Goal: Communication & Community: Ask a question

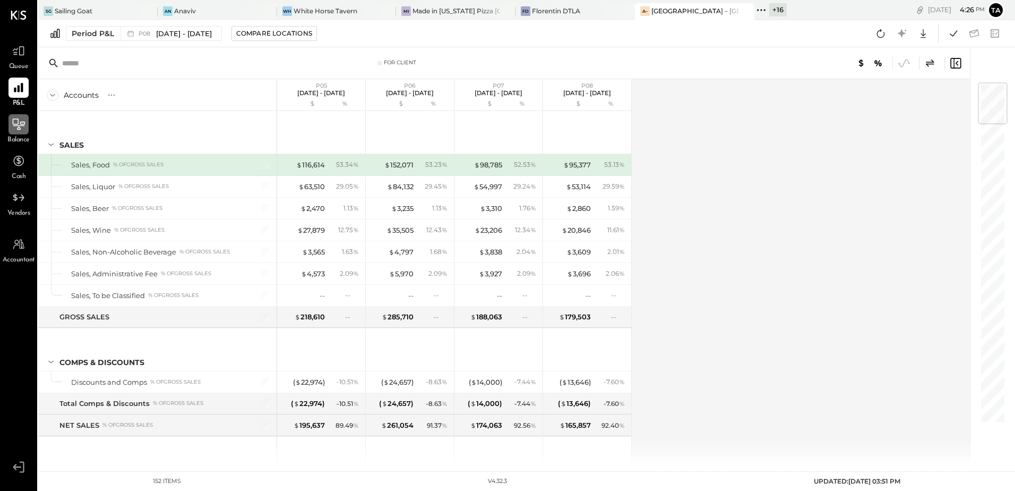
click at [21, 125] on icon at bounding box center [19, 124] width 14 height 14
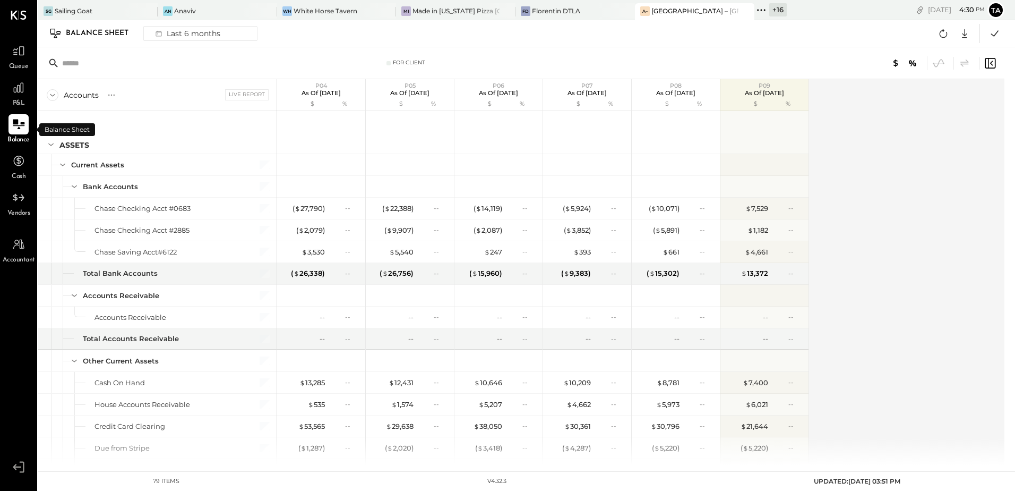
click at [970, 310] on div "Accounts S GL Live Report P04 As of Apr 27th 2025 $ % P05 As of May 25th 2025 $…" at bounding box center [522, 272] width 968 height 386
click at [110, 93] on icon at bounding box center [111, 95] width 11 height 11
click at [123, 93] on div "GL" at bounding box center [121, 94] width 11 height 9
click at [588, 22] on div "Balance Sheet Last 6 months Google Sheets Excel" at bounding box center [526, 33] width 977 height 27
click at [587, 38] on div "Balance Sheet Last 6 months Google Sheets Excel" at bounding box center [526, 33] width 977 height 27
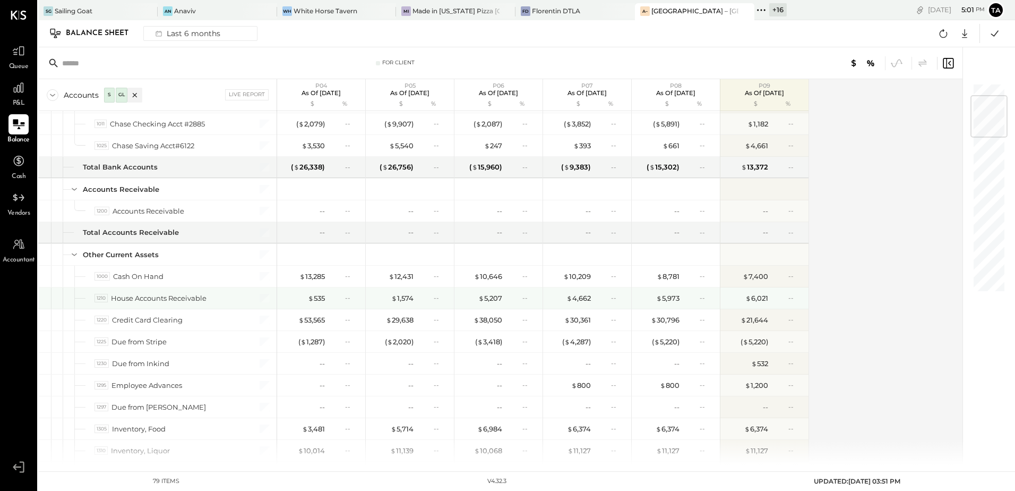
scroll to position [159, 0]
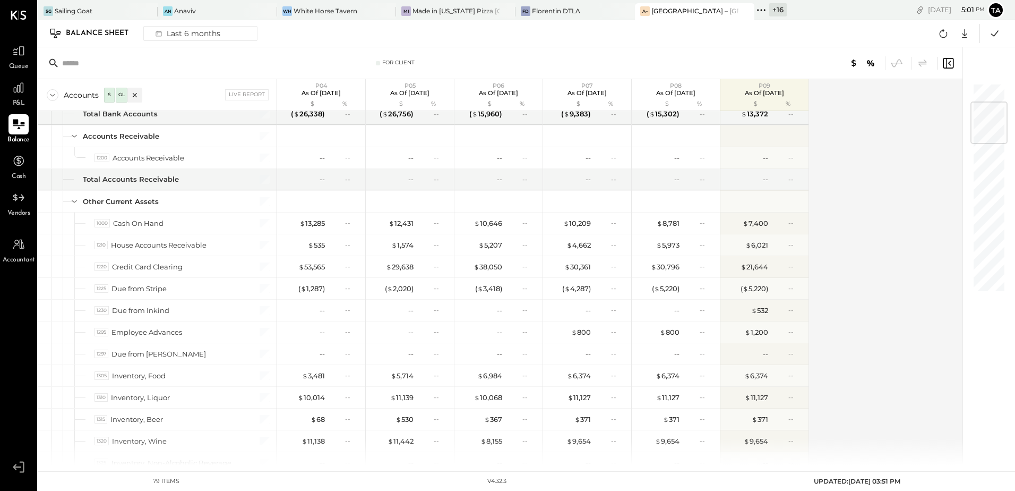
click at [854, 300] on div "Accounts S GL Live Report P04 As of Apr 27th 2025 $ % P05 As of May 25th 2025 $…" at bounding box center [501, 272] width 926 height 386
click at [192, 35] on div "Last 6 months" at bounding box center [186, 34] width 75 height 14
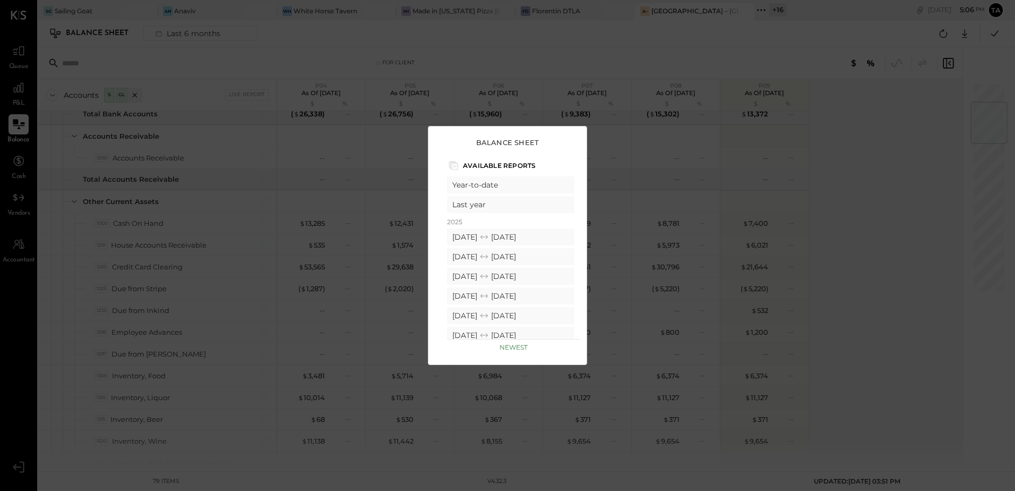
scroll to position [0, 0]
click at [902, 242] on div "Balance Sheet Available Reports Custom Last 6 months Last 12 months Year-to-dat…" at bounding box center [507, 245] width 1015 height 491
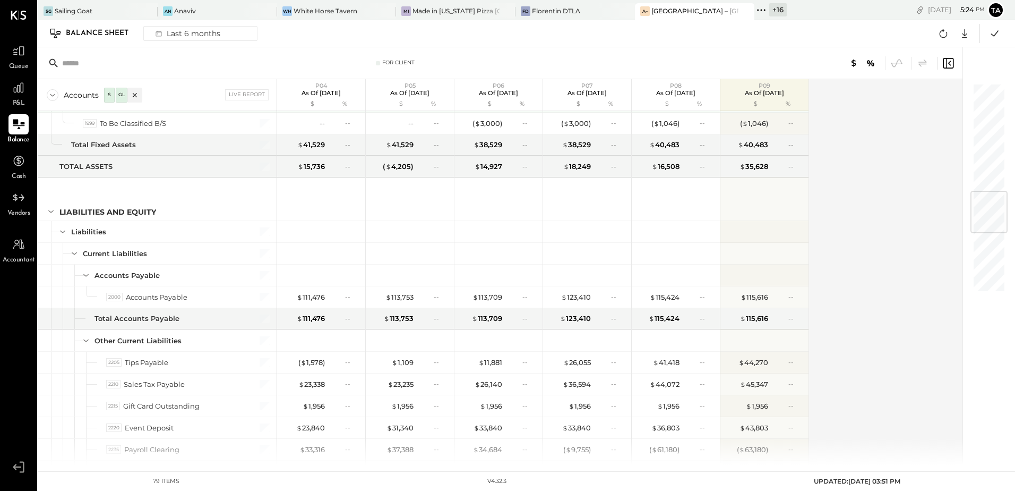
scroll to position [903, 0]
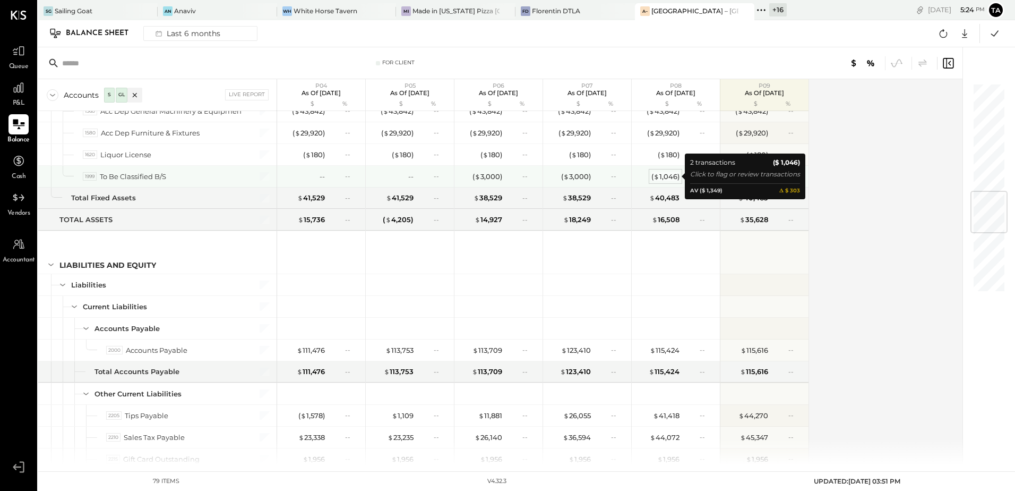
click at [670, 174] on div "( $ 1,046 )" at bounding box center [666, 177] width 28 height 10
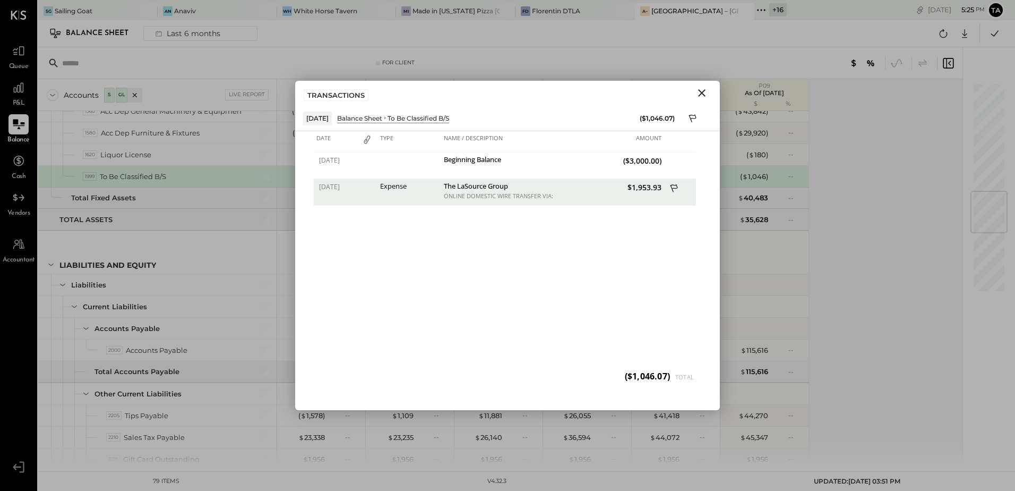
click at [702, 94] on icon "Close" at bounding box center [701, 92] width 7 height 7
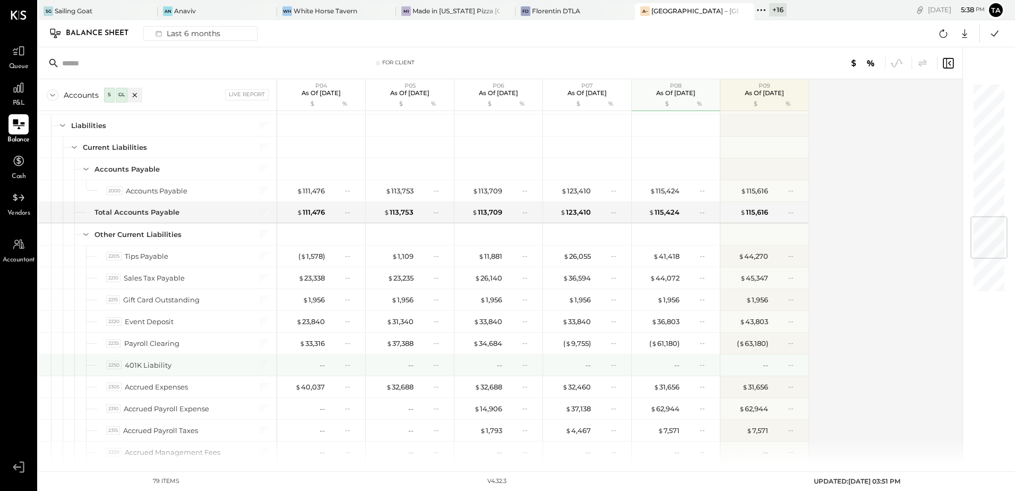
scroll to position [1115, 0]
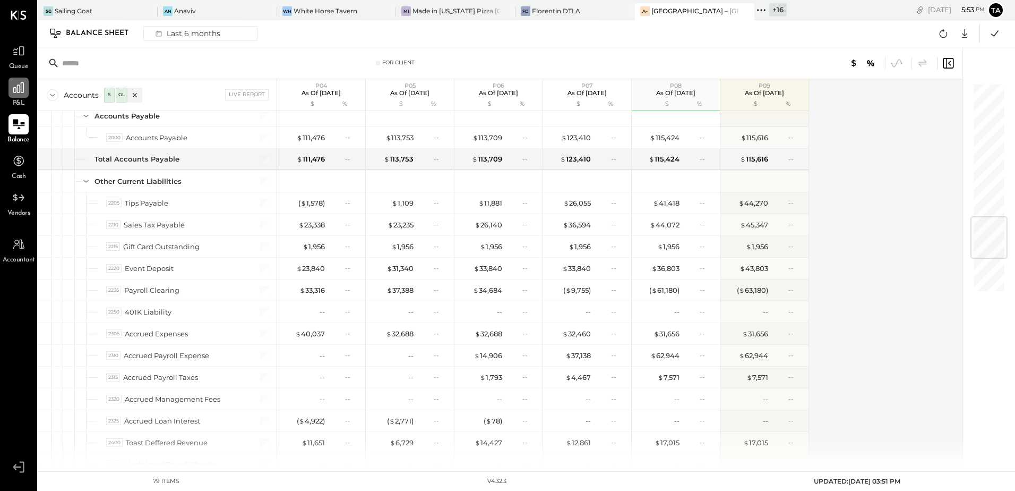
click at [17, 96] on div at bounding box center [18, 88] width 20 height 20
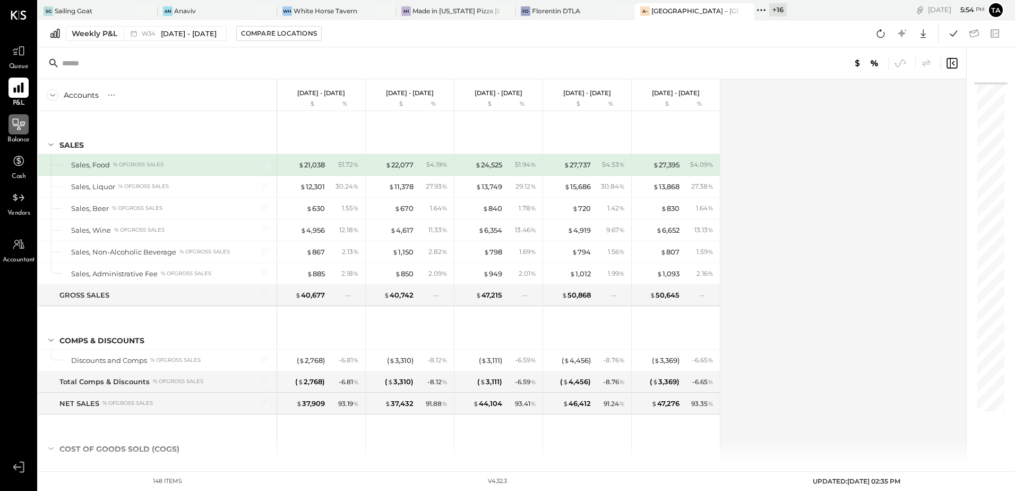
click at [12, 89] on icon at bounding box center [19, 88] width 14 height 14
click at [23, 90] on icon at bounding box center [18, 88] width 10 height 10
click at [130, 30] on icon at bounding box center [134, 33] width 11 height 11
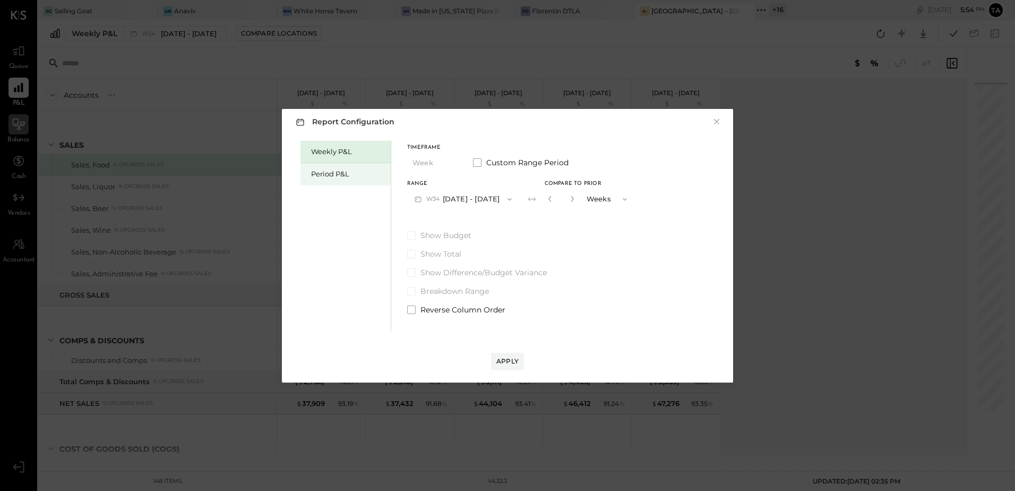
click at [329, 173] on div "Period P&L" at bounding box center [348, 174] width 74 height 10
click at [477, 194] on button "P09 [DATE] - [DATE]" at bounding box center [462, 199] width 110 height 20
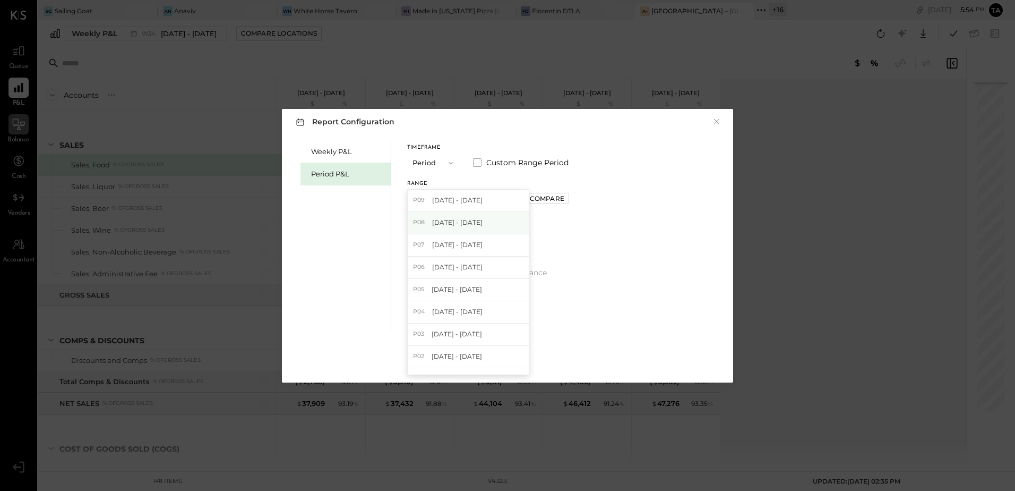
click at [469, 217] on div "P08 Jul 28 - Aug 24, 2025" at bounding box center [468, 223] width 121 height 22
click at [553, 200] on div "Compare" at bounding box center [547, 198] width 35 height 9
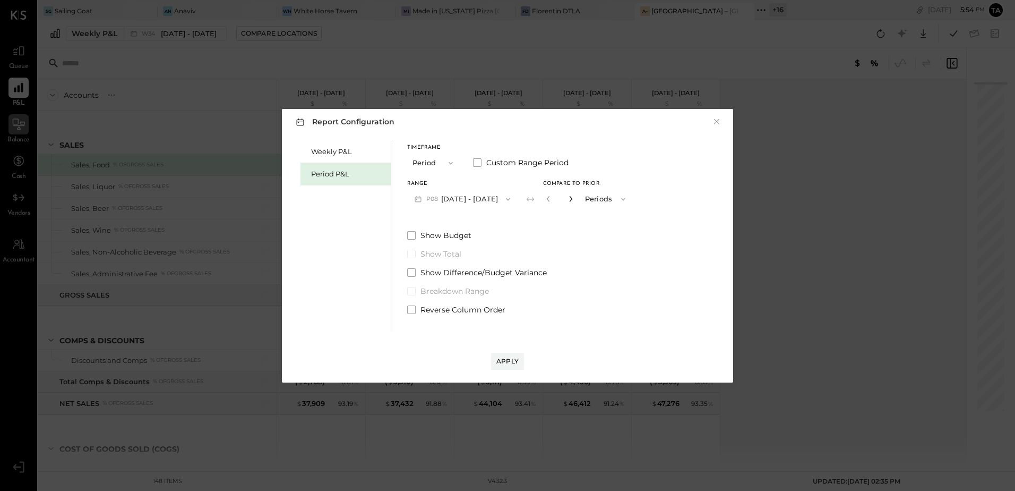
click at [574, 197] on icon "button" at bounding box center [571, 198] width 6 height 6
type input "*"
click at [413, 311] on span at bounding box center [411, 309] width 8 height 8
click at [510, 359] on div "Apply" at bounding box center [508, 360] width 22 height 9
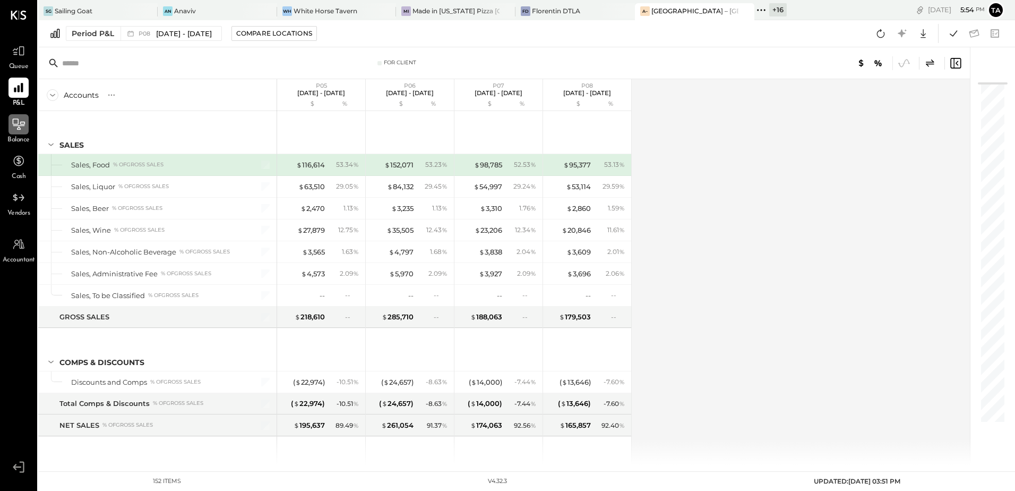
click at [18, 130] on icon at bounding box center [19, 123] width 12 height 11
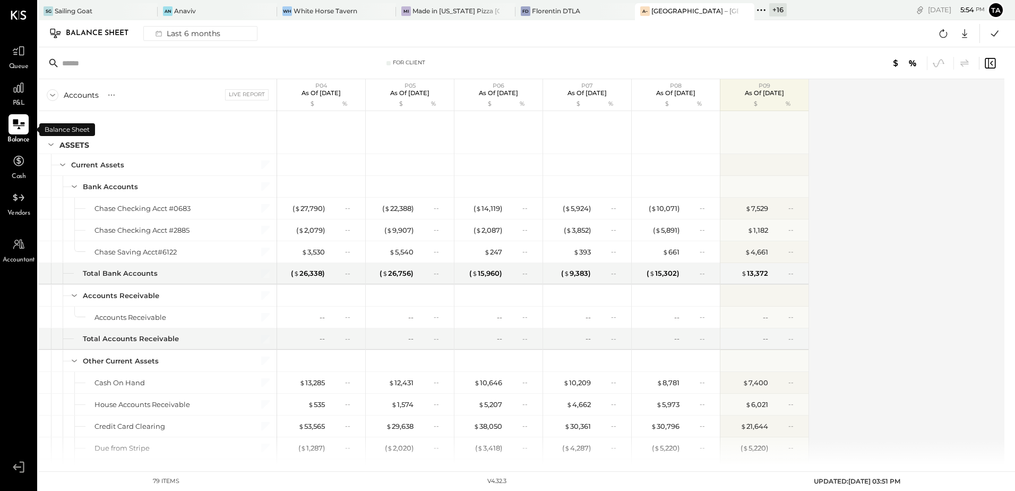
click at [22, 119] on icon at bounding box center [19, 124] width 14 height 14
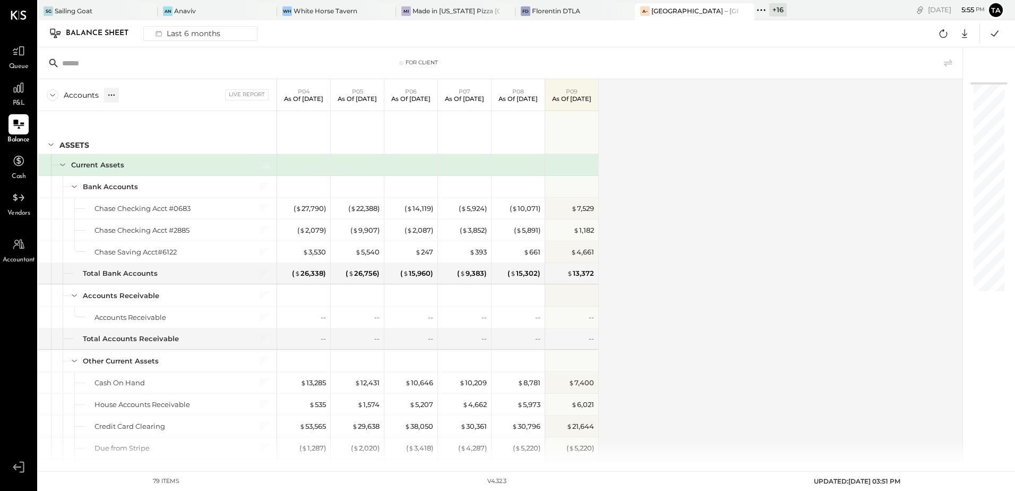
click at [112, 95] on icon at bounding box center [111, 94] width 1 height 1
click at [125, 100] on div "GL" at bounding box center [122, 95] width 12 height 15
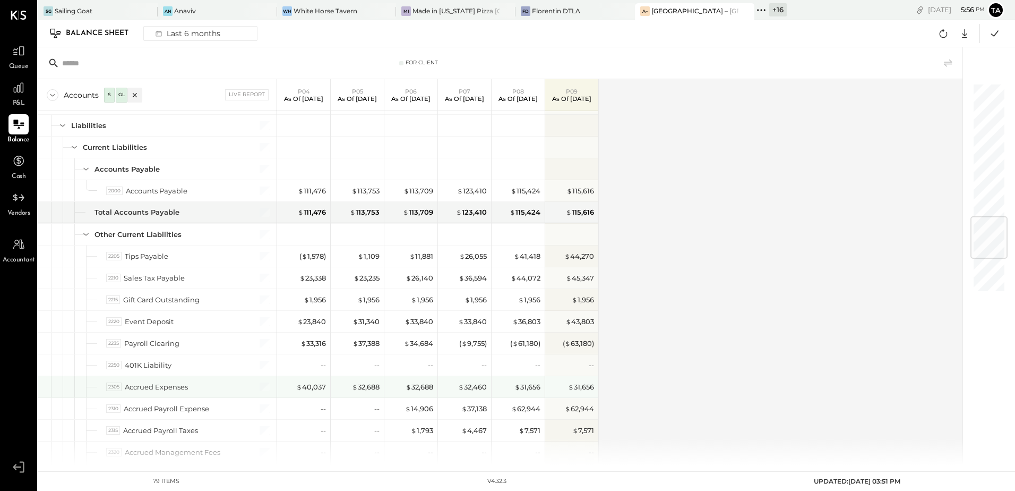
scroll to position [1115, 0]
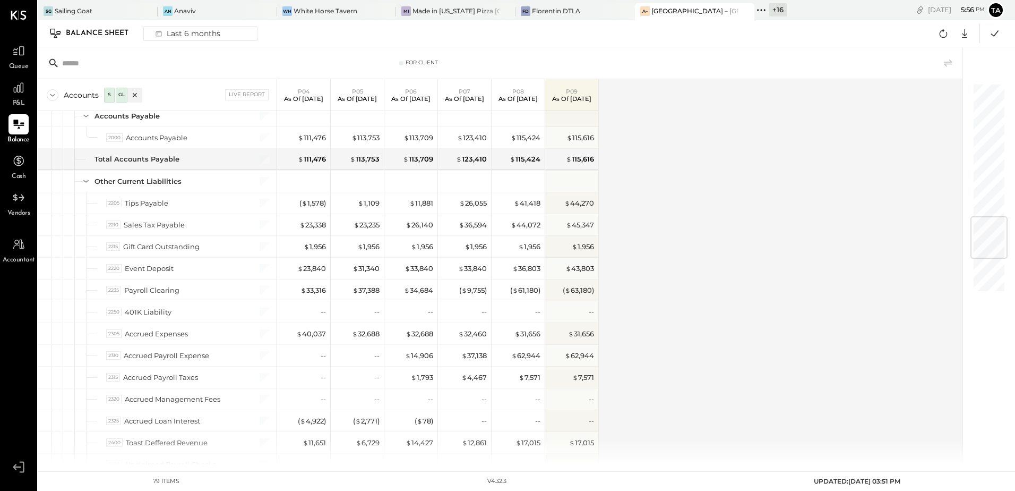
click at [19, 99] on span "P&L" at bounding box center [19, 104] width 12 height 10
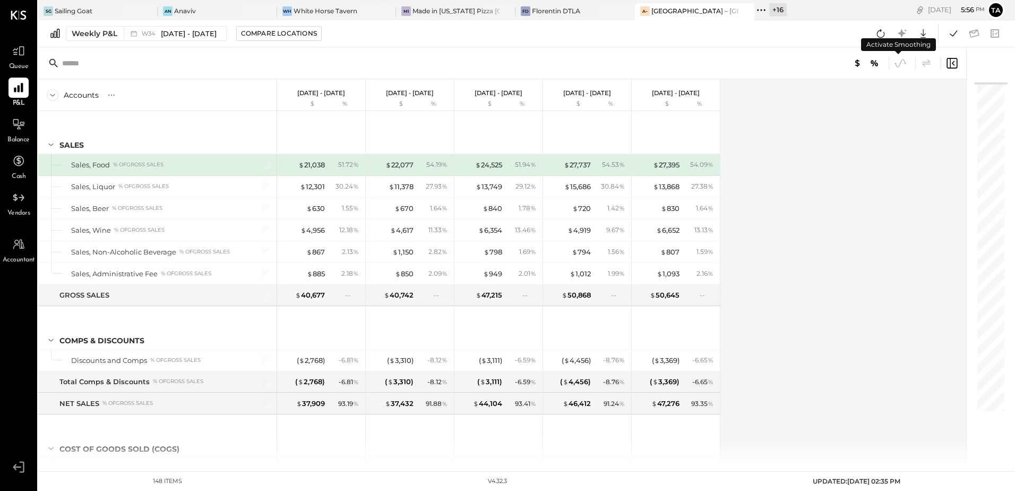
click at [792, 304] on div "Accounts S % GL Aug 18 - 24, 2025 $ % Aug 11 - 17, 2025 $ % Aug 4 - 10, 2025 $ …" at bounding box center [503, 272] width 930 height 386
drag, startPoint x: 878, startPoint y: 35, endPoint x: 879, endPoint y: 318, distance: 282.5
click at [878, 35] on icon at bounding box center [881, 34] width 14 height 14
click at [884, 37] on icon at bounding box center [881, 33] width 8 height 8
click at [801, 316] on div "Accounts S % GL Aug 18 - 24, 2025 $ % Aug 11 - 17, 2025 $ % Aug 4 - 10, 2025 $ …" at bounding box center [503, 272] width 930 height 386
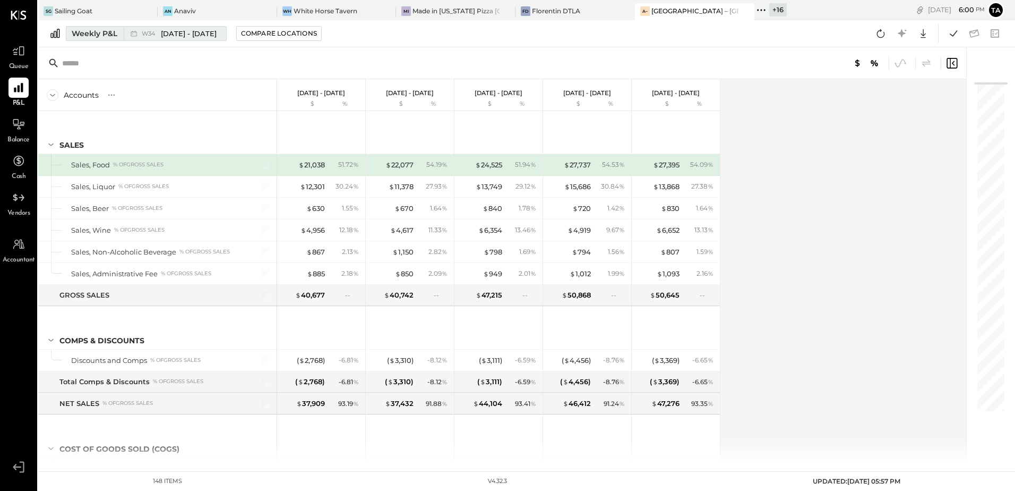
click at [161, 39] on div "W34 Aug 18 - 24, 2025" at bounding box center [172, 34] width 97 height 14
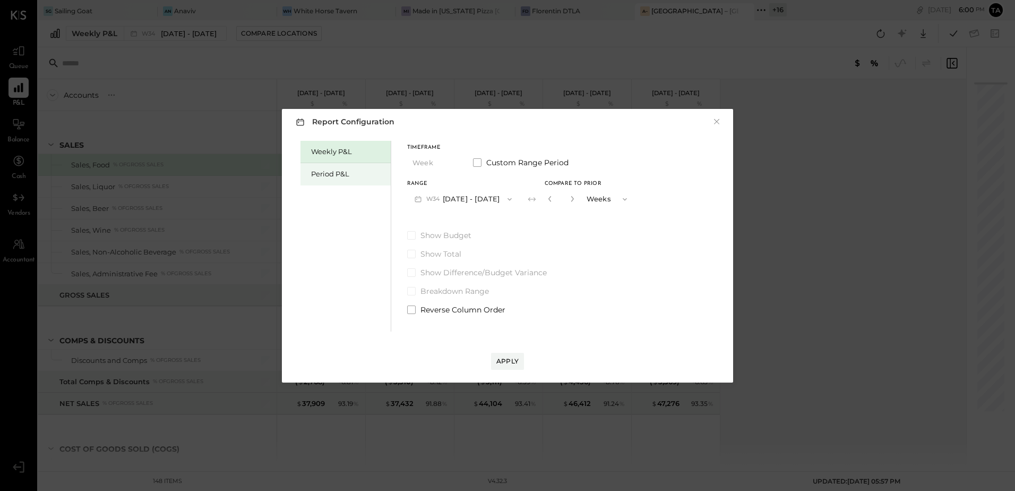
click at [320, 174] on div "Period P&L" at bounding box center [348, 174] width 74 height 10
click at [457, 196] on button "P09 [DATE] - [DATE]" at bounding box center [462, 199] width 110 height 20
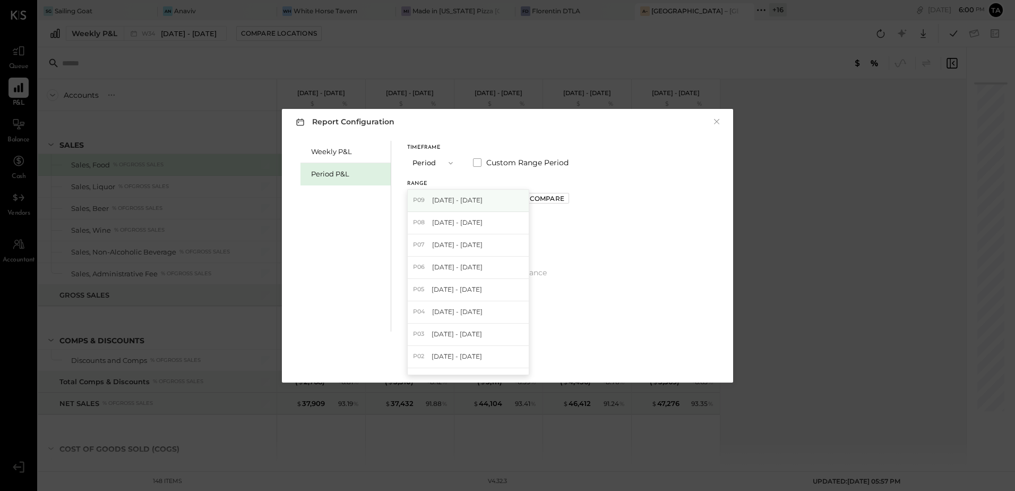
click at [465, 202] on span "[DATE] - [DATE]" at bounding box center [457, 199] width 50 height 9
click at [564, 198] on div "Compare" at bounding box center [547, 198] width 35 height 9
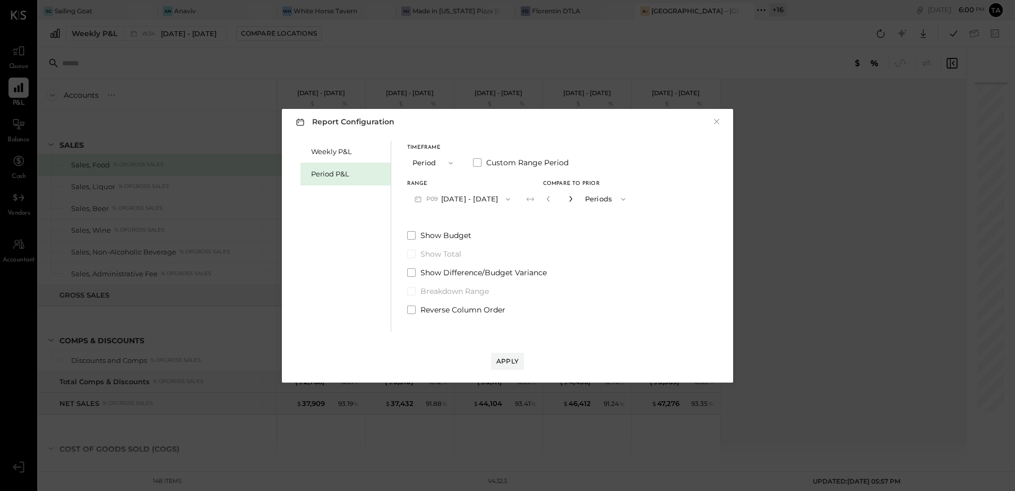
click at [574, 199] on icon "button" at bounding box center [571, 198] width 6 height 6
type input "*"
click at [410, 307] on span at bounding box center [411, 309] width 8 height 8
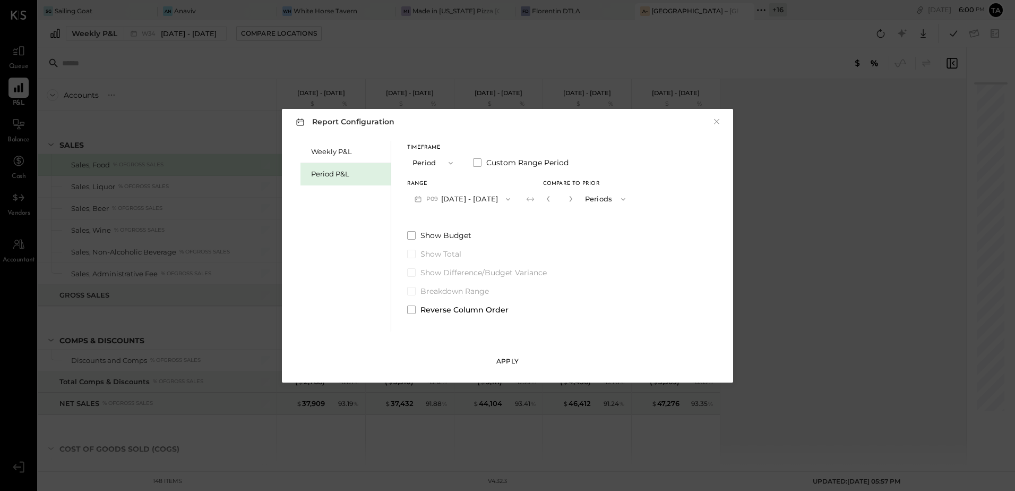
click at [501, 362] on div "Apply" at bounding box center [508, 360] width 22 height 9
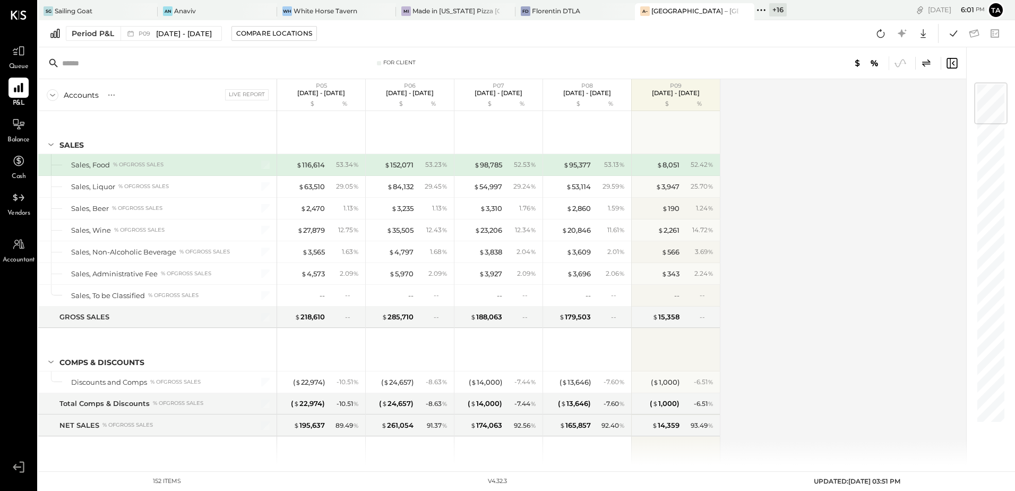
drag, startPoint x: 833, startPoint y: 274, endPoint x: 861, endPoint y: 144, distance: 132.5
click at [833, 274] on div "Accounts S % GL Live Report P05 Apr 28 - May 25, 2025 $ % P06 May 26 - Jun 29, …" at bounding box center [503, 272] width 930 height 386
click at [881, 30] on icon at bounding box center [881, 33] width 8 height 8
click at [155, 39] on div "P09 [DATE] - [DATE]" at bounding box center [169, 34] width 96 height 14
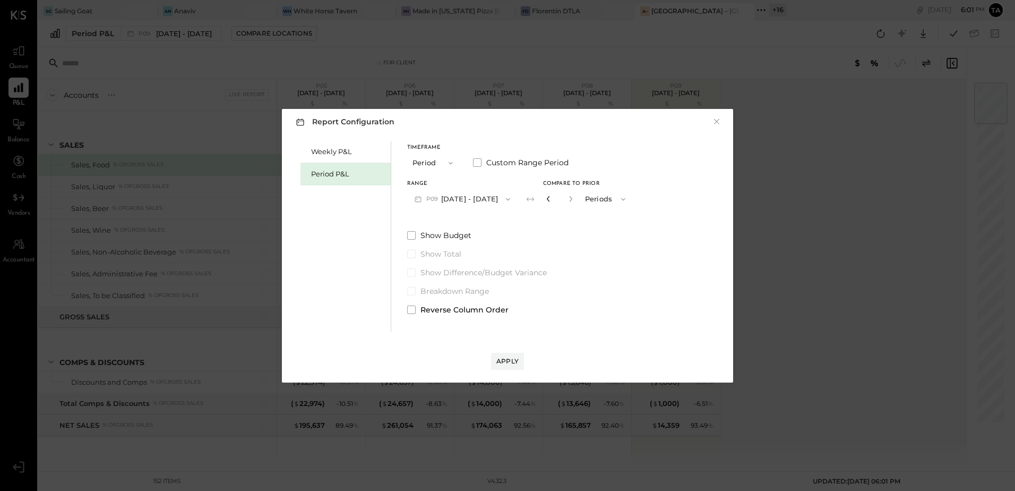
click at [550, 201] on icon "button" at bounding box center [548, 199] width 3 height 6
type input "*"
click at [550, 201] on icon "button" at bounding box center [548, 199] width 3 height 6
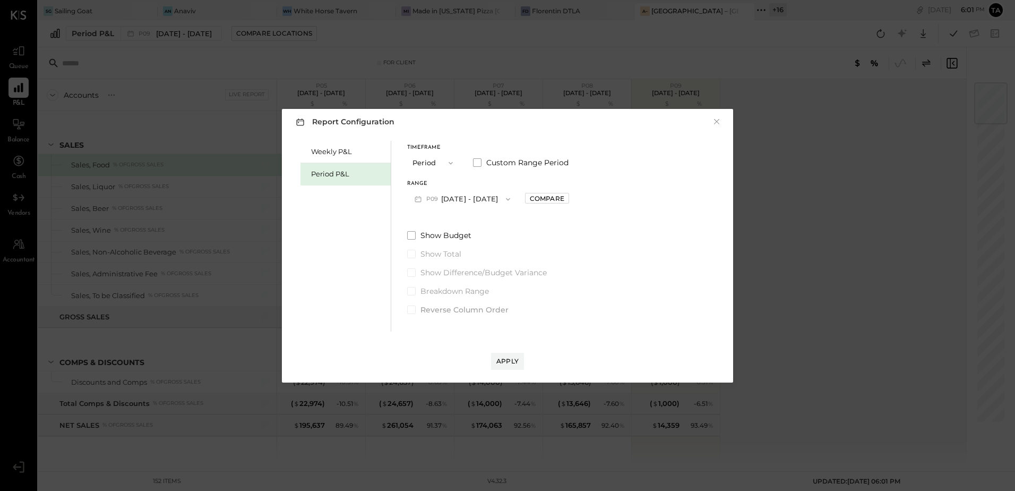
click at [476, 200] on button "P09 [DATE] - [DATE]" at bounding box center [462, 199] width 110 height 20
click at [455, 224] on span "[DATE] - [DATE]" at bounding box center [457, 222] width 50 height 9
click at [514, 361] on div "Apply" at bounding box center [508, 360] width 22 height 9
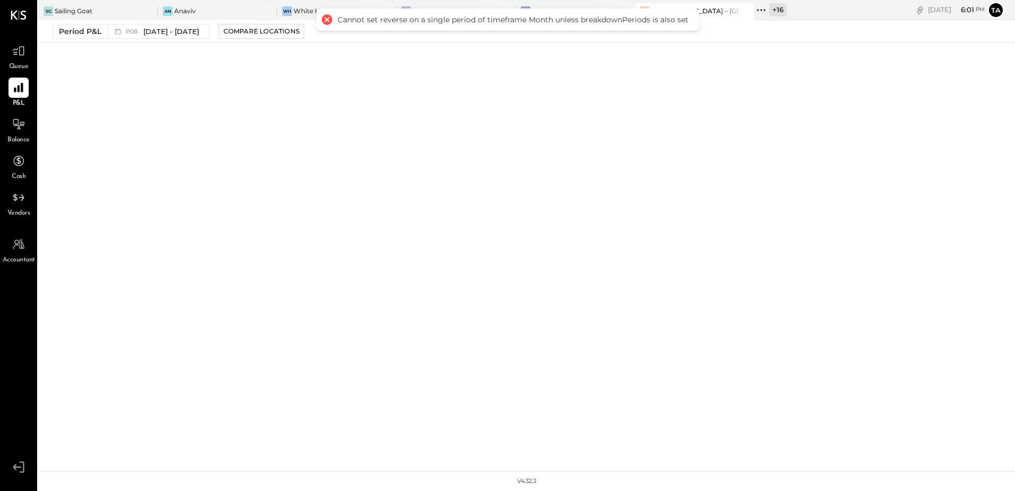
click at [327, 24] on div at bounding box center [326, 19] width 15 height 15
click at [148, 36] on span "[DATE] - [DATE]" at bounding box center [171, 32] width 56 height 10
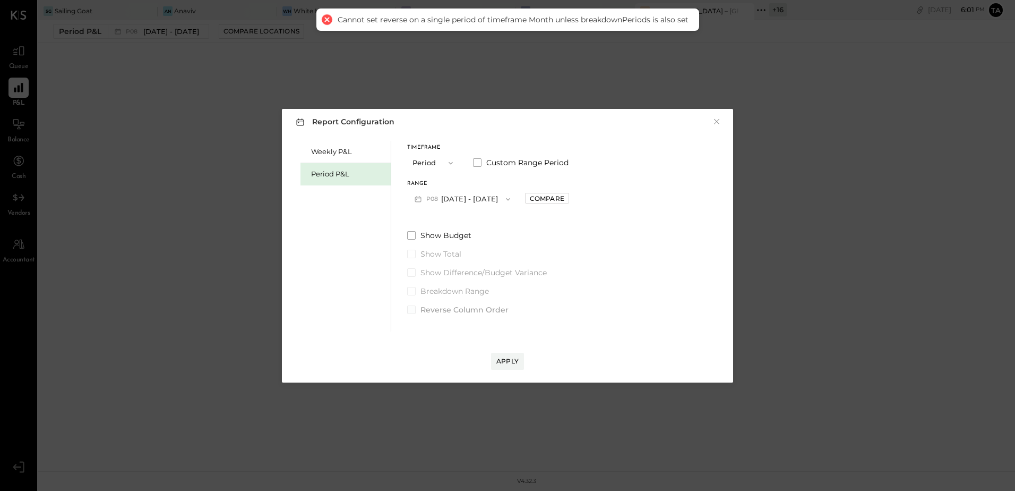
click at [414, 313] on span at bounding box center [411, 309] width 8 height 8
click at [476, 197] on button "P08 Jul 28 - Aug 24, 2025" at bounding box center [462, 199] width 110 height 20
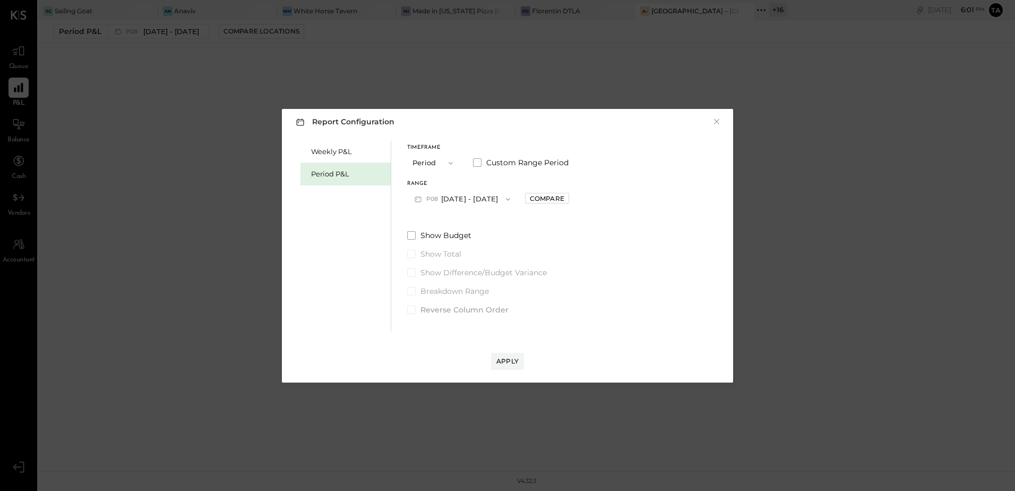
click at [560, 215] on div "Timeframe Period Custom Range Period Range P08 Jul 28 - Aug 24, 2025 Compare Sh…" at bounding box center [488, 228] width 162 height 174
click at [564, 196] on div "Compare" at bounding box center [547, 198] width 35 height 9
click at [411, 312] on span at bounding box center [411, 309] width 8 height 8
click at [552, 201] on icon "button" at bounding box center [548, 198] width 6 height 6
click at [505, 359] on div "Apply" at bounding box center [508, 360] width 22 height 9
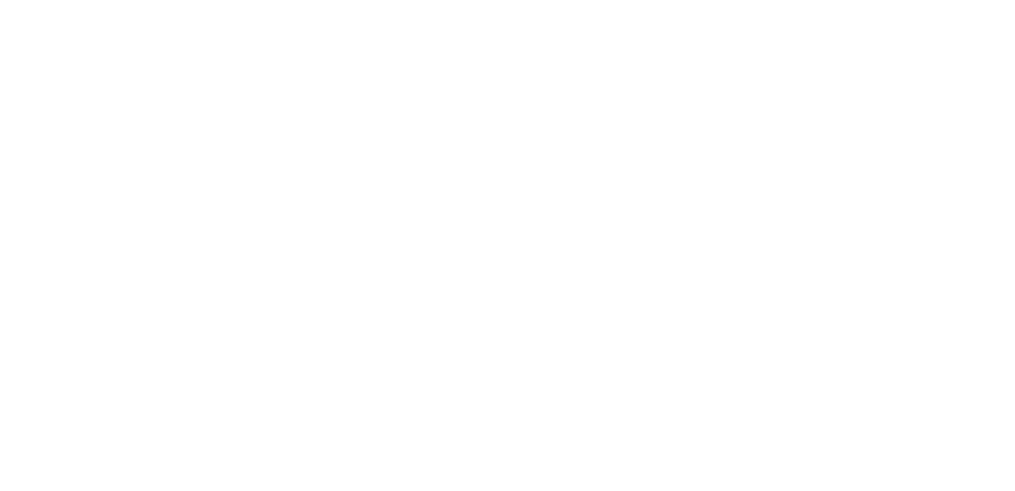
click at [616, 0] on html at bounding box center [507, 0] width 1015 height 0
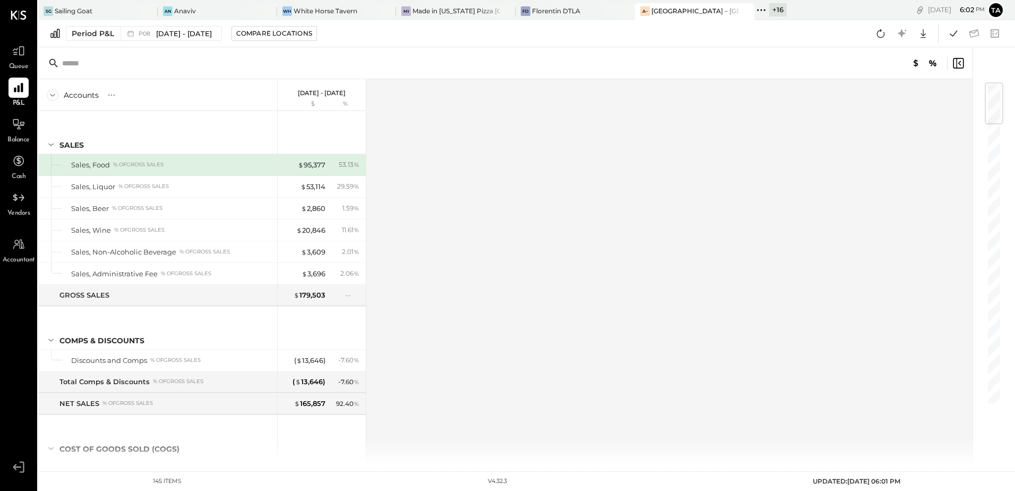
click at [557, 185] on div "Accounts S % GL [DATE] - [DATE] $ % SALES Sales, Food % of GROSS SALES Sales, L…" at bounding box center [506, 272] width 936 height 386
click at [14, 132] on div at bounding box center [18, 124] width 20 height 20
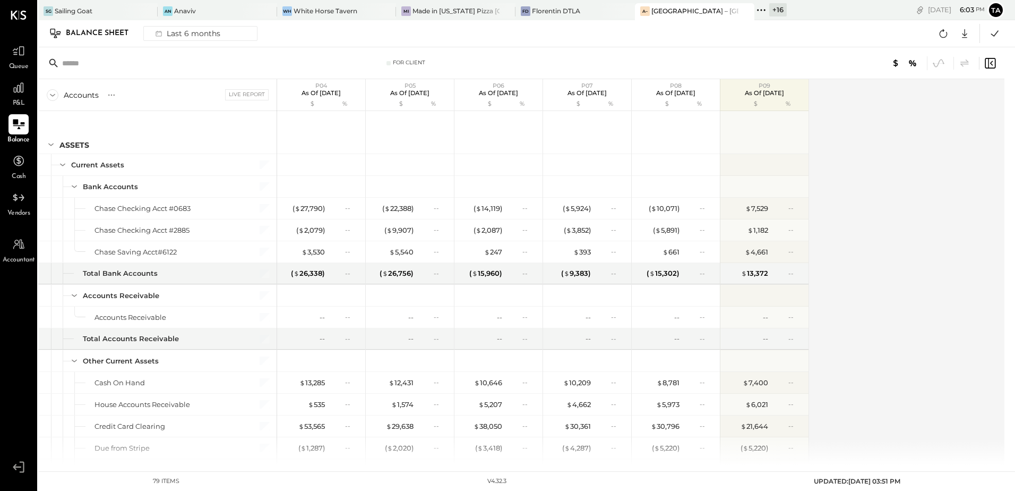
click at [19, 126] on icon at bounding box center [19, 124] width 12 height 10
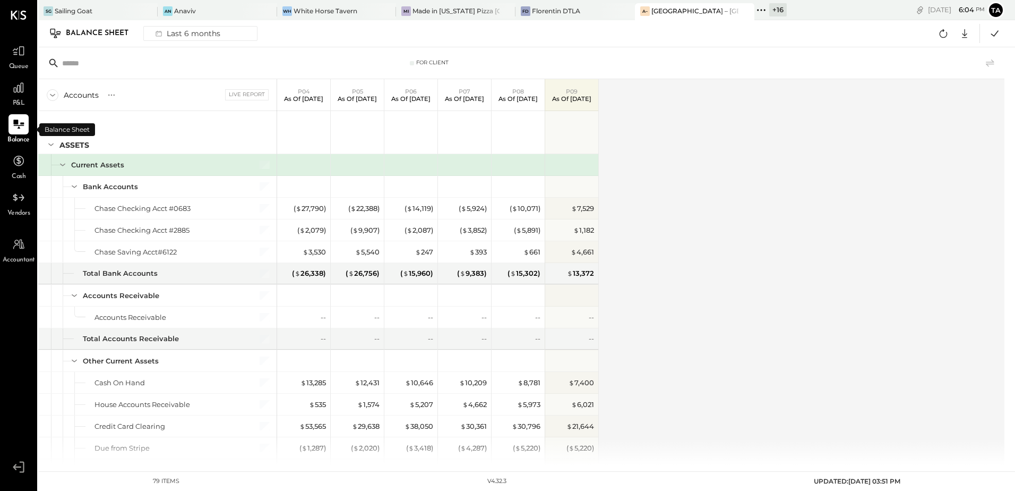
drag, startPoint x: 16, startPoint y: 130, endPoint x: 776, endPoint y: 306, distance: 780.1
click at [16, 130] on icon at bounding box center [18, 124] width 13 height 13
drag, startPoint x: 20, startPoint y: 131, endPoint x: 163, endPoint y: 176, distance: 149.5
click at [20, 131] on icon at bounding box center [18, 124] width 13 height 13
click at [25, 125] on icon at bounding box center [19, 124] width 14 height 14
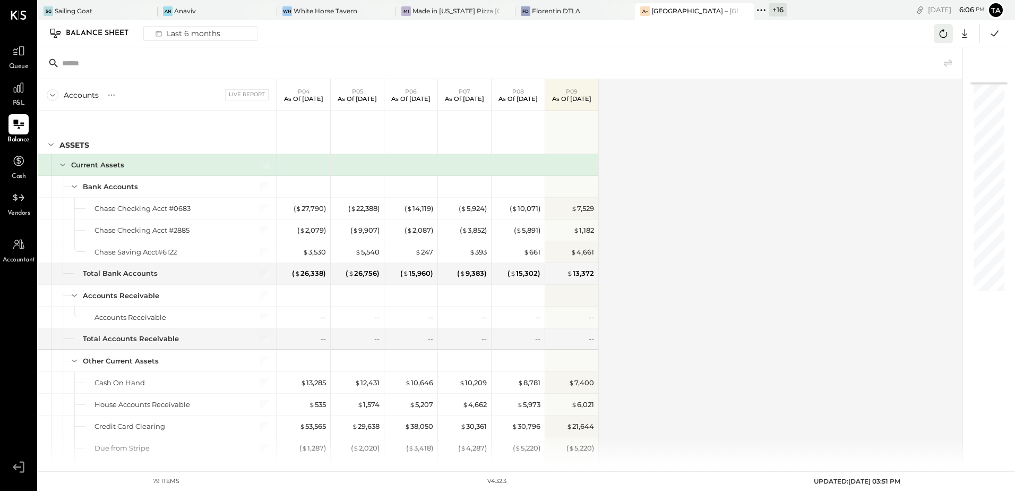
click at [940, 35] on icon at bounding box center [944, 33] width 8 height 8
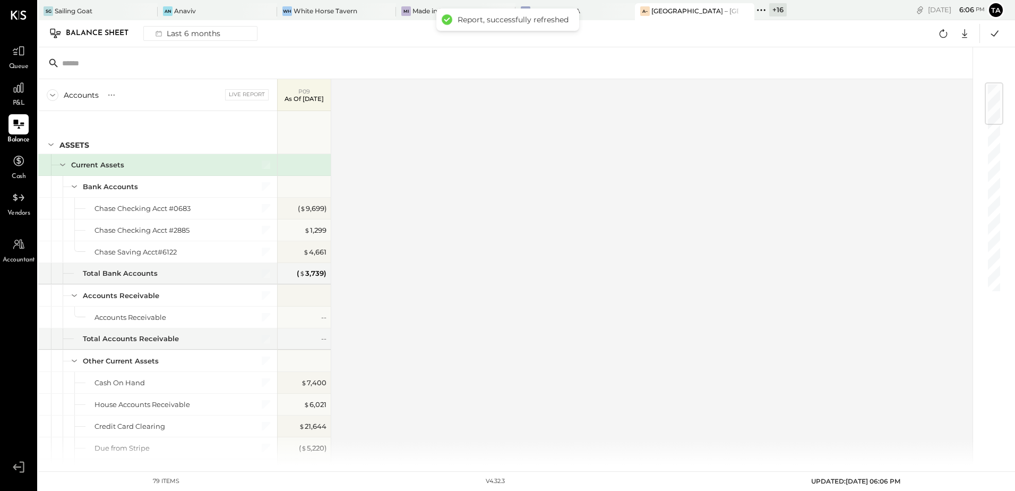
drag, startPoint x: 20, startPoint y: 128, endPoint x: 57, endPoint y: 151, distance: 43.6
click at [20, 128] on icon at bounding box center [18, 123] width 11 height 9
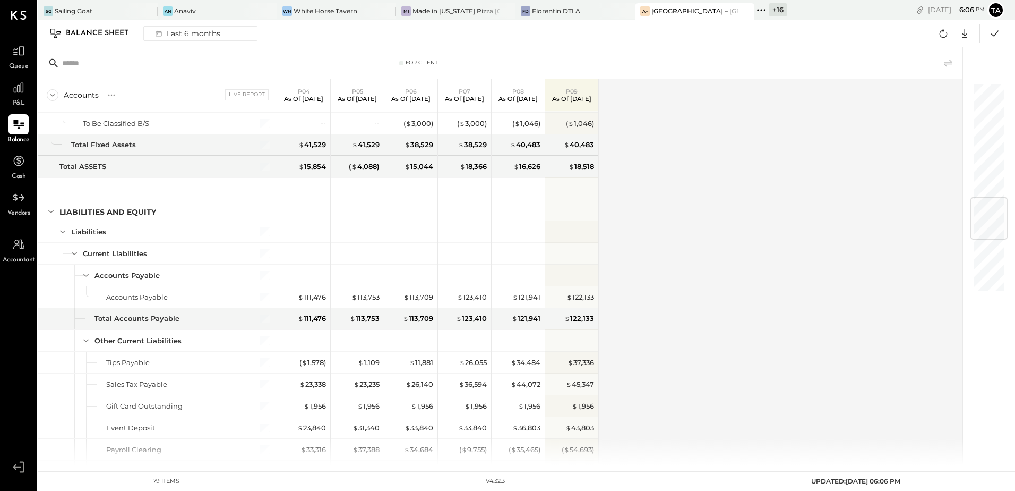
scroll to position [1062, 0]
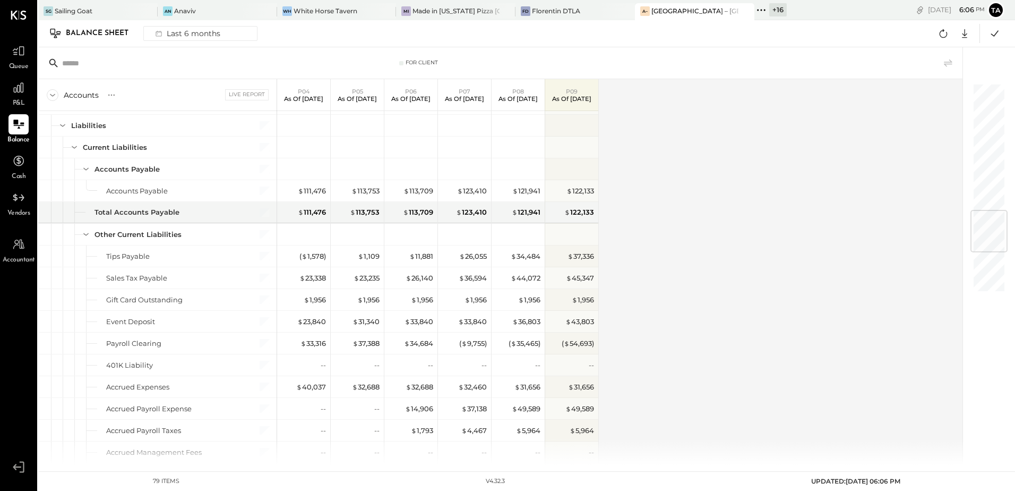
drag, startPoint x: 107, startPoint y: 96, endPoint x: 115, endPoint y: 103, distance: 11.3
click at [107, 96] on icon at bounding box center [111, 95] width 11 height 11
click at [122, 98] on div "GL" at bounding box center [121, 94] width 11 height 9
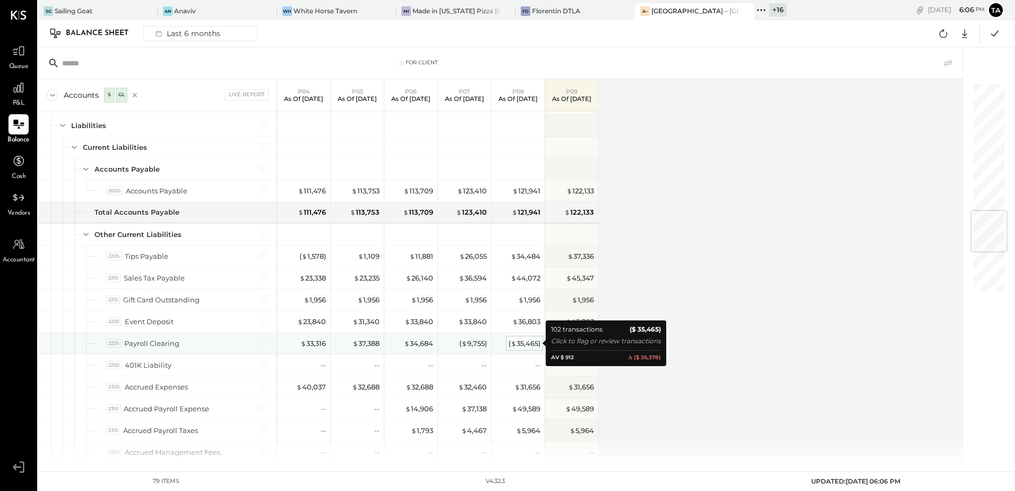
click at [525, 345] on div "( $ 35,465 )" at bounding box center [525, 343] width 32 height 10
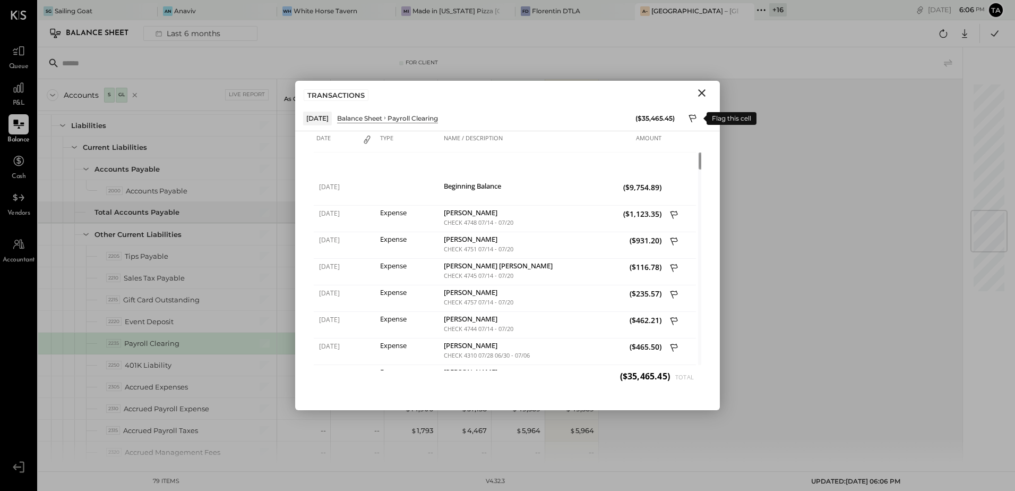
click at [694, 116] on icon at bounding box center [692, 118] width 7 height 8
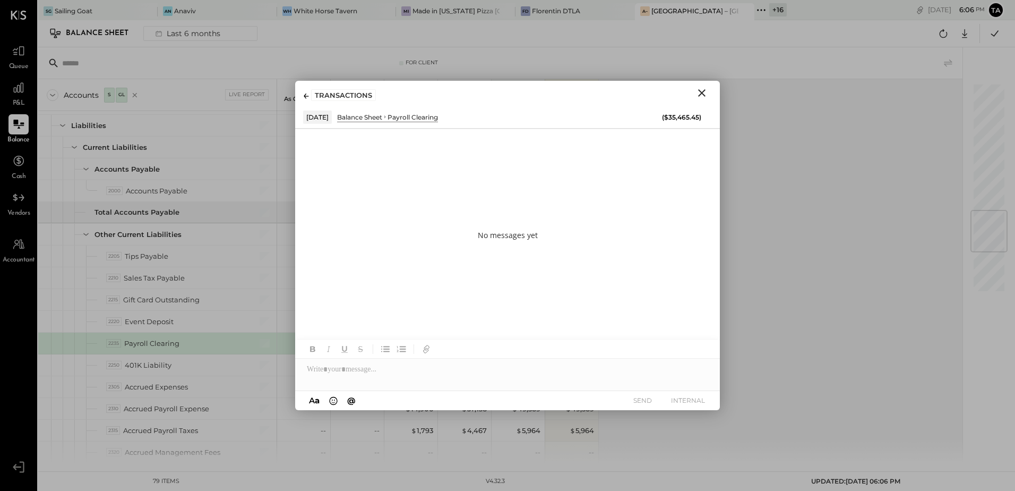
click at [404, 379] on div at bounding box center [507, 368] width 425 height 21
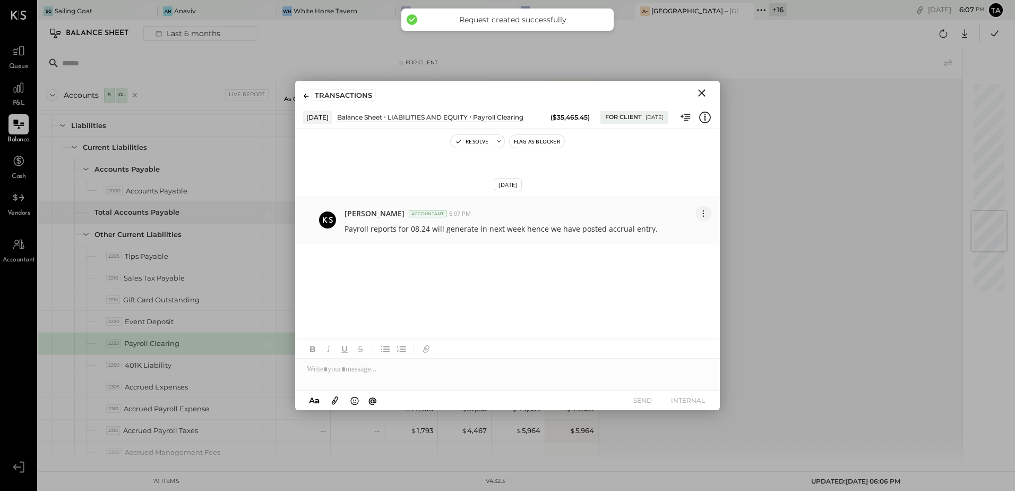
click at [704, 216] on icon at bounding box center [703, 215] width 1 height 1
click at [669, 232] on button "Edit Message" at bounding box center [672, 232] width 80 height 19
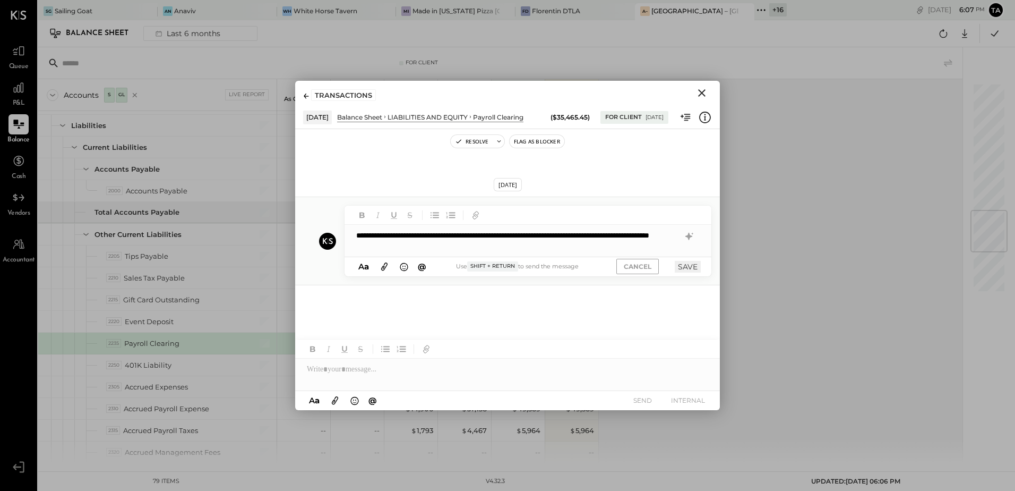
click at [462, 252] on div "**********" at bounding box center [528, 241] width 367 height 32
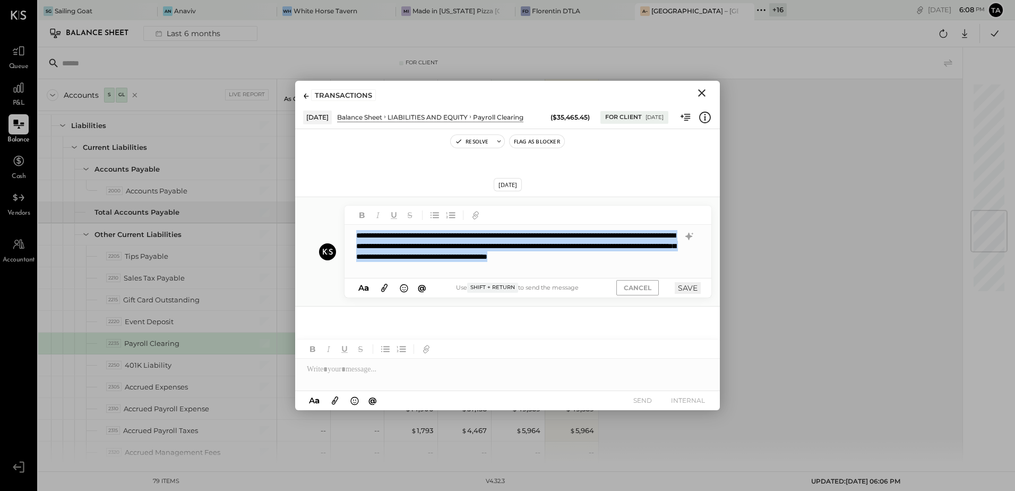
copy div "**********"
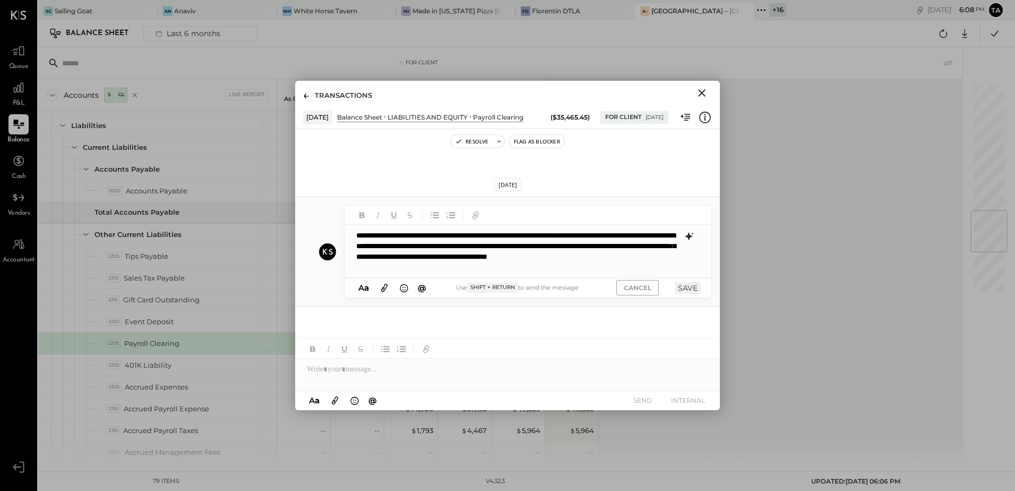
click at [690, 238] on icon at bounding box center [689, 236] width 7 height 7
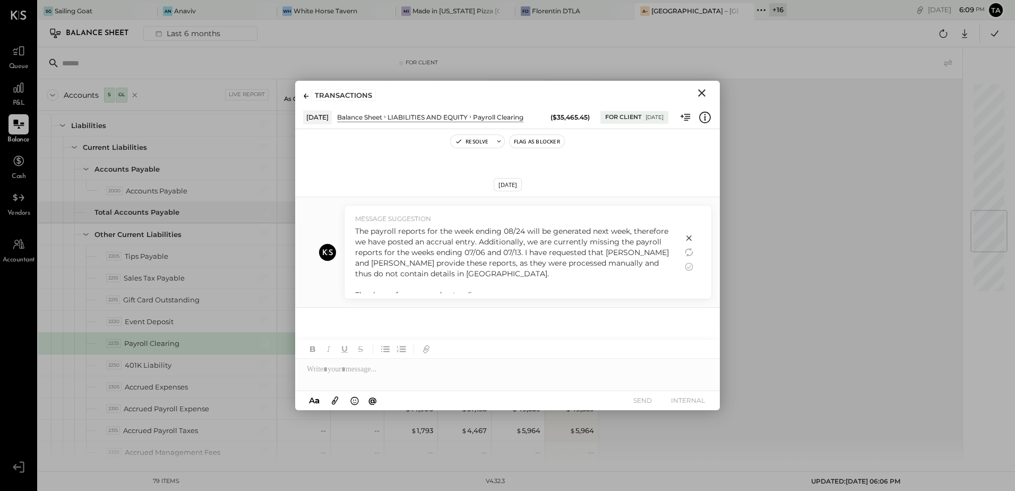
scroll to position [7, 0]
click at [688, 268] on icon at bounding box center [690, 266] width 8 height 8
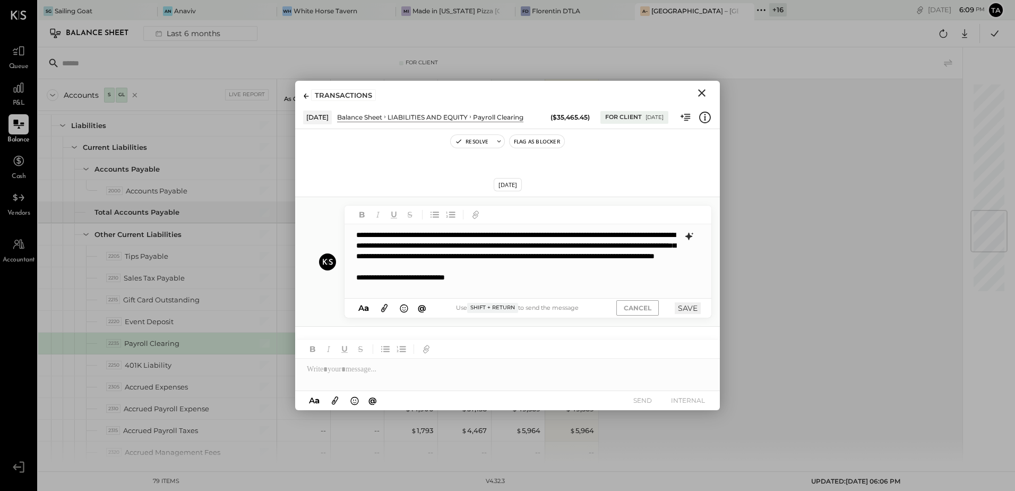
click at [457, 283] on div "**********" at bounding box center [527, 261] width 365 height 74
click at [691, 298] on button "SAVE" at bounding box center [688, 299] width 26 height 12
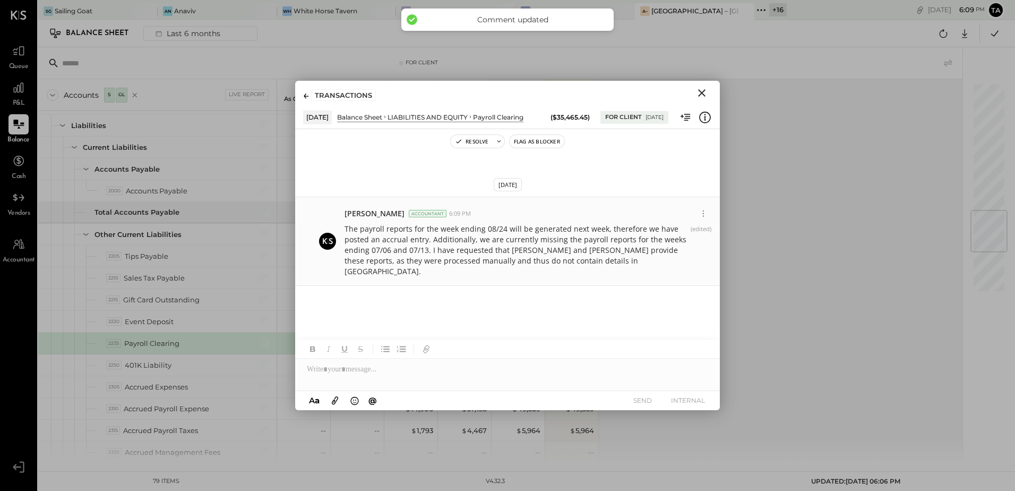
click at [703, 91] on icon "Close" at bounding box center [701, 92] width 7 height 7
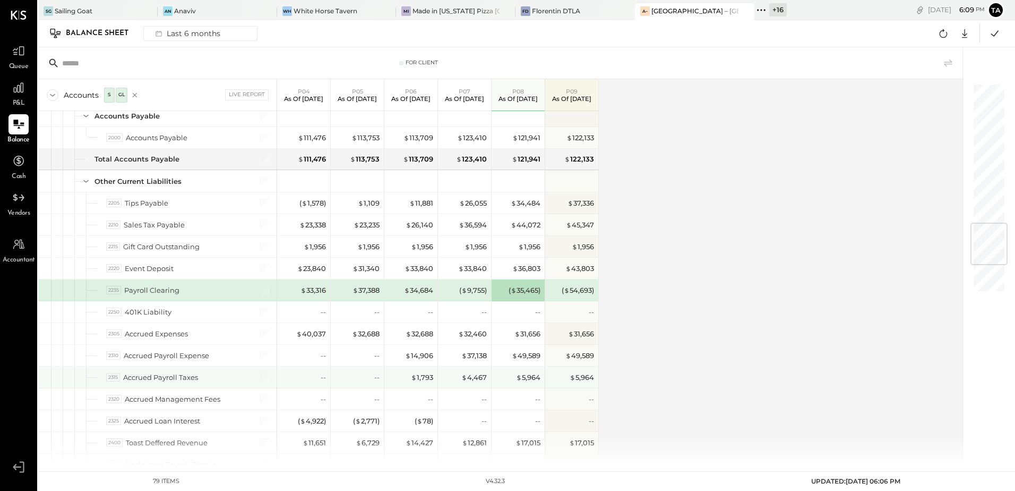
scroll to position [1168, 0]
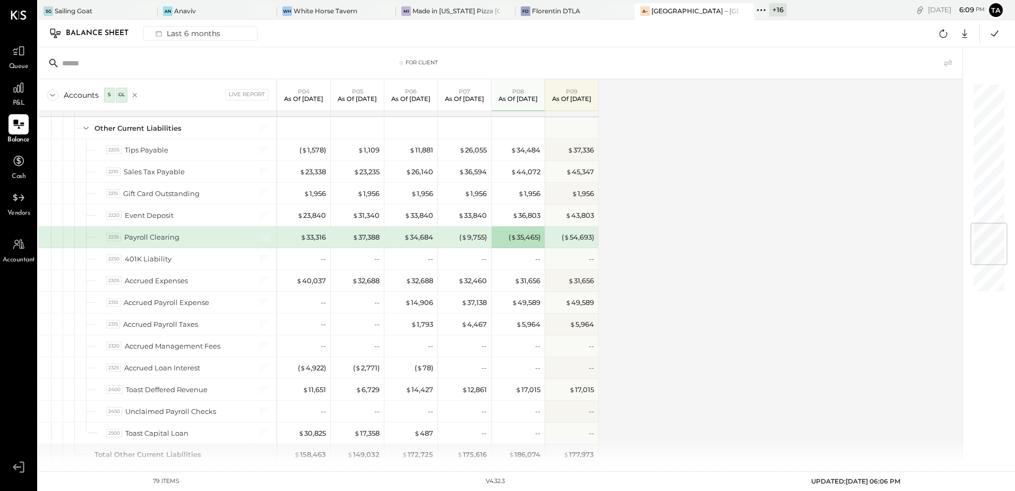
click at [699, 350] on div "Accounts S GL Live Report P04 As of [DATE] P05 As of [DATE] P06 As of [DATE] P0…" at bounding box center [501, 272] width 926 height 386
click at [21, 95] on div at bounding box center [18, 88] width 20 height 20
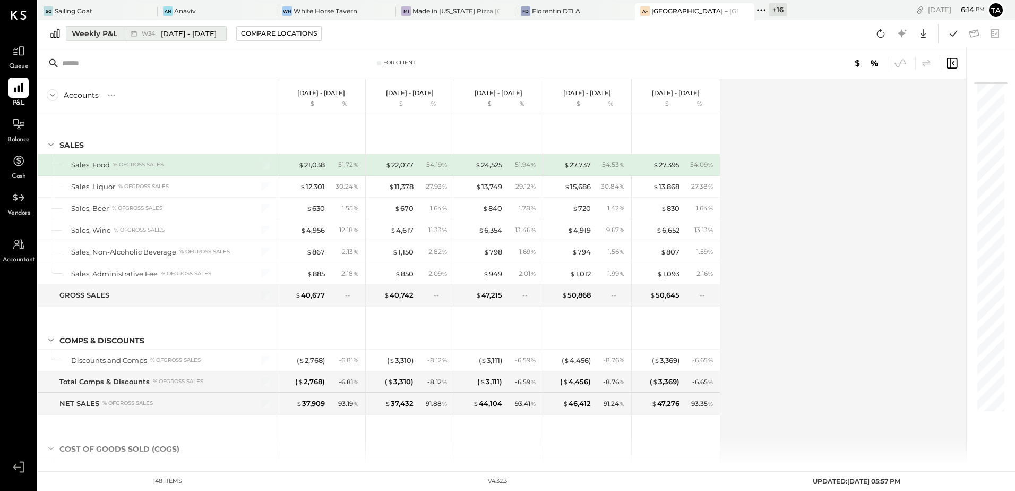
click at [164, 32] on span "[DATE] - [DATE]" at bounding box center [189, 34] width 56 height 10
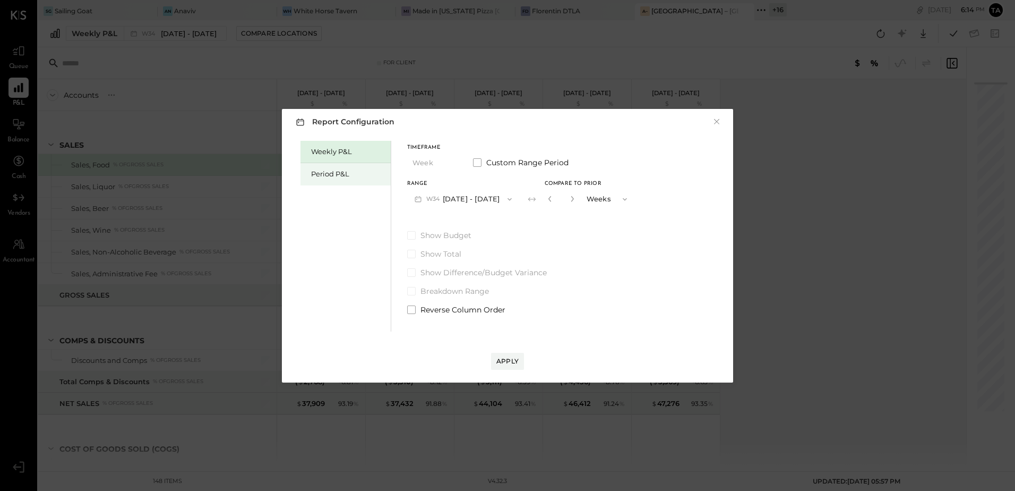
click at [332, 176] on div "Period P&L" at bounding box center [348, 174] width 74 height 10
click at [454, 194] on button "P09 [DATE] - [DATE]" at bounding box center [462, 199] width 110 height 20
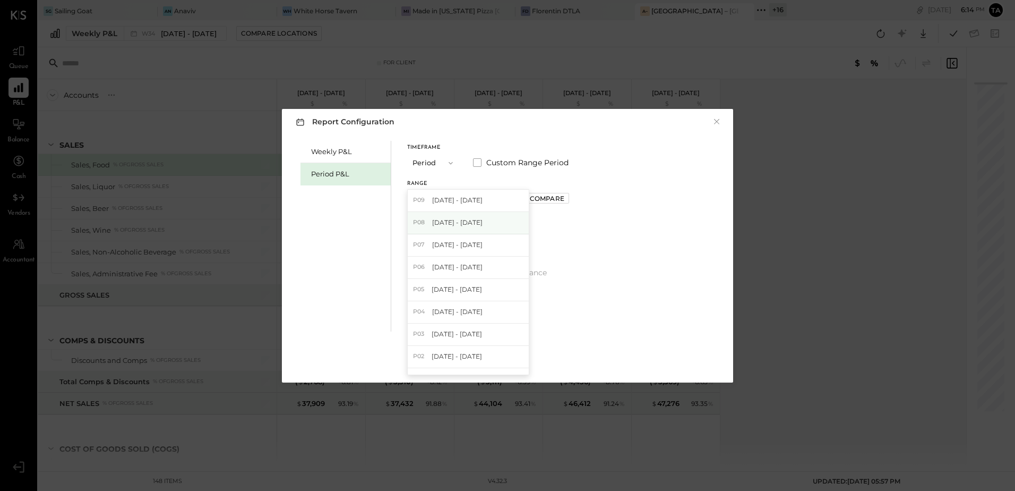
click at [457, 226] on span "[DATE] - [DATE]" at bounding box center [457, 222] width 50 height 9
click at [561, 200] on div "Compare" at bounding box center [547, 198] width 35 height 9
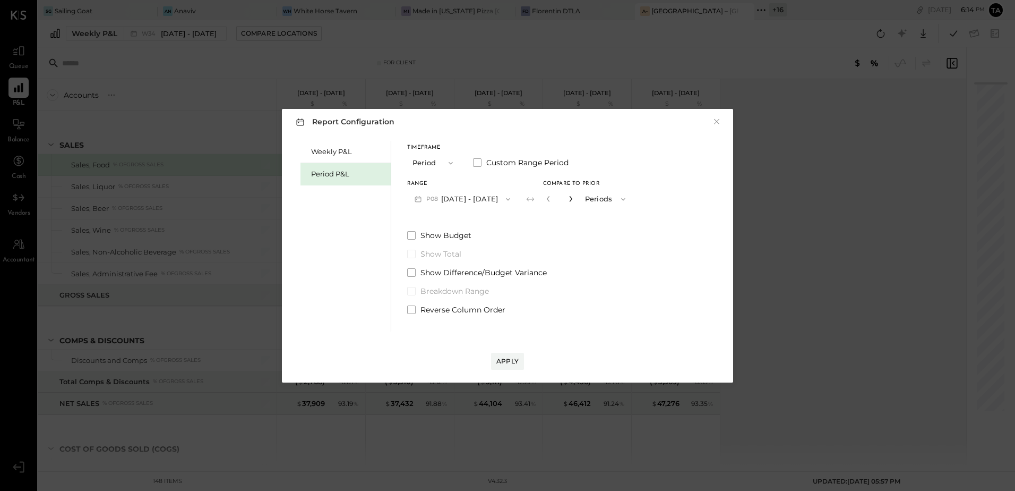
click at [574, 200] on icon "button" at bounding box center [571, 198] width 6 height 6
click at [414, 310] on span at bounding box center [411, 309] width 8 height 8
click at [575, 202] on button "button" at bounding box center [571, 199] width 8 height 12
type input "*"
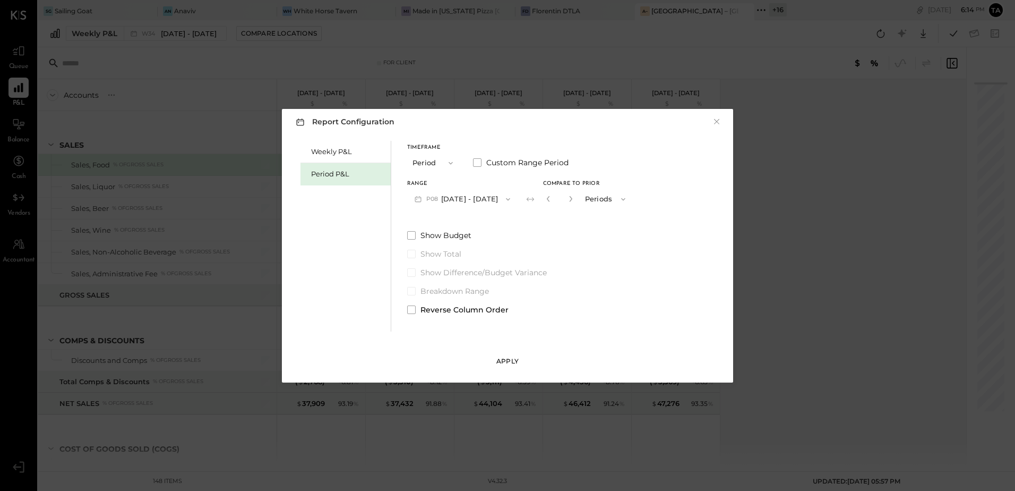
click at [507, 364] on div "Apply" at bounding box center [508, 360] width 22 height 9
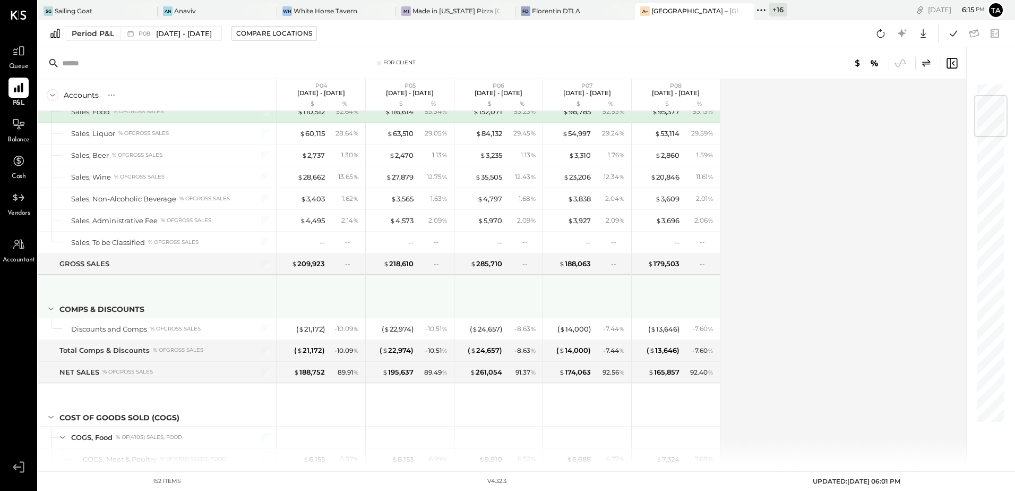
scroll to position [106, 0]
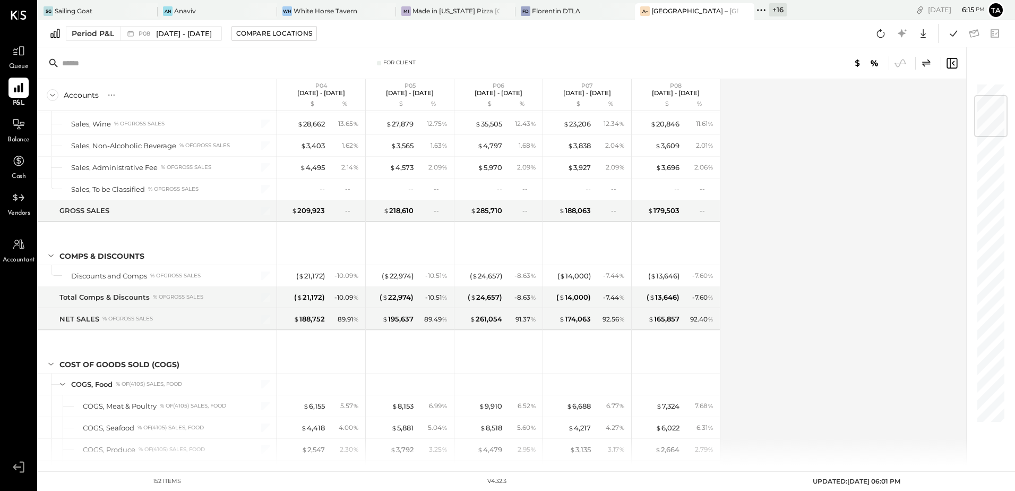
click at [836, 280] on div "Accounts S % GL P04 [DATE] - [DATE] $ % P05 [DATE] - [DATE] $ % P06 [DATE] - [D…" at bounding box center [503, 272] width 930 height 386
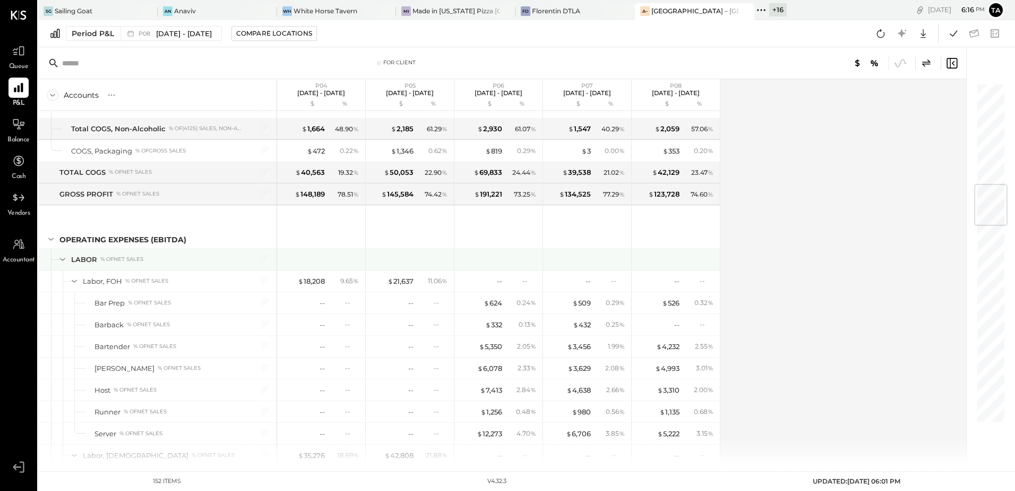
scroll to position [850, 0]
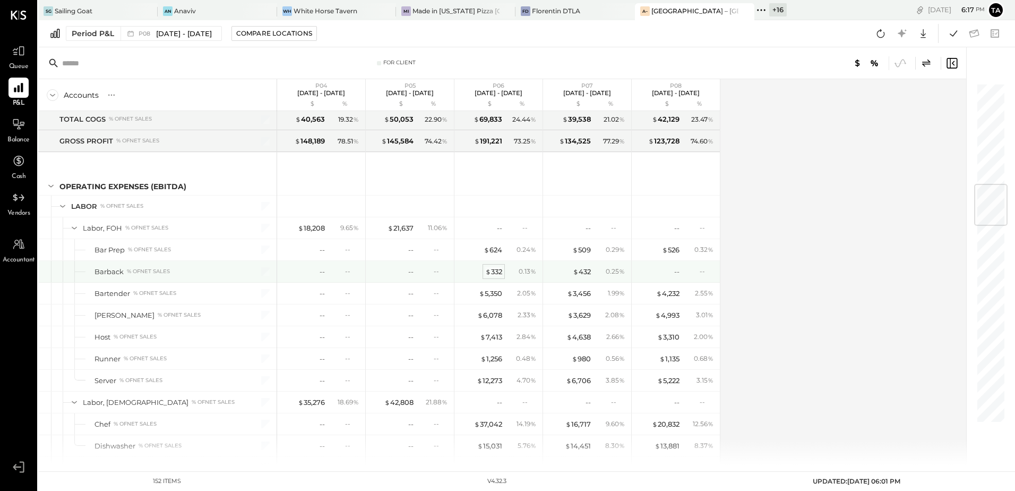
click at [493, 273] on div "$ 332" at bounding box center [493, 272] width 17 height 10
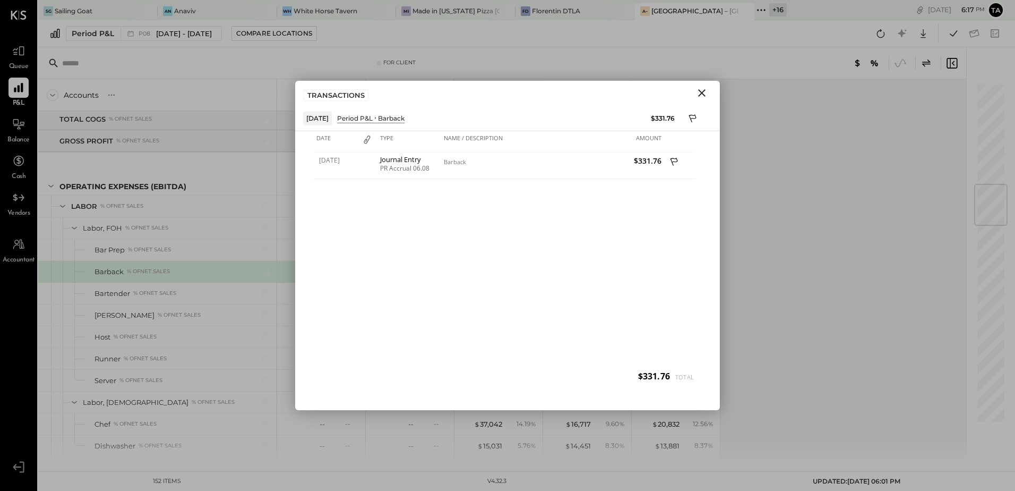
click at [704, 95] on icon "Close" at bounding box center [701, 92] width 7 height 7
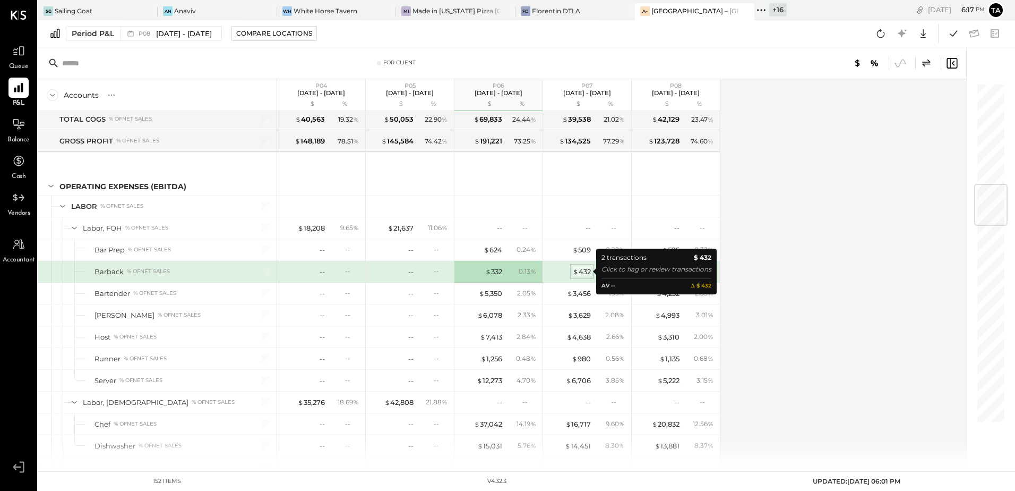
click at [585, 272] on div "$ 432" at bounding box center [582, 272] width 18 height 10
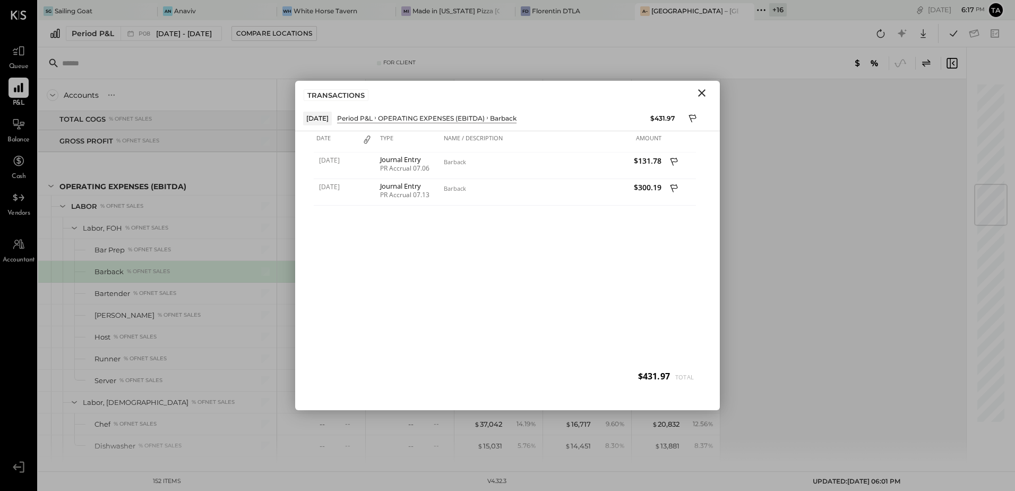
click at [703, 95] on icon "Close" at bounding box center [702, 93] width 13 height 13
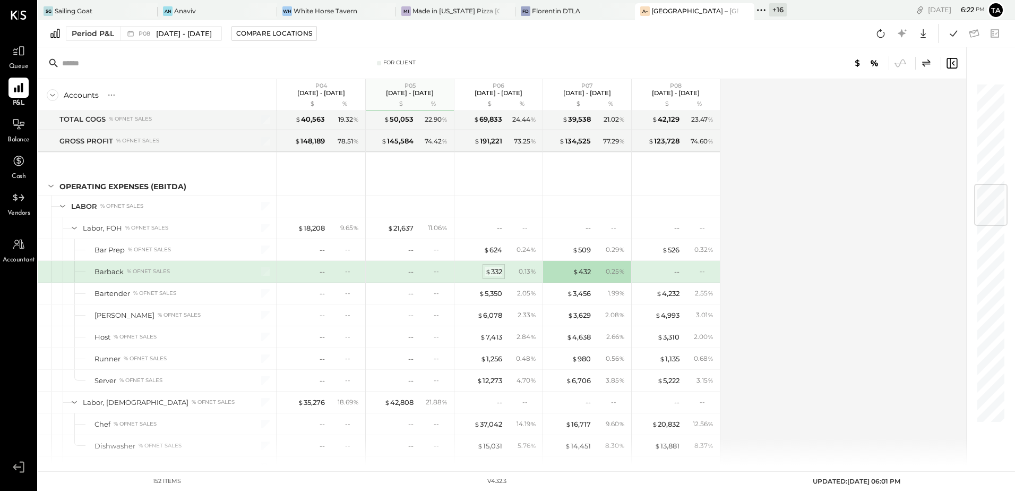
click at [494, 272] on div "$ 332" at bounding box center [493, 272] width 17 height 10
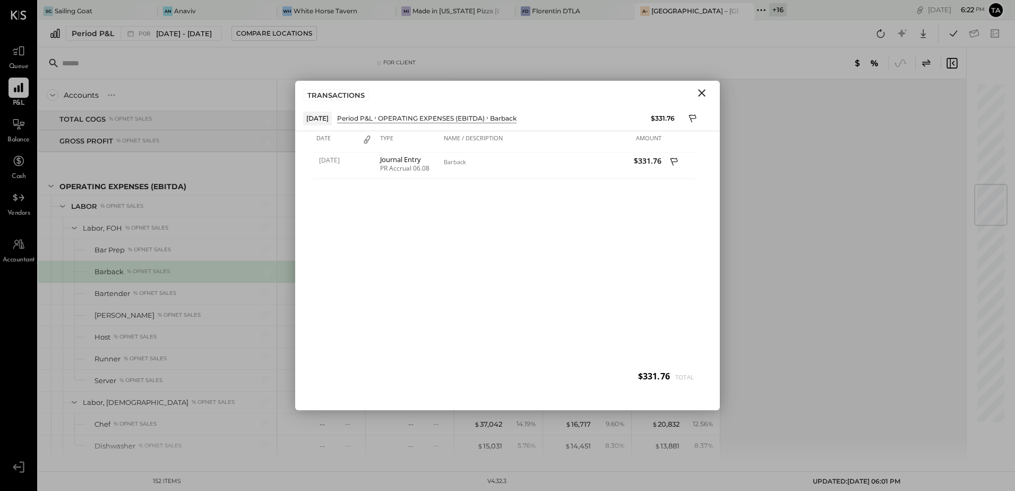
click at [702, 99] on icon "Close" at bounding box center [702, 93] width 13 height 13
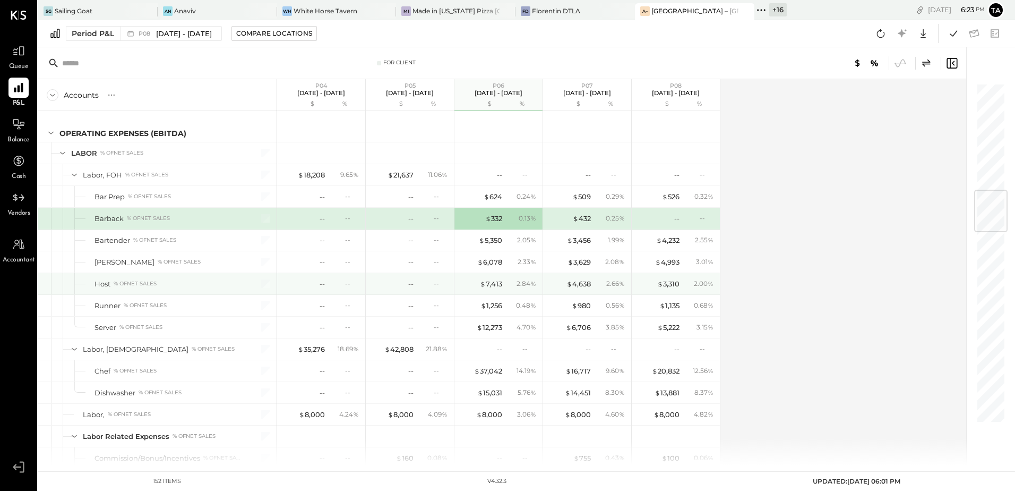
scroll to position [956, 0]
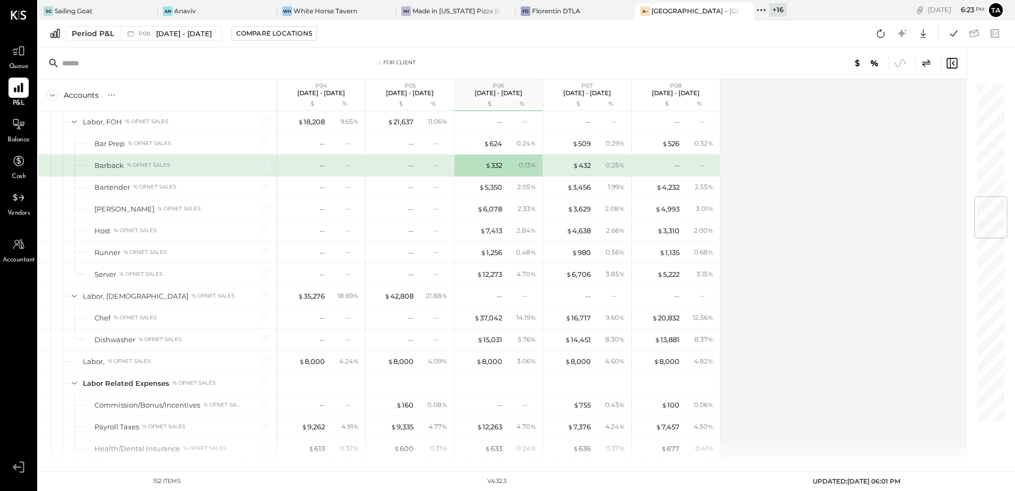
click at [797, 207] on div "Accounts S % GL P04 [DATE] - [DATE] $ % P05 [DATE] - [DATE] $ % P06 [DATE] - [D…" at bounding box center [503, 272] width 930 height 386
click at [797, 189] on div "Accounts S % GL P04 [DATE] - [DATE] $ % P05 [DATE] - [DATE] $ % P06 [DATE] - [D…" at bounding box center [503, 272] width 930 height 386
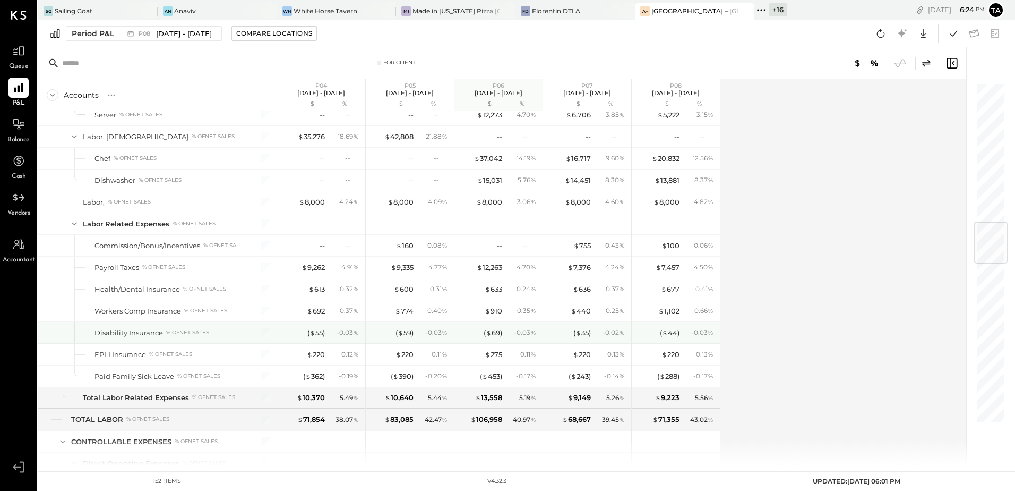
scroll to position [1168, 0]
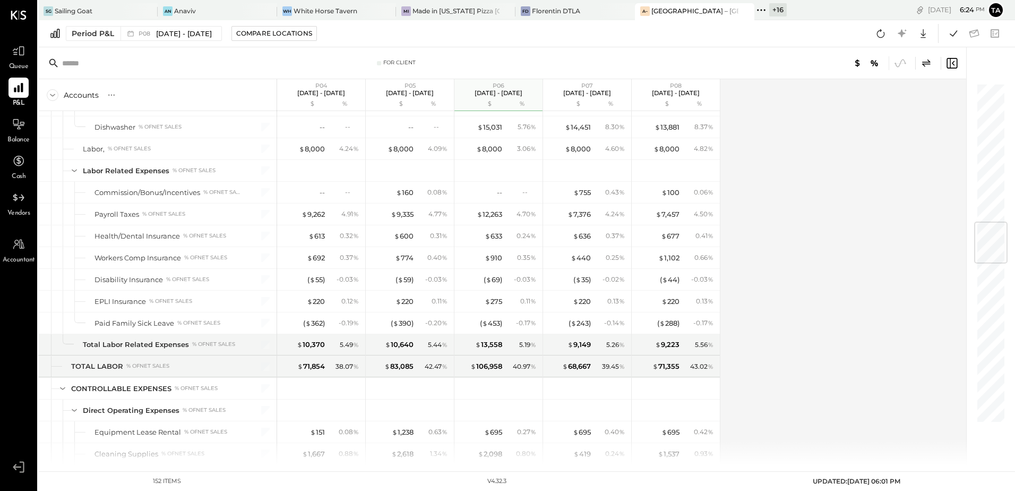
click at [783, 250] on div "Accounts S % GL P04 [DATE] - [DATE] $ % P05 [DATE] - [DATE] $ % P06 [DATE] - [D…" at bounding box center [503, 272] width 930 height 386
click at [671, 304] on div "$ 220" at bounding box center [671, 301] width 18 height 10
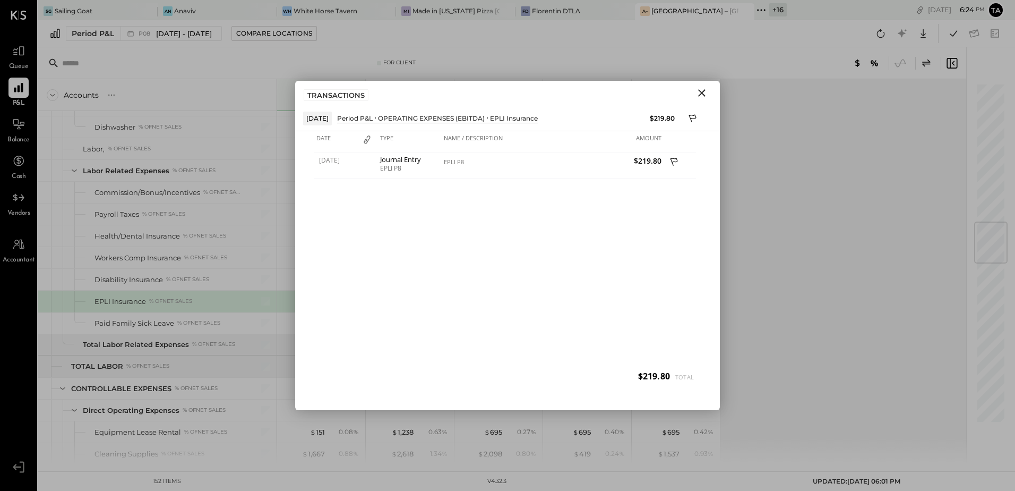
click at [702, 92] on icon "Close" at bounding box center [701, 92] width 7 height 7
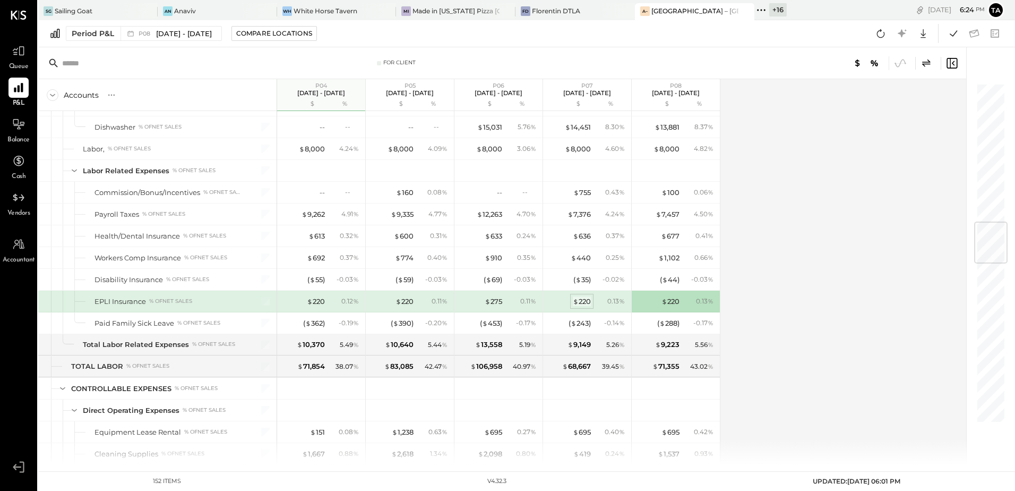
click at [582, 302] on div "$ 220" at bounding box center [582, 301] width 18 height 10
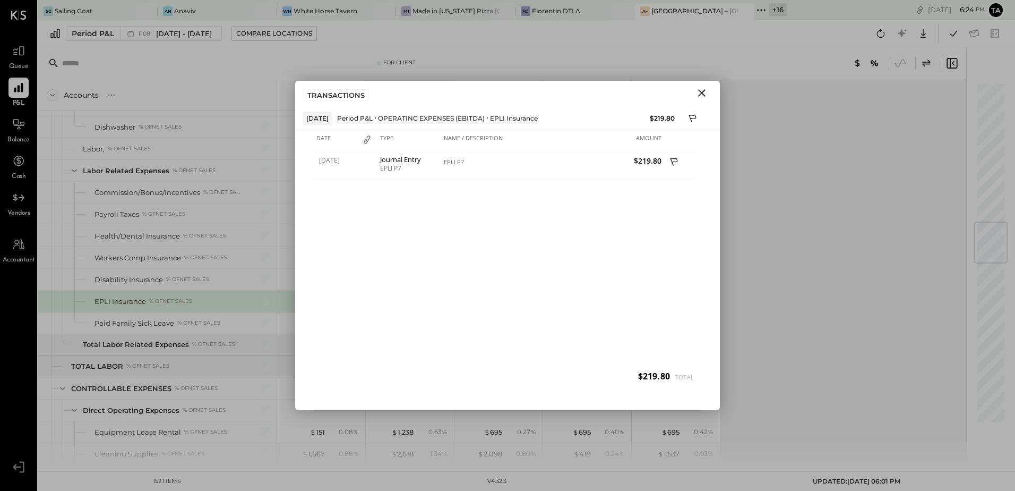
click at [703, 95] on icon "Close" at bounding box center [702, 93] width 13 height 13
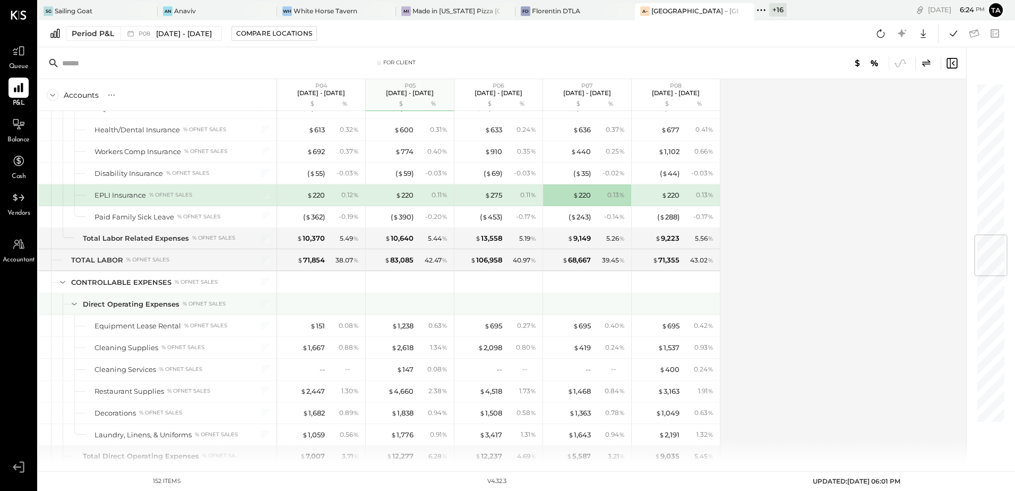
scroll to position [1328, 0]
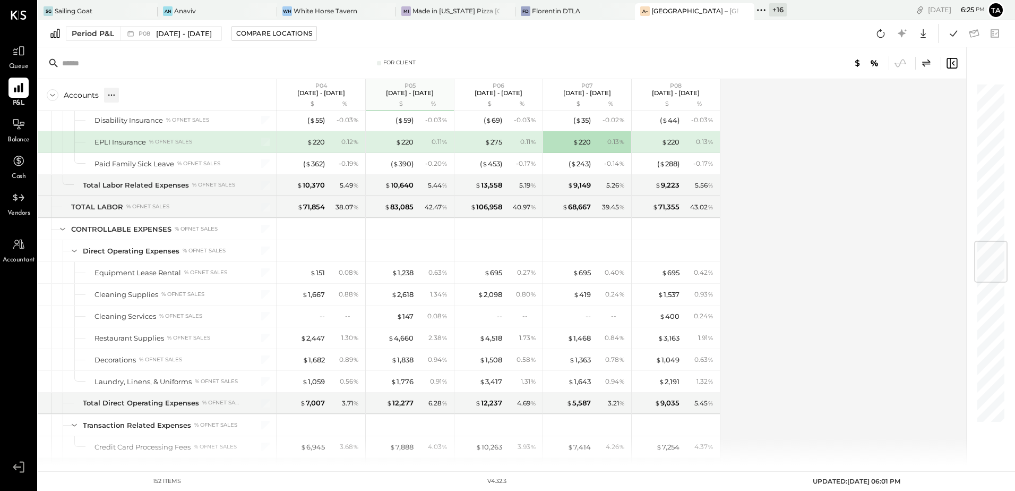
click at [113, 97] on icon at bounding box center [111, 95] width 11 height 11
click at [135, 97] on div "GL" at bounding box center [133, 94] width 11 height 9
click at [819, 320] on div "Accounts S % GL P04 [DATE] - [DATE] $ % P05 [DATE] - [DATE] $ % P06 [DATE] - [D…" at bounding box center [503, 272] width 930 height 386
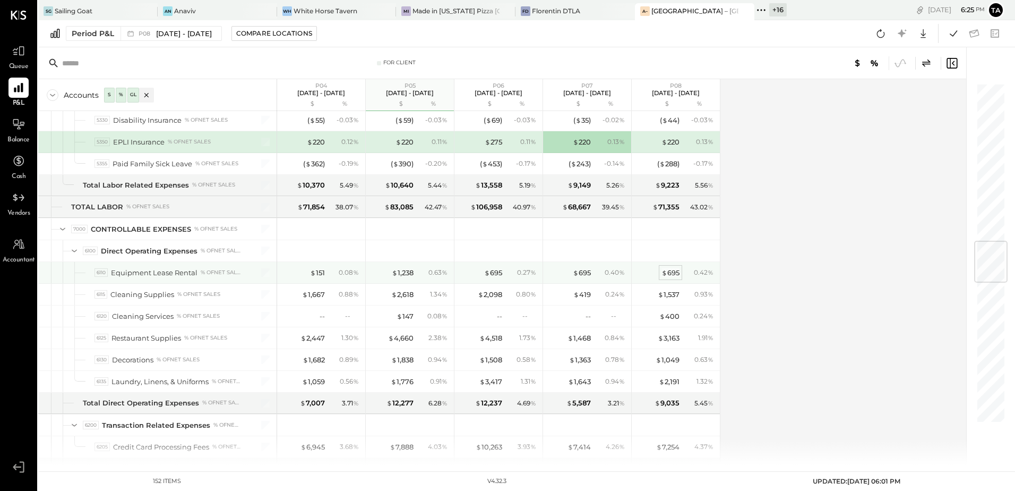
click at [669, 273] on div "$ 695" at bounding box center [671, 273] width 18 height 10
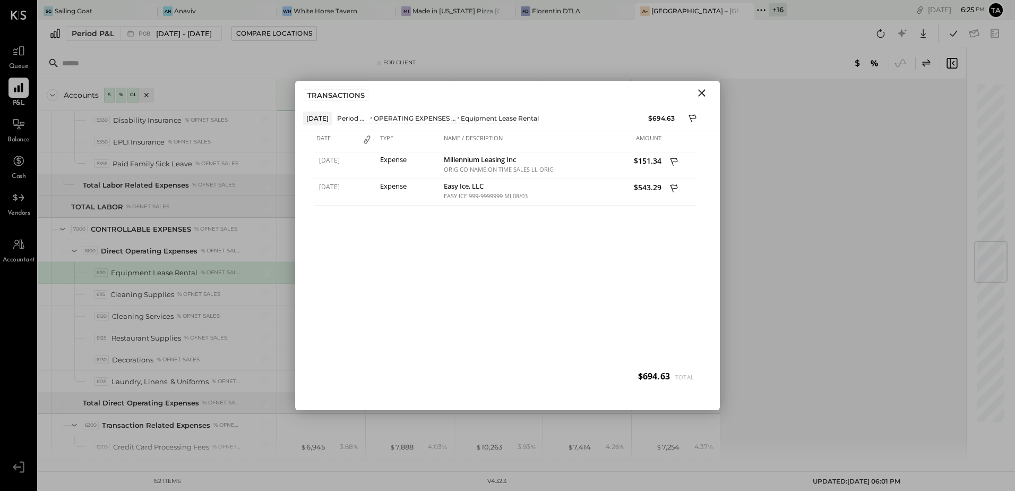
click at [704, 96] on icon "Close" at bounding box center [701, 92] width 7 height 7
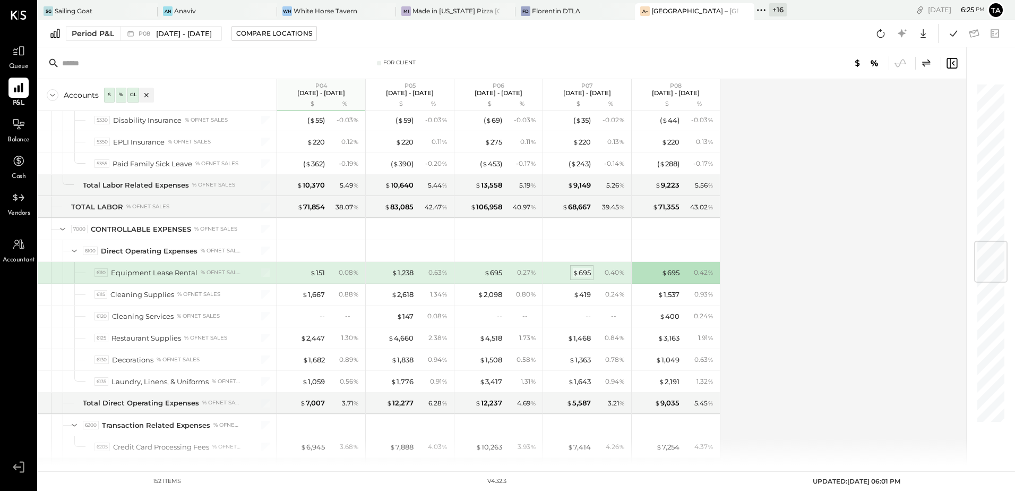
click at [589, 272] on div "$ 695" at bounding box center [582, 273] width 18 height 10
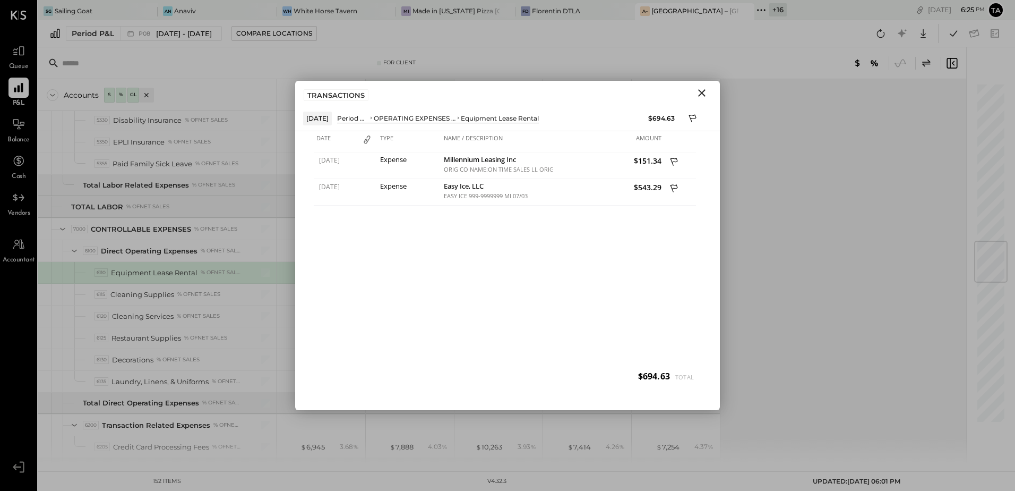
click at [701, 95] on icon "Close" at bounding box center [702, 93] width 13 height 13
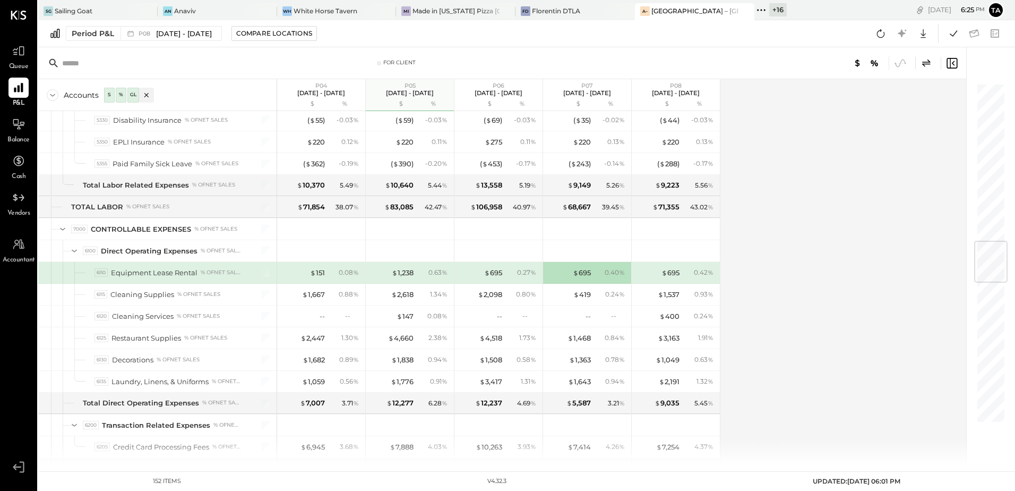
click at [781, 301] on div "Accounts S % GL P04 [DATE] - [DATE] $ % P05 [DATE] - [DATE] $ % P06 [DATE] - [D…" at bounding box center [503, 272] width 930 height 386
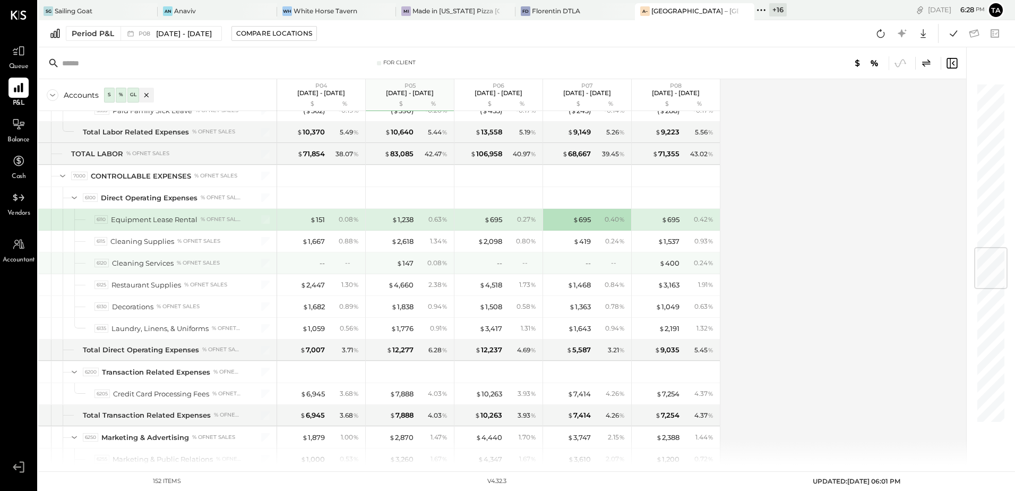
scroll to position [1434, 0]
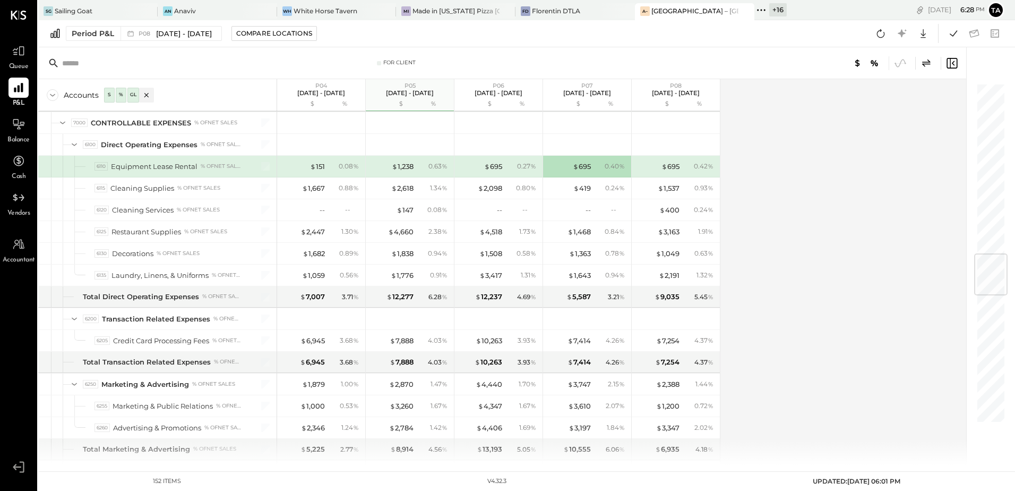
click at [809, 294] on div "Accounts S % GL P04 [DATE] - [DATE] $ % P05 [DATE] - [DATE] $ % P06 [DATE] - [D…" at bounding box center [503, 272] width 930 height 386
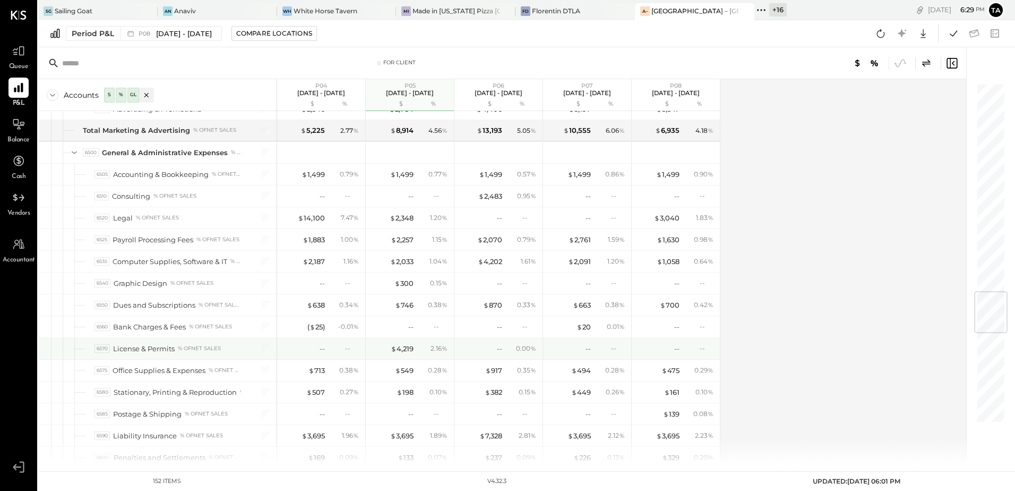
scroll to position [1806, 0]
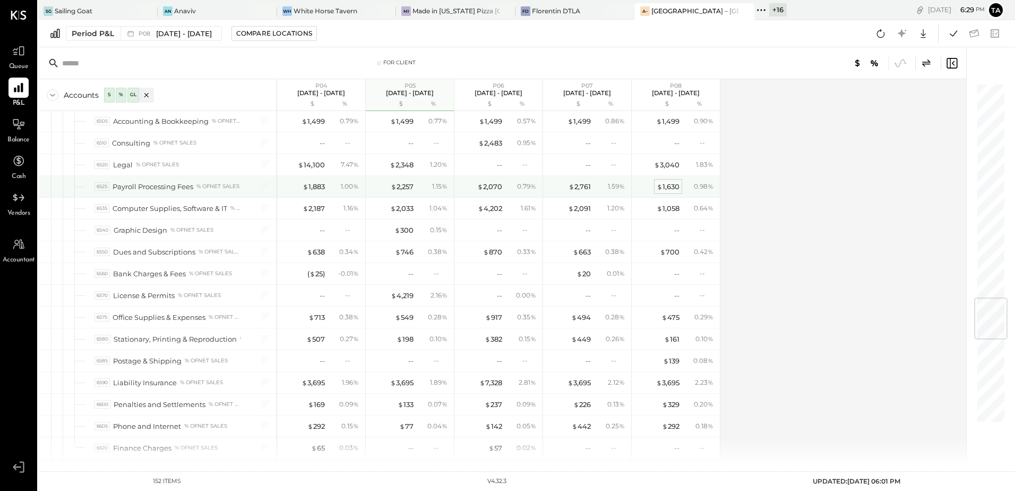
click at [670, 185] on div "$ 1,630" at bounding box center [668, 187] width 23 height 10
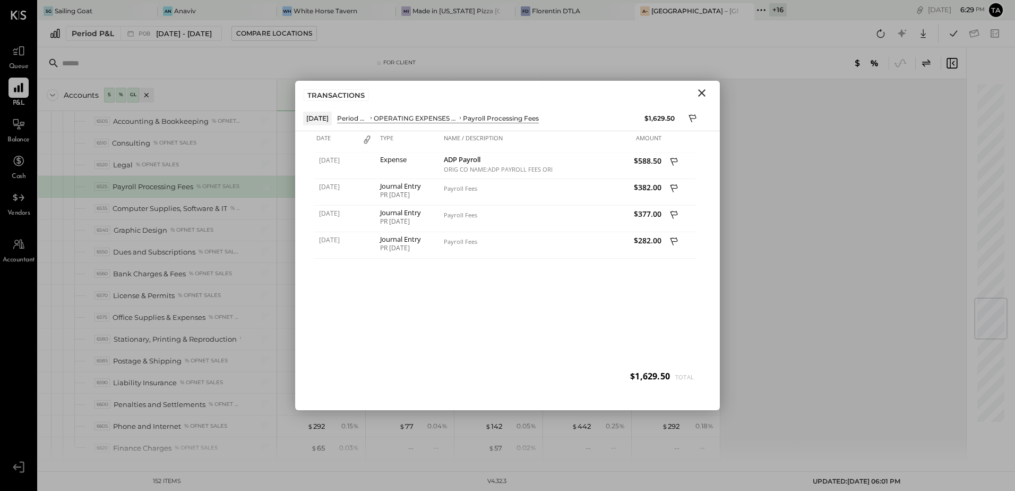
click at [703, 93] on icon "Close" at bounding box center [702, 93] width 13 height 13
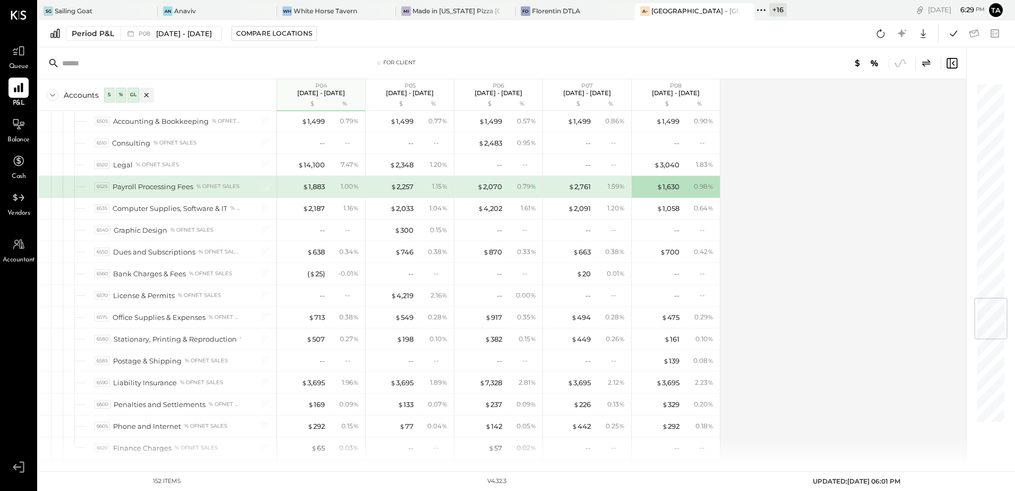
click at [813, 245] on div "Accounts S % GL P04 [DATE] - [DATE] $ % P05 [DATE] - [DATE] $ % P06 [DATE] - [D…" at bounding box center [503, 272] width 930 height 386
click at [791, 271] on div "Accounts S % GL P04 [DATE] - [DATE] $ % P05 [DATE] - [DATE] $ % P06 [DATE] - [D…" at bounding box center [503, 272] width 930 height 386
click at [771, 344] on div "Accounts S % GL P04 [DATE] - [DATE] $ % P05 [DATE] - [DATE] $ % P06 [DATE] - [D…" at bounding box center [503, 272] width 930 height 386
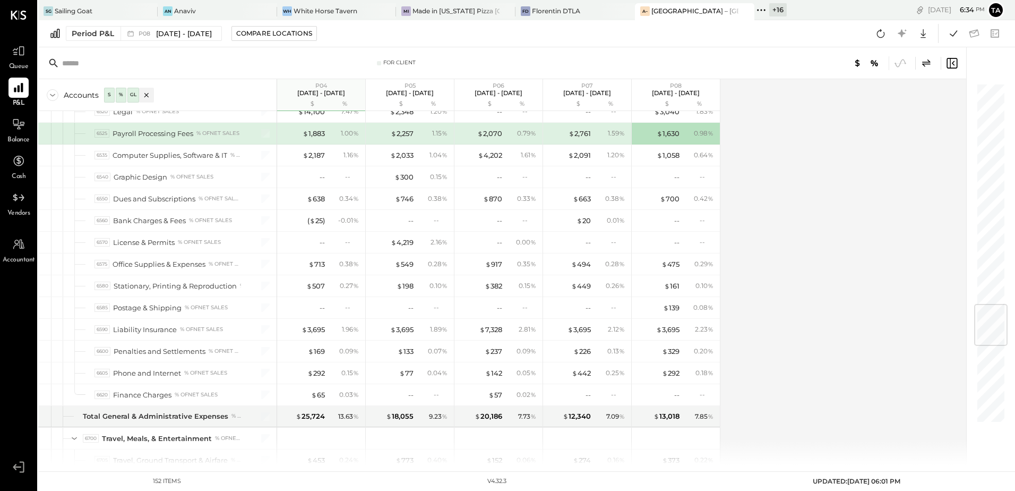
click at [813, 259] on div "Accounts S % GL P04 [DATE] - [DATE] $ % P05 [DATE] - [DATE] $ % P06 [DATE] - [D…" at bounding box center [503, 272] width 930 height 386
click at [793, 277] on div "Accounts S % GL P04 [DATE] - [DATE] $ % P05 [DATE] - [DATE] $ % P06 [DATE] - [D…" at bounding box center [503, 272] width 930 height 386
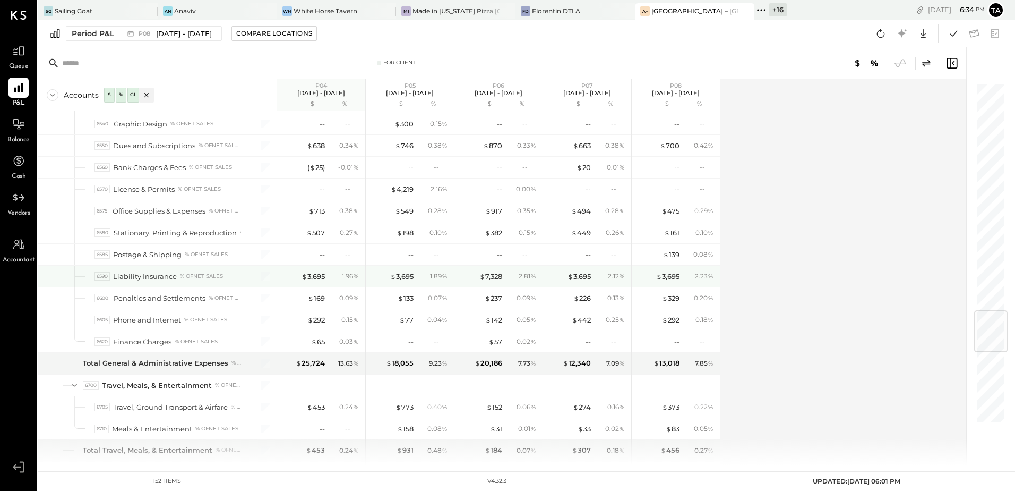
scroll to position [1965, 0]
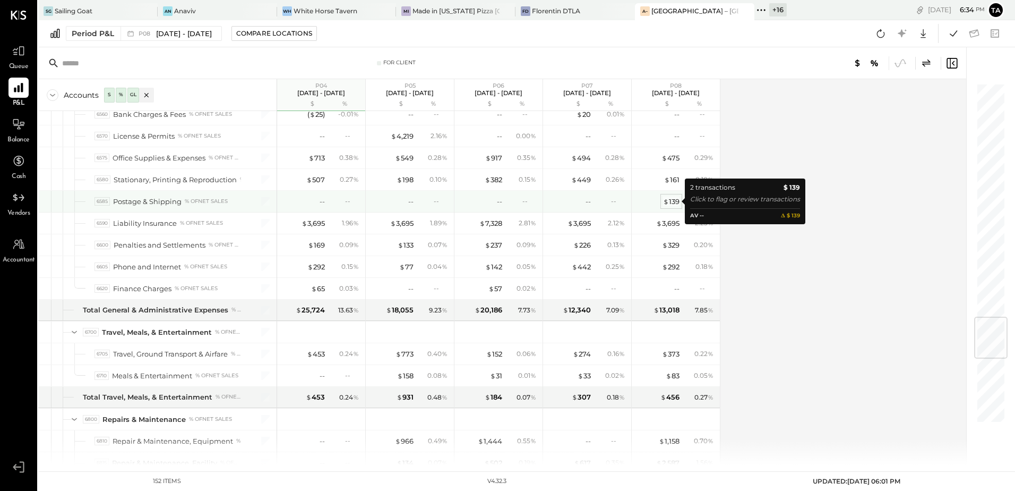
click at [672, 200] on div "$ 139" at bounding box center [671, 201] width 16 height 10
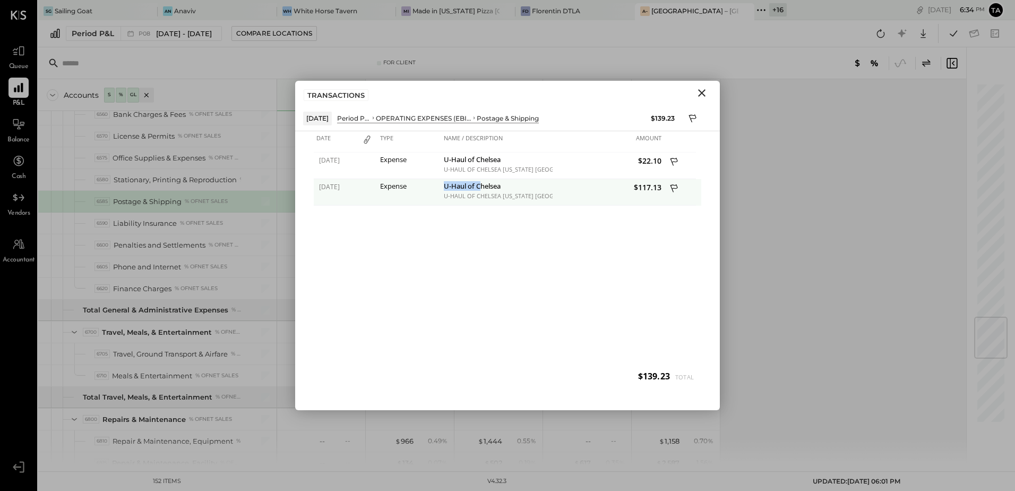
drag, startPoint x: 444, startPoint y: 187, endPoint x: 481, endPoint y: 187, distance: 36.1
click at [481, 187] on div "U-Haul of Chelsea" at bounding box center [497, 187] width 106 height 10
copy div "U-Haul of C"
drag, startPoint x: 701, startPoint y: 94, endPoint x: 576, endPoint y: 298, distance: 239.8
click at [701, 94] on icon "Close" at bounding box center [701, 92] width 7 height 7
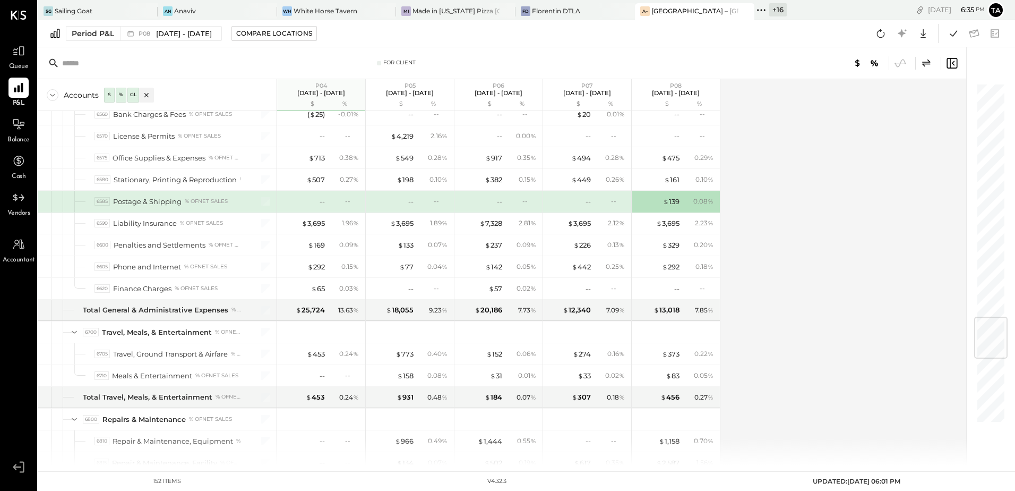
click at [807, 352] on div "Accounts S % GL P04 [DATE] - [DATE] $ % P05 [DATE] - [DATE] $ % P06 [DATE] - [D…" at bounding box center [503, 272] width 930 height 386
click at [802, 285] on div "Accounts S % GL P04 [DATE] - [DATE] $ % P05 [DATE] - [DATE] $ % P06 [DATE] - [D…" at bounding box center [503, 272] width 930 height 386
click at [808, 319] on div "Accounts S % GL P04 [DATE] - [DATE] $ % P05 [DATE] - [DATE] $ % P06 [DATE] - [D…" at bounding box center [503, 272] width 930 height 386
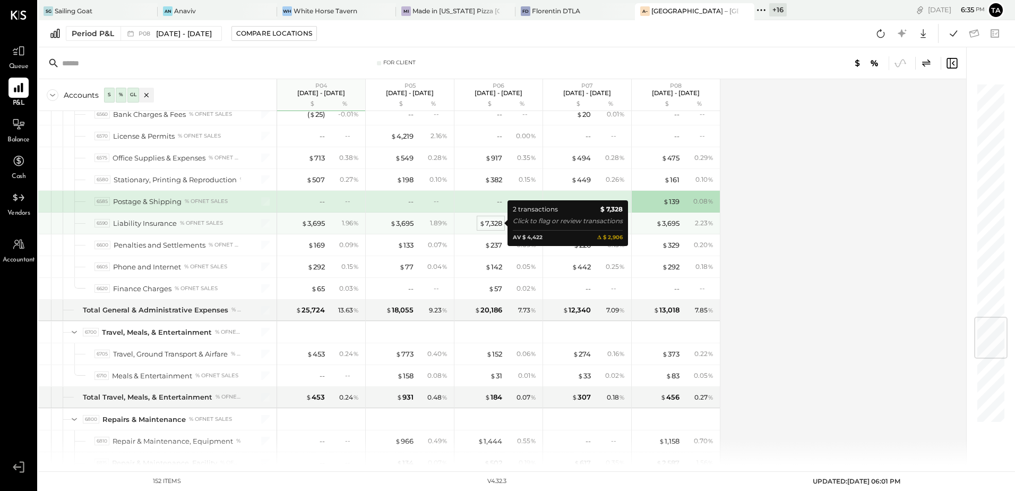
click at [494, 228] on div "$ 7,328" at bounding box center [491, 223] width 23 height 10
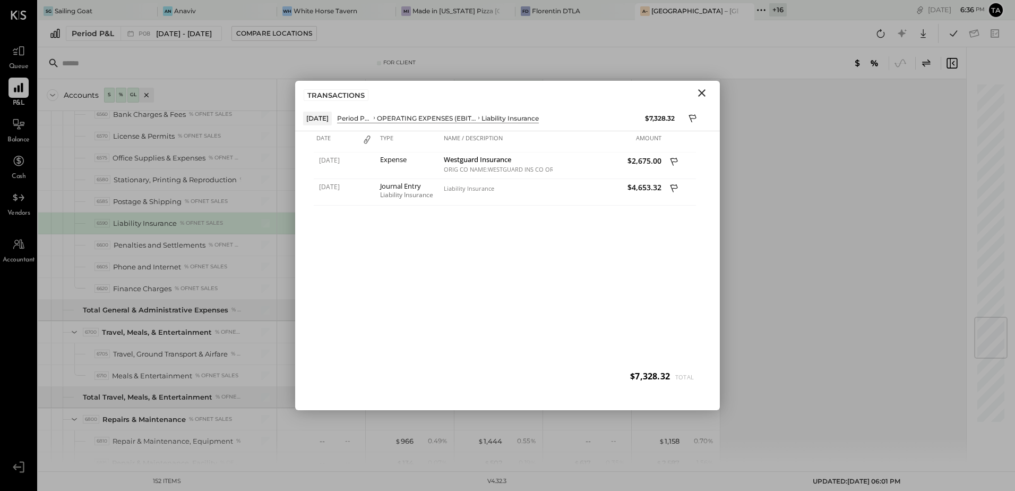
click at [703, 96] on icon "Close" at bounding box center [702, 93] width 13 height 13
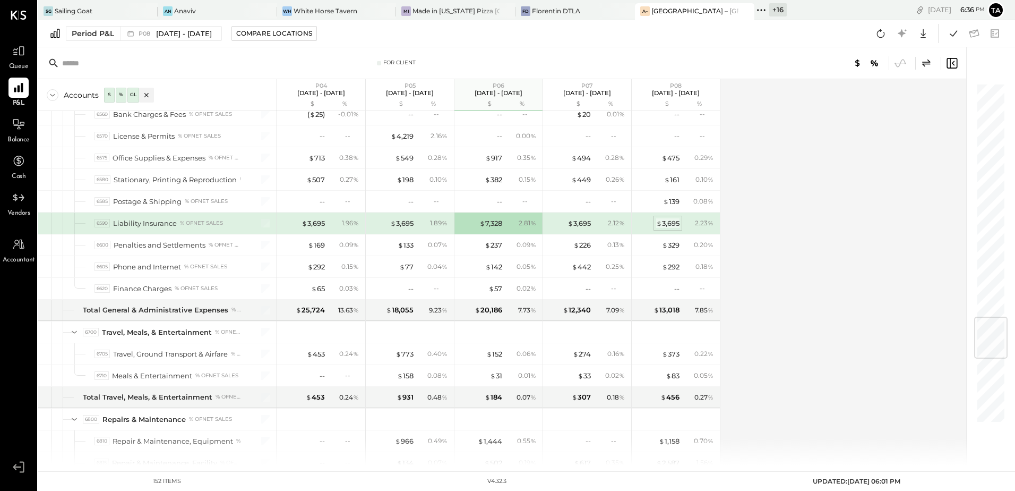
click at [668, 224] on div "$ 3,695" at bounding box center [667, 223] width 23 height 10
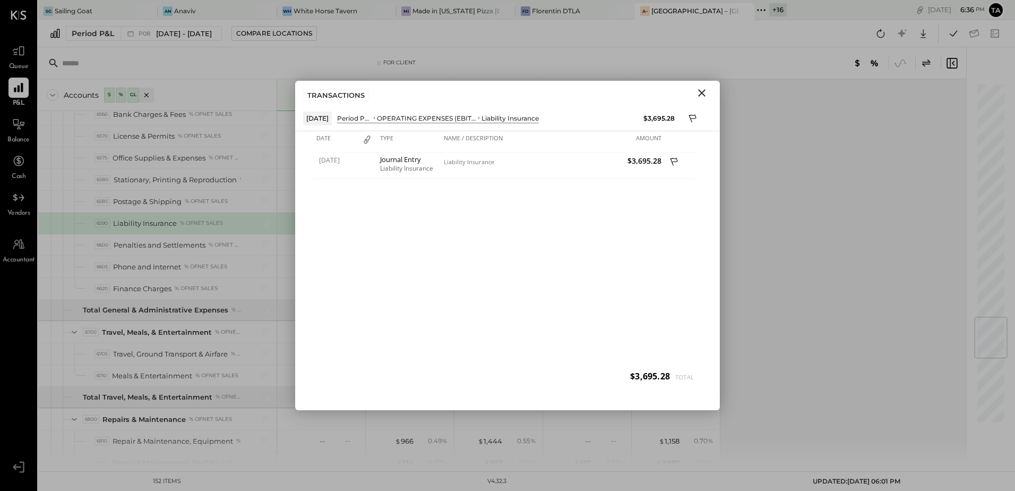
click at [704, 96] on icon "Close" at bounding box center [702, 93] width 13 height 13
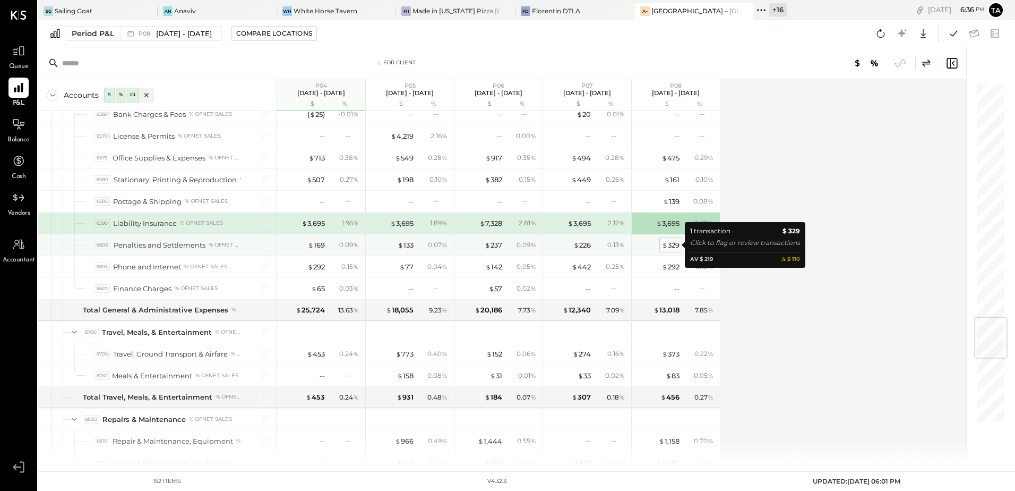
click at [672, 248] on div "$ 329" at bounding box center [671, 245] width 18 height 10
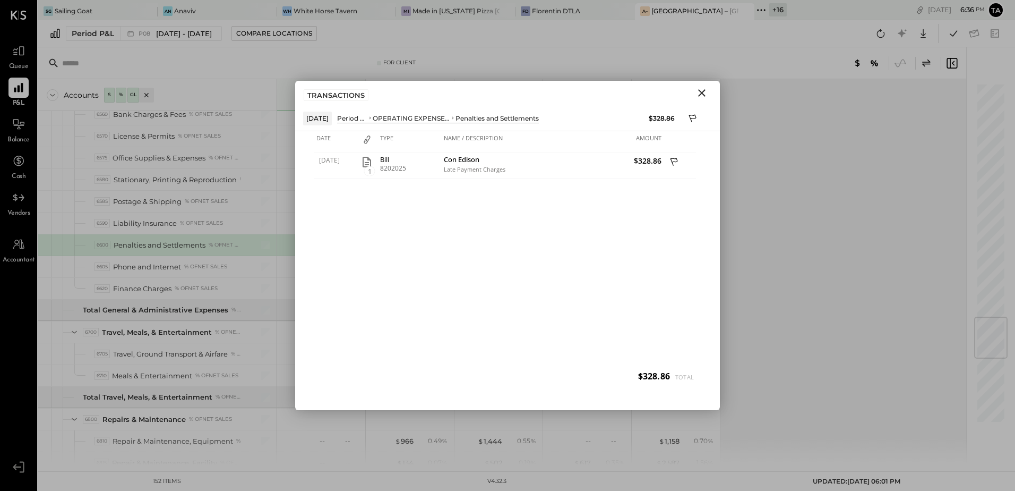
click at [702, 95] on icon "Close" at bounding box center [702, 93] width 13 height 13
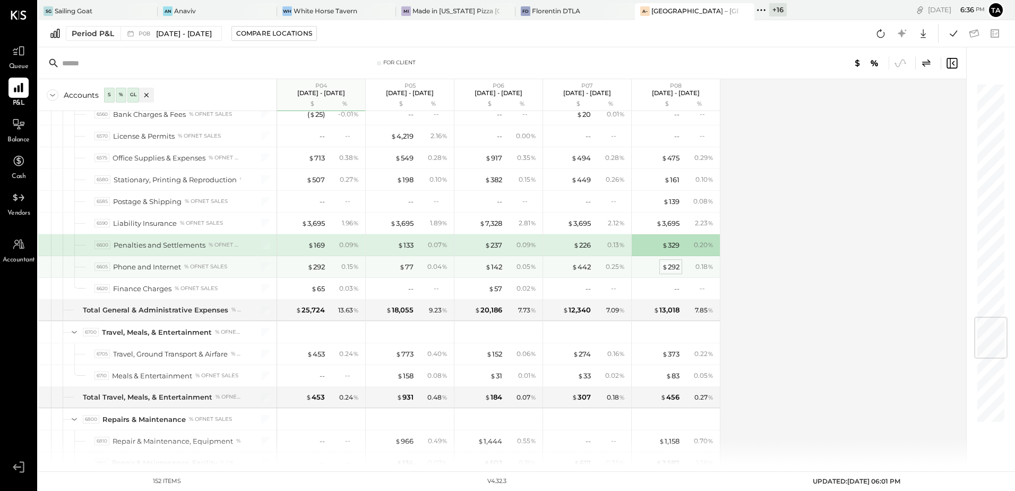
click at [677, 270] on div "$ 292" at bounding box center [671, 267] width 18 height 10
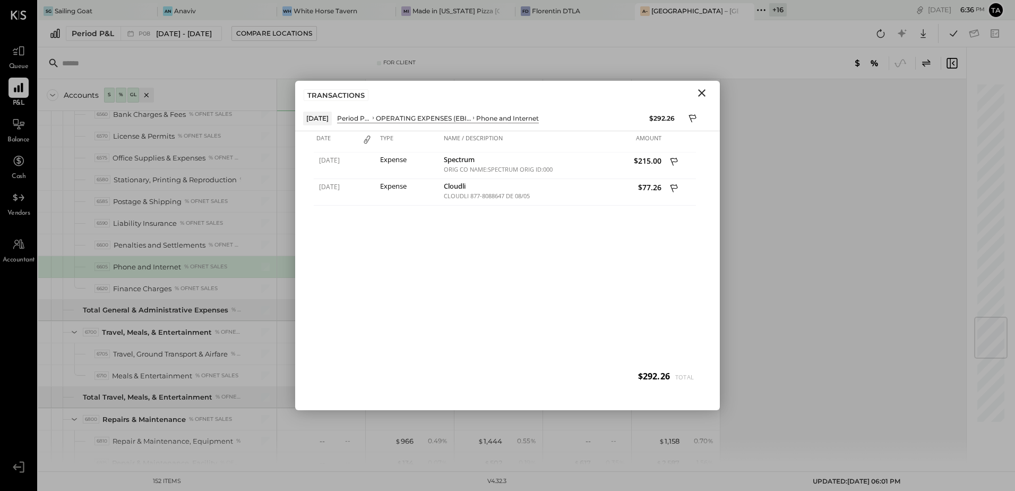
click at [702, 95] on icon "Close" at bounding box center [702, 93] width 13 height 13
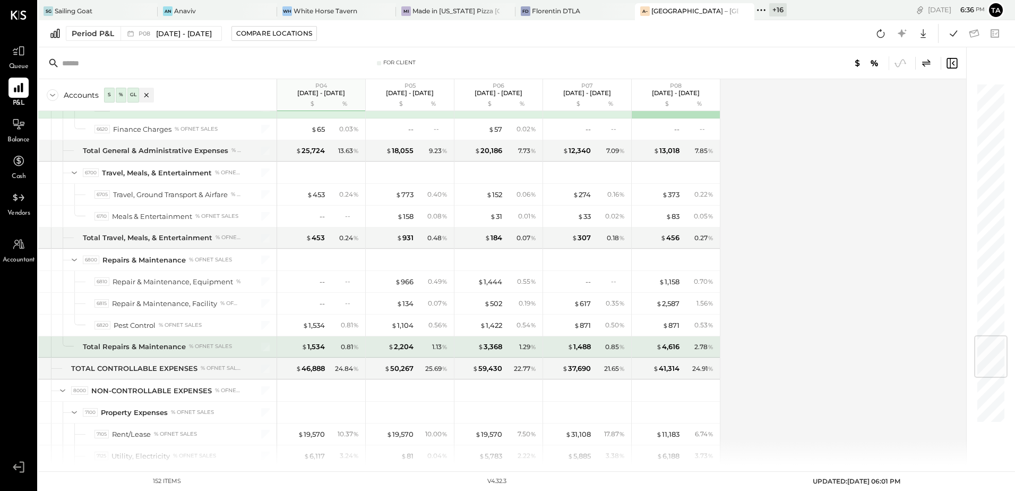
scroll to position [2177, 0]
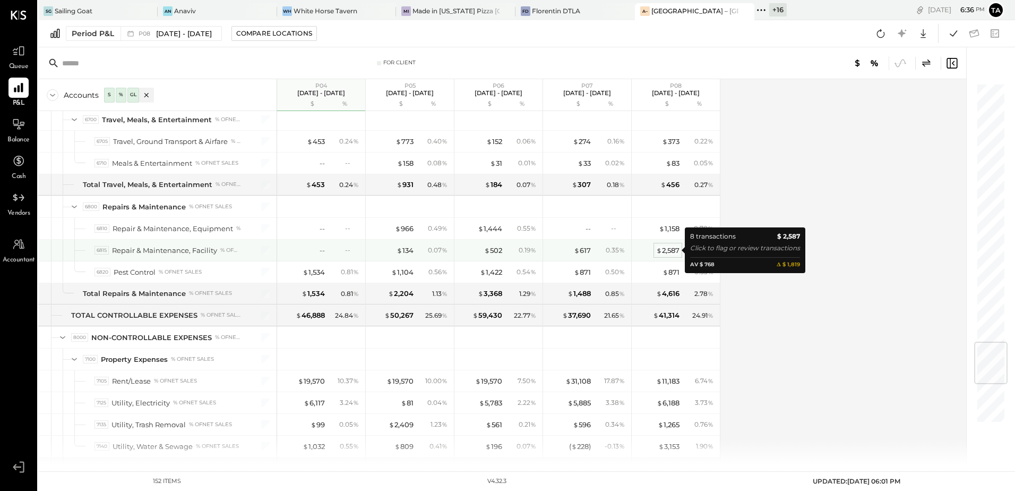
click at [668, 253] on div "$ 2,587" at bounding box center [667, 250] width 23 height 10
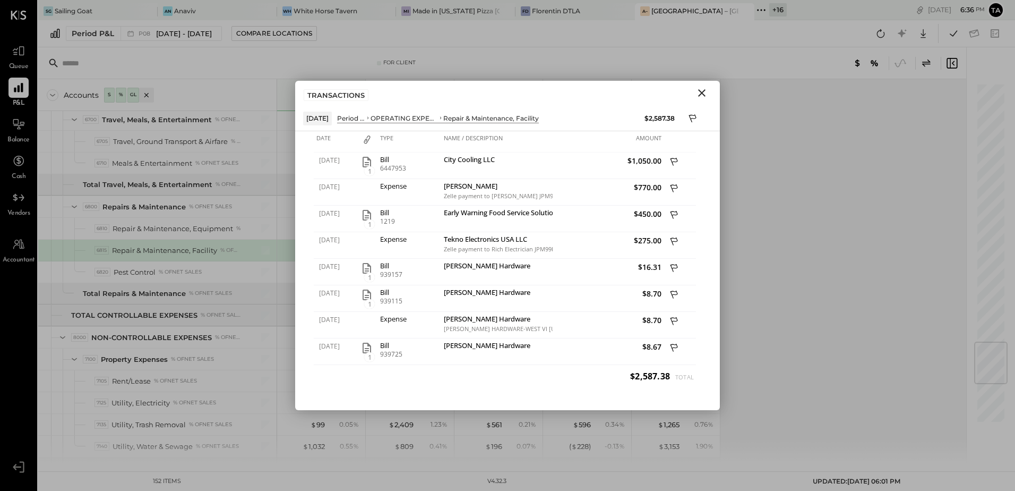
click at [704, 91] on icon "Close" at bounding box center [701, 92] width 7 height 7
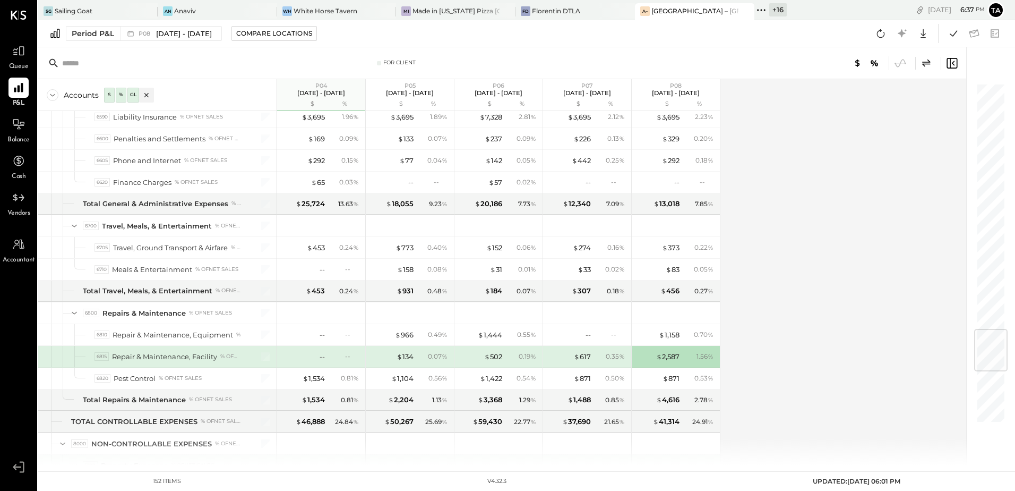
scroll to position [2124, 0]
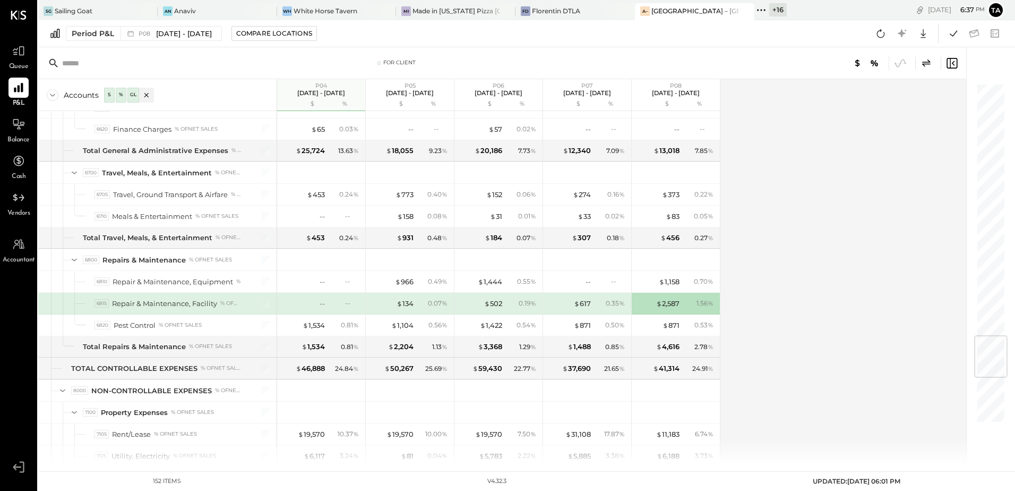
click at [772, 336] on div "Accounts S % GL P04 [DATE] - [DATE] $ % P05 [DATE] - [DATE] $ % P06 [DATE] - [D…" at bounding box center [503, 272] width 930 height 386
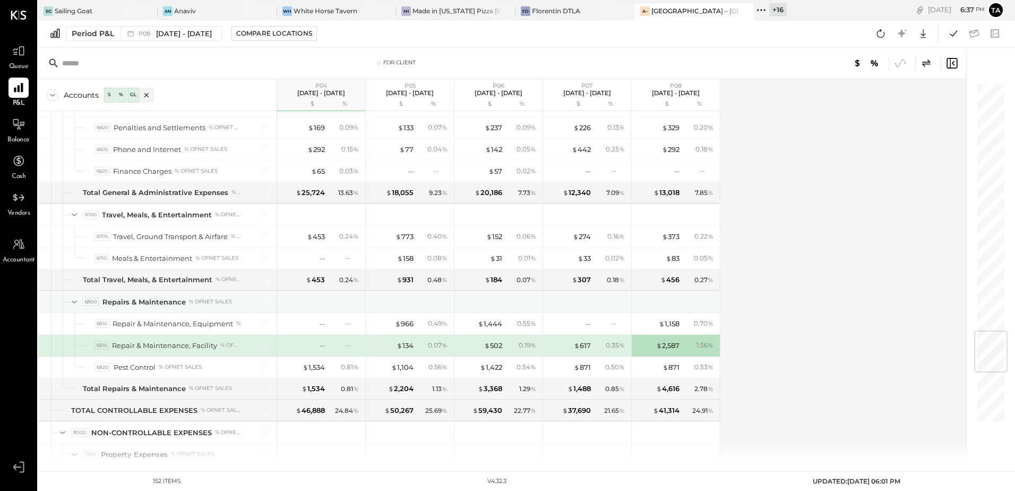
scroll to position [2135, 0]
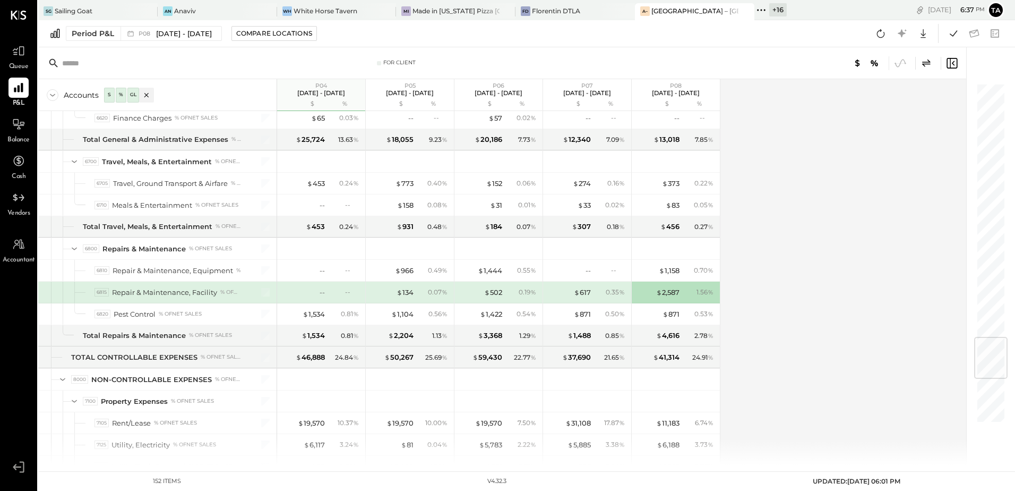
click at [824, 298] on div "Accounts S % GL P04 [DATE] - [DATE] $ % P05 [DATE] - [DATE] $ % P06 [DATE] - [D…" at bounding box center [503, 272] width 930 height 386
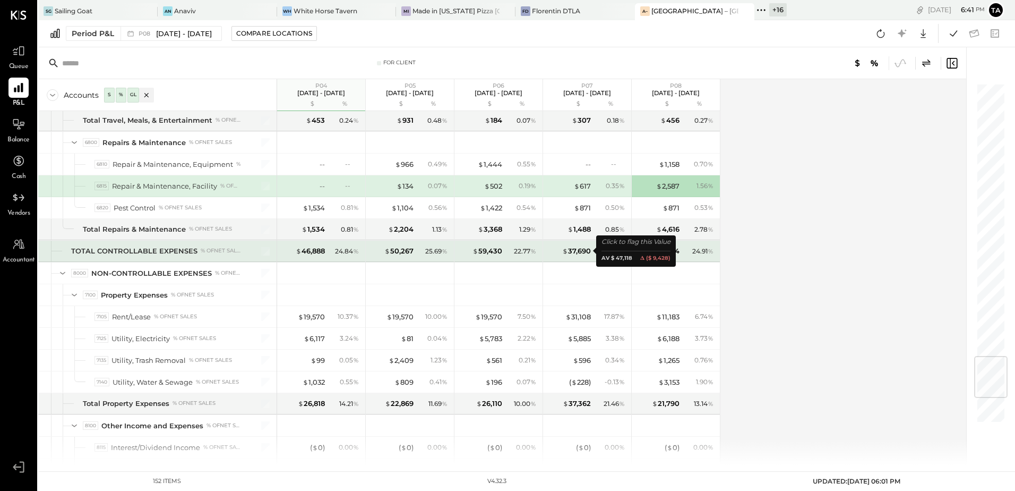
scroll to position [2295, 0]
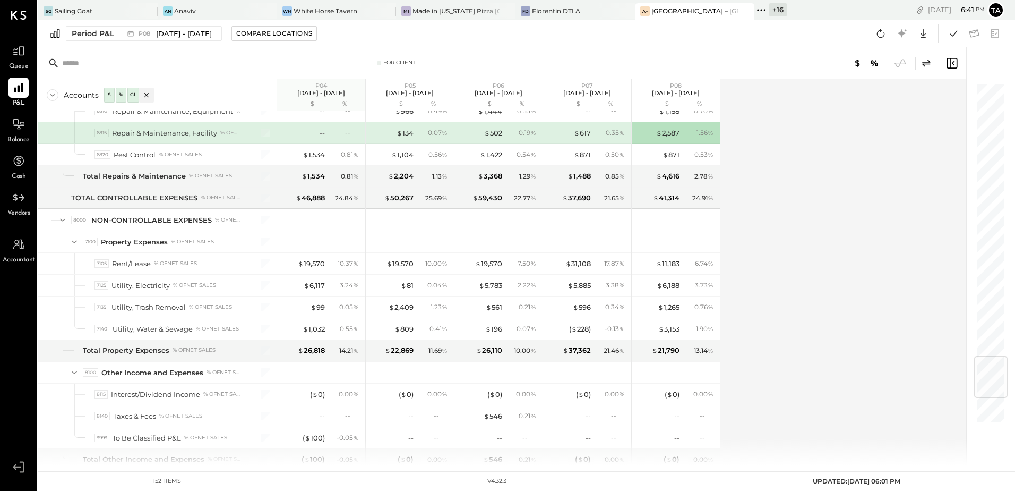
click at [831, 256] on div "Accounts S % GL P04 [DATE] - [DATE] $ % P05 [DATE] - [DATE] $ % P06 [DATE] - [D…" at bounding box center [503, 272] width 930 height 386
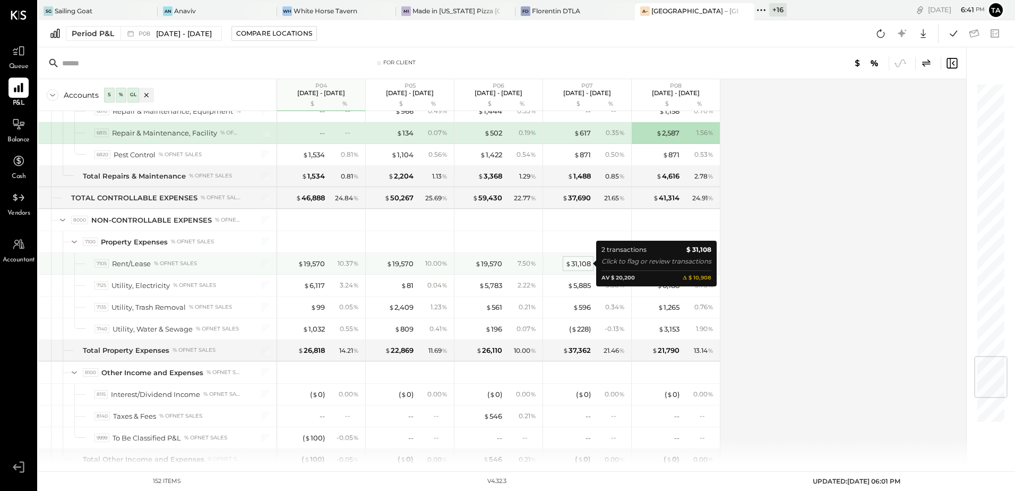
click at [575, 265] on div "$ 31,108" at bounding box center [578, 264] width 25 height 10
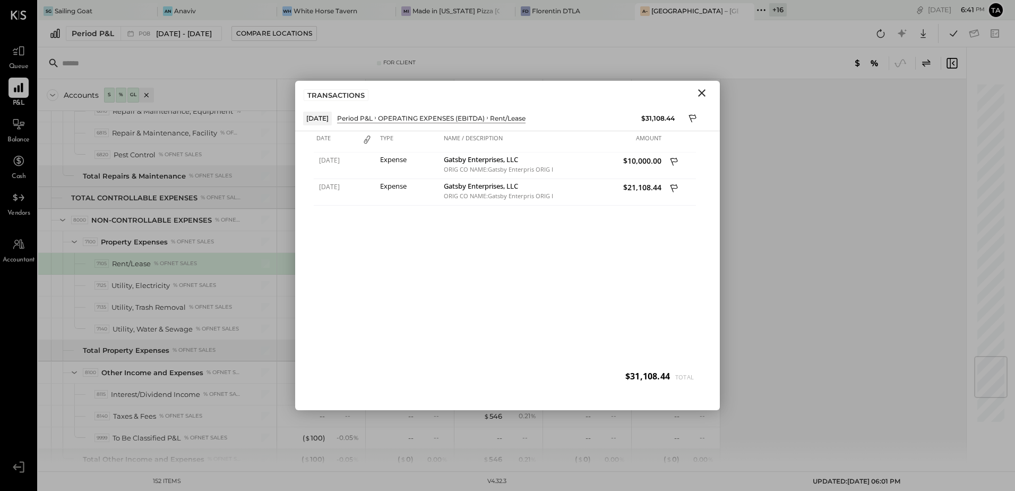
click at [703, 94] on icon "Close" at bounding box center [701, 92] width 7 height 7
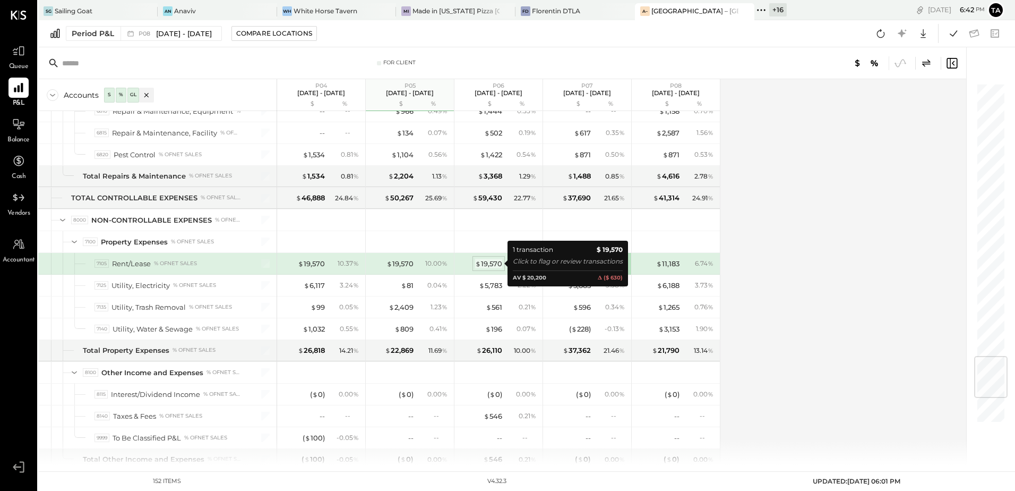
click at [489, 267] on div "$ 19,570" at bounding box center [488, 264] width 27 height 10
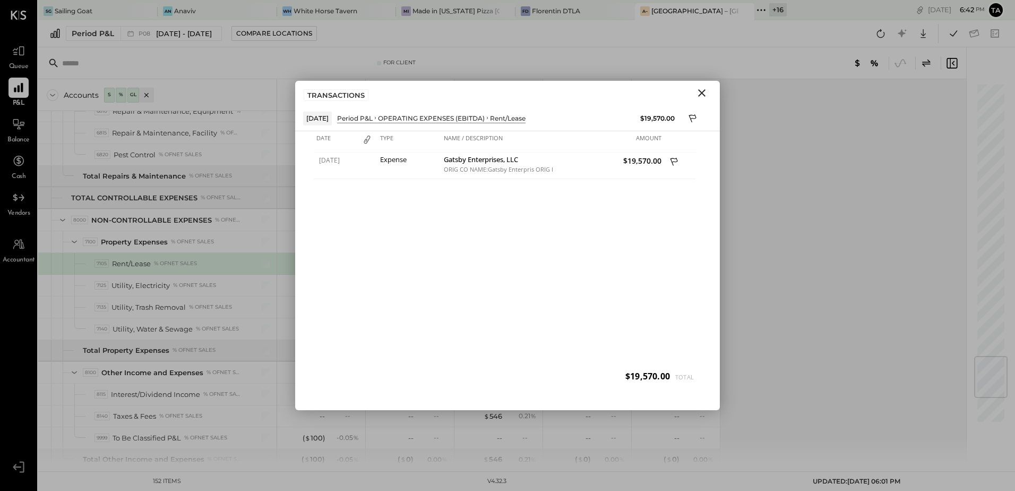
click at [702, 95] on icon "Close" at bounding box center [702, 93] width 13 height 13
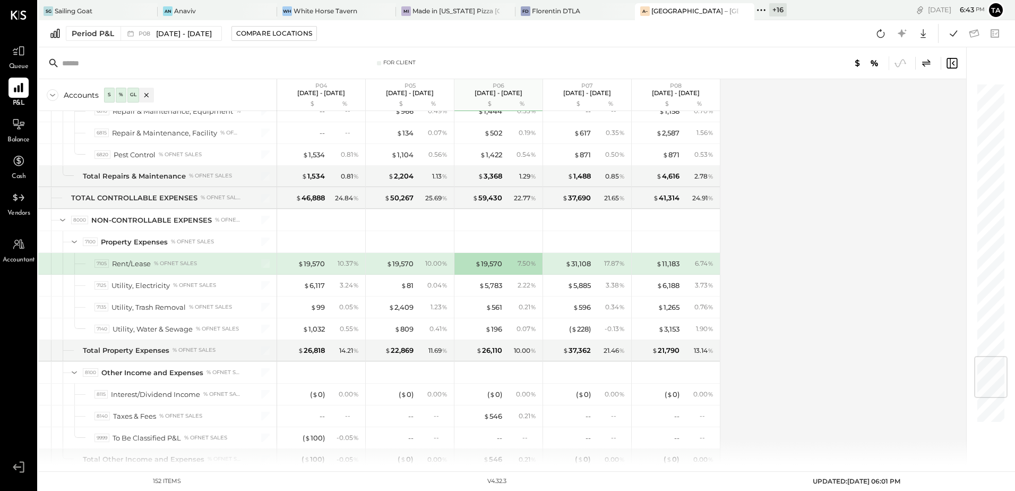
click at [824, 353] on div "Accounts S % GL P04 [DATE] - [DATE] $ % P05 [DATE] - [DATE] $ % P06 [DATE] - [D…" at bounding box center [503, 272] width 930 height 386
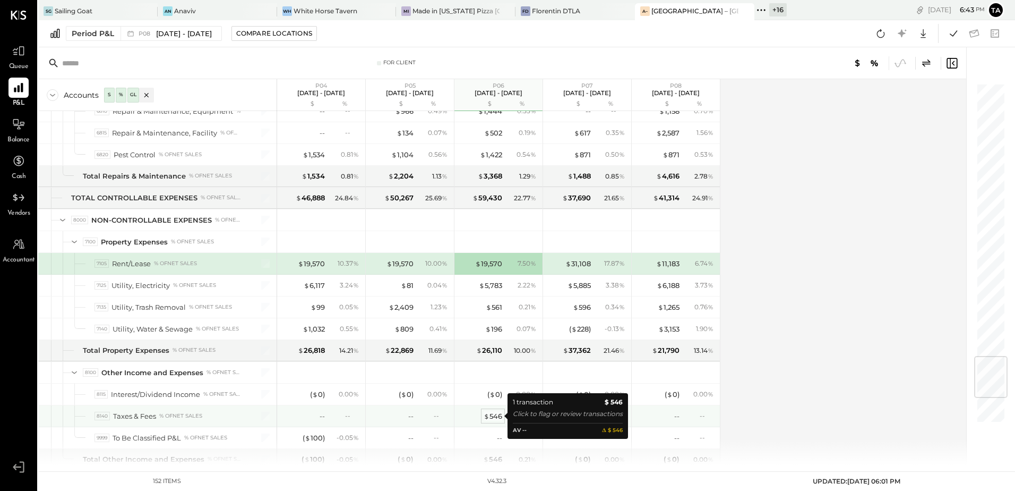
click at [497, 416] on div "$ 546" at bounding box center [493, 416] width 19 height 10
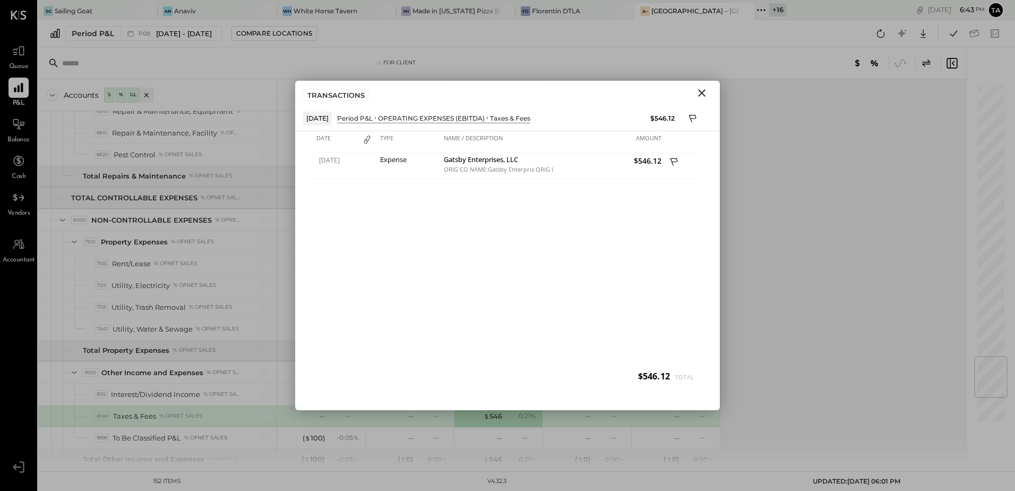
click at [704, 90] on icon "Close" at bounding box center [702, 93] width 13 height 13
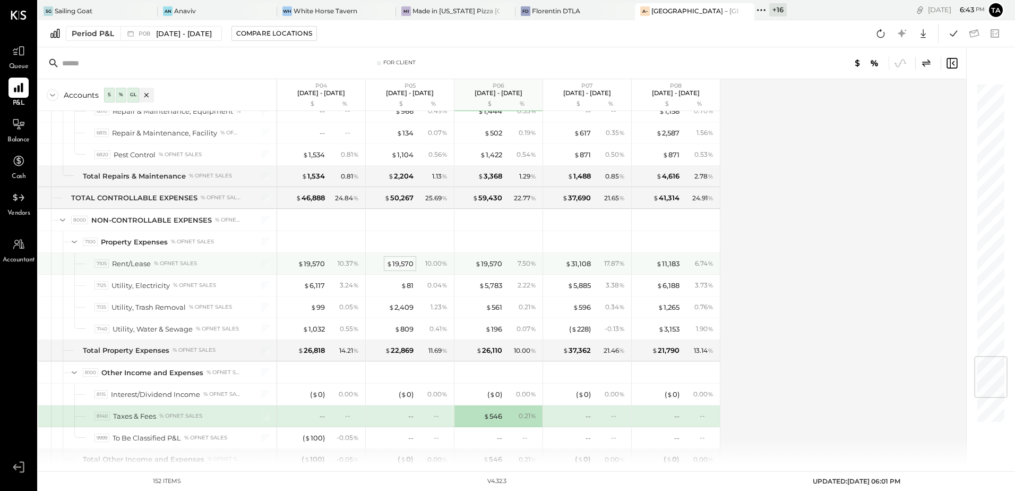
click at [400, 264] on div "$ 19,570" at bounding box center [400, 264] width 27 height 10
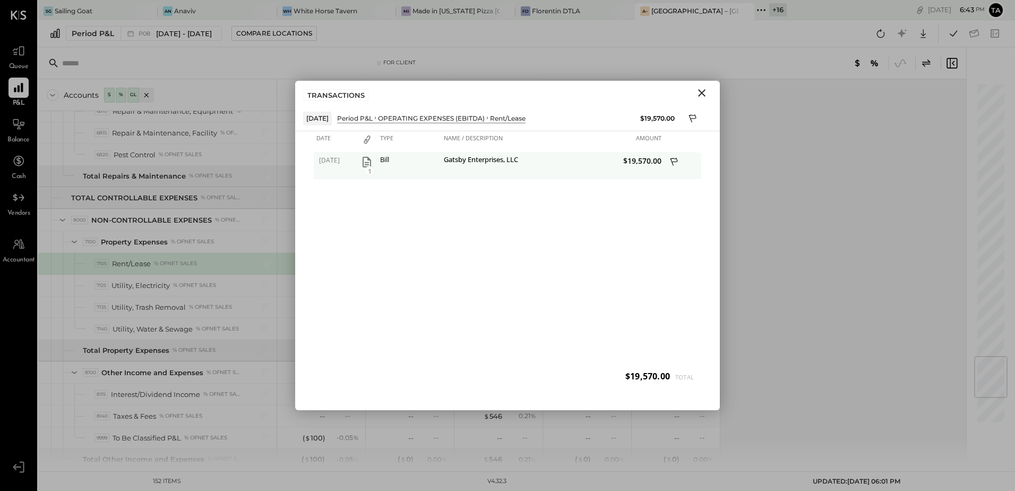
click at [646, 163] on span "$19,570.00" at bounding box center [608, 161] width 106 height 10
copy span "19,570.00"
click at [700, 93] on icon "Close" at bounding box center [702, 93] width 13 height 13
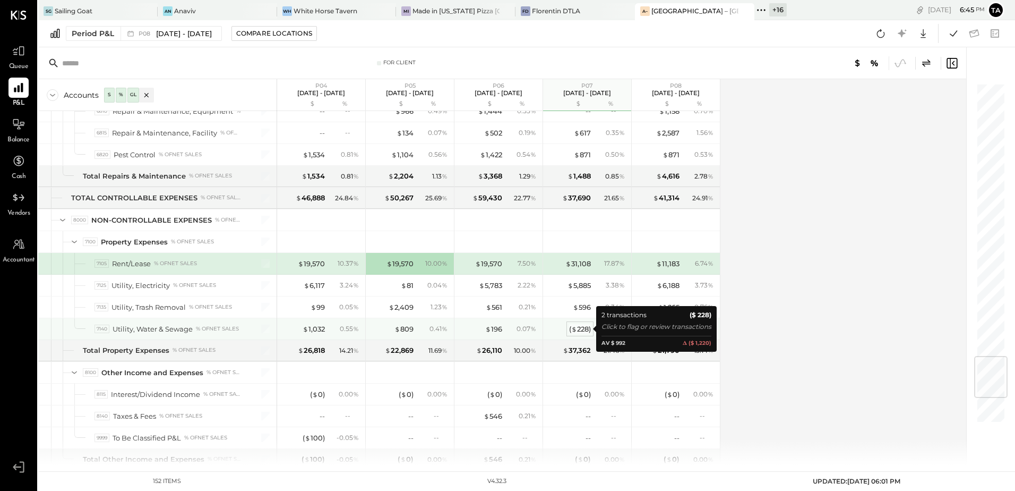
click at [576, 326] on div "( $ 228 )" at bounding box center [580, 329] width 22 height 10
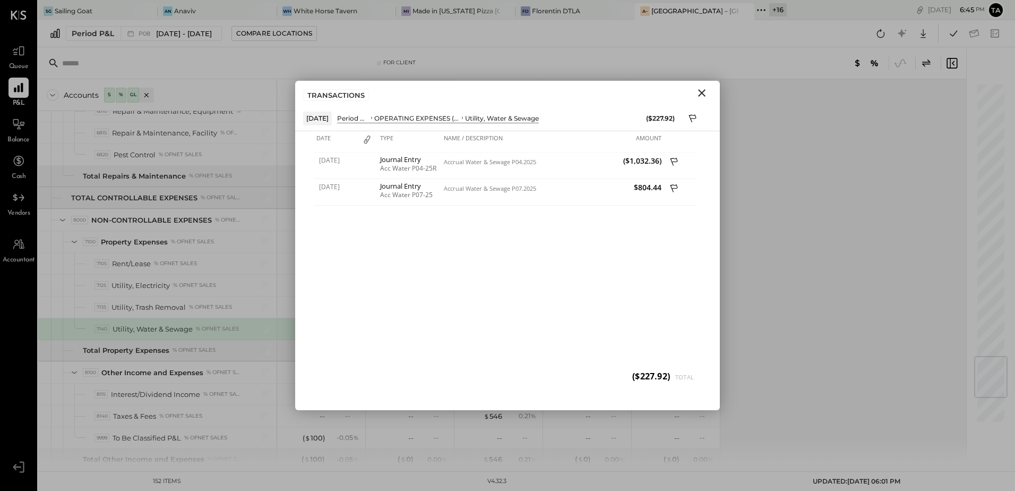
click at [703, 94] on icon "Close" at bounding box center [701, 92] width 7 height 7
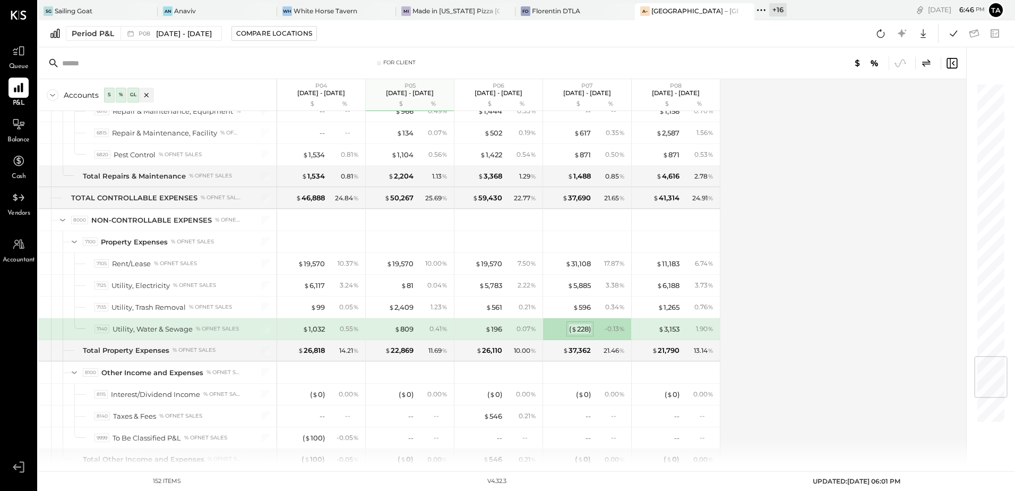
click at [584, 332] on div "( $ 228 )" at bounding box center [580, 329] width 22 height 10
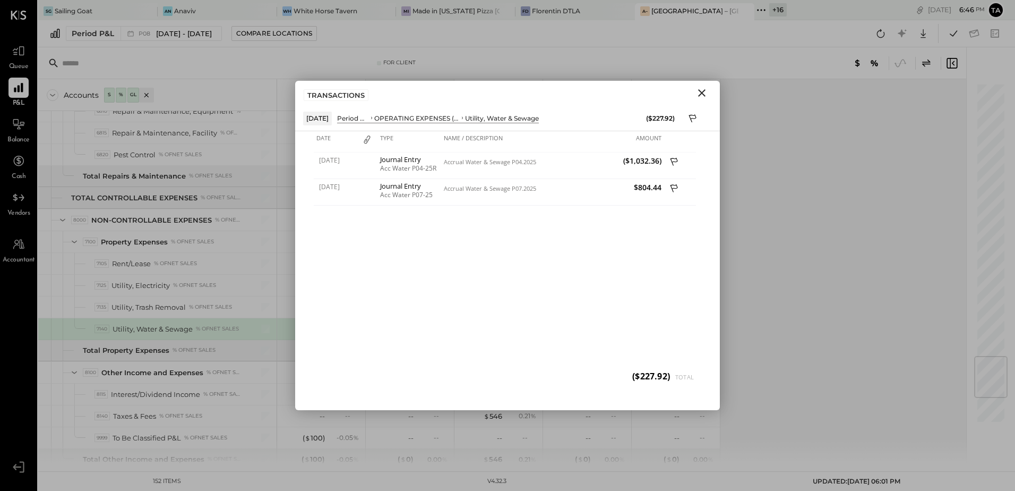
click at [703, 93] on icon "Close" at bounding box center [701, 92] width 7 height 7
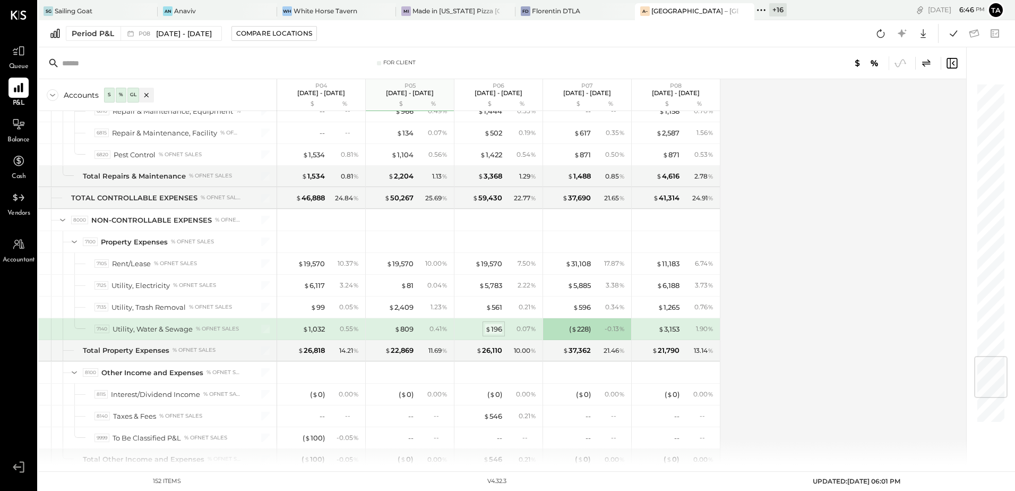
click at [493, 332] on div "$ 196" at bounding box center [493, 329] width 17 height 10
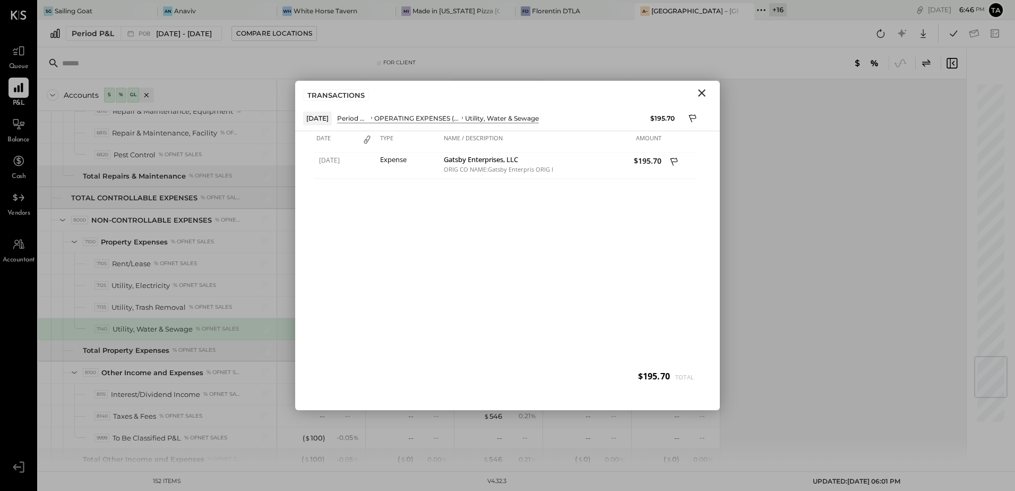
click at [700, 93] on icon "Close" at bounding box center [702, 93] width 13 height 13
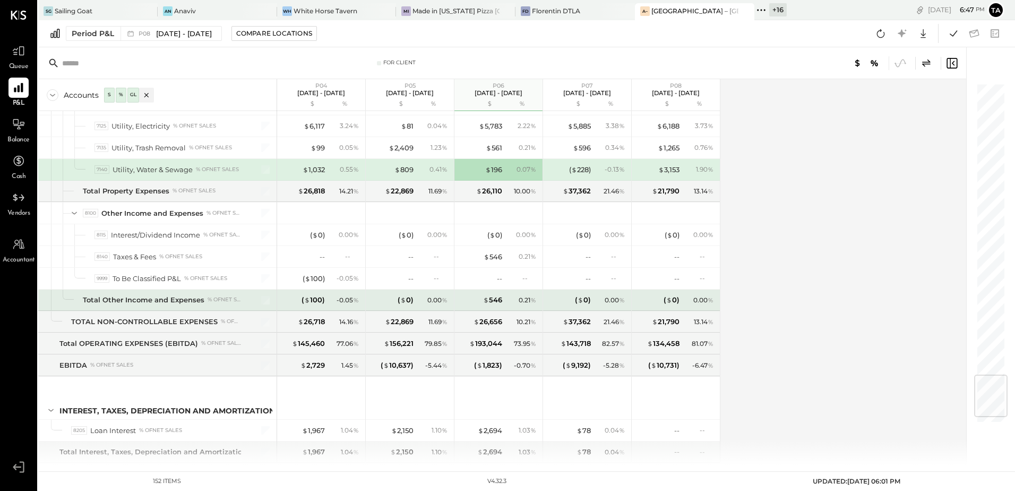
scroll to position [2500, 0]
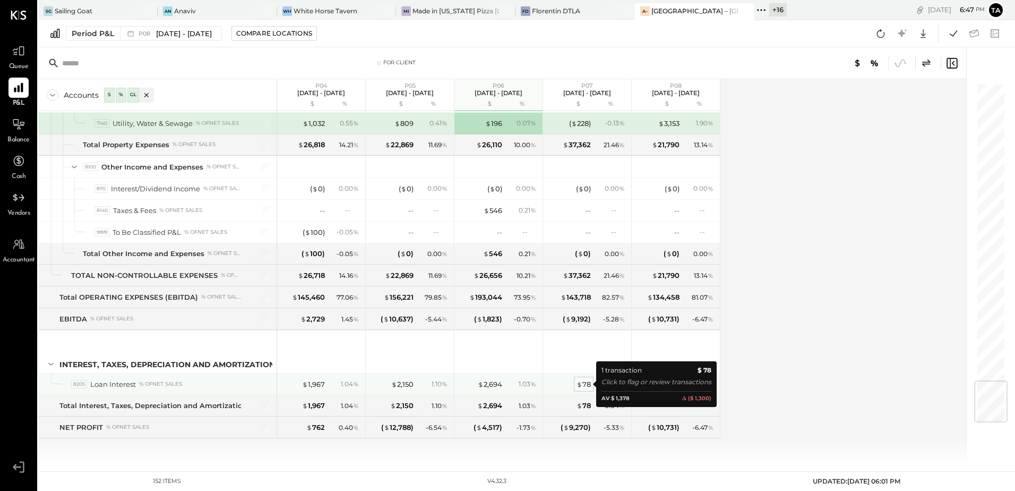
click at [582, 383] on span "$" at bounding box center [580, 384] width 6 height 8
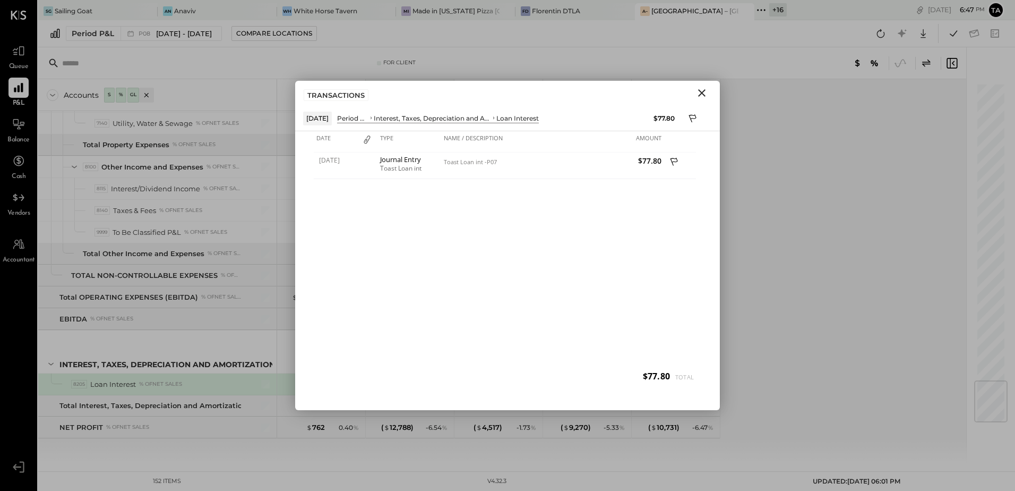
click at [700, 95] on icon "Close" at bounding box center [701, 92] width 7 height 7
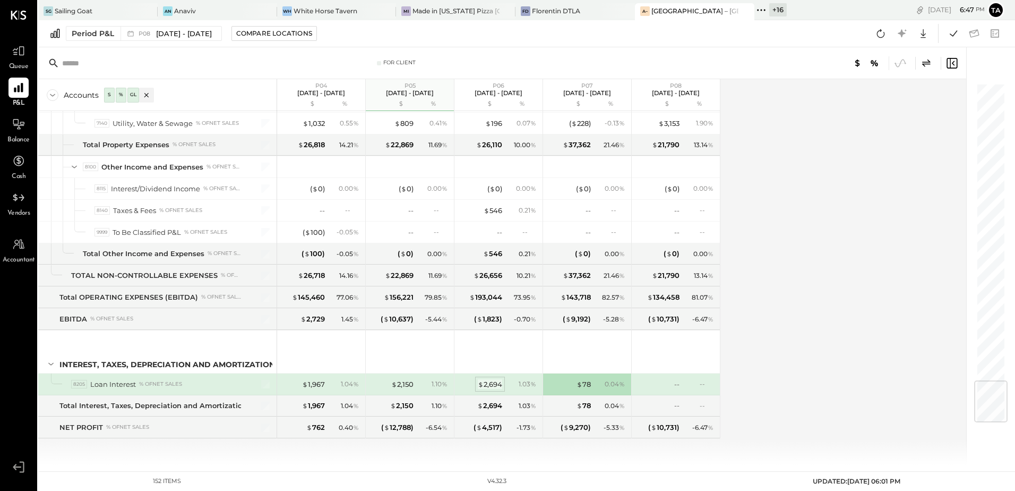
click at [490, 387] on div "$ 2,694" at bounding box center [490, 384] width 24 height 10
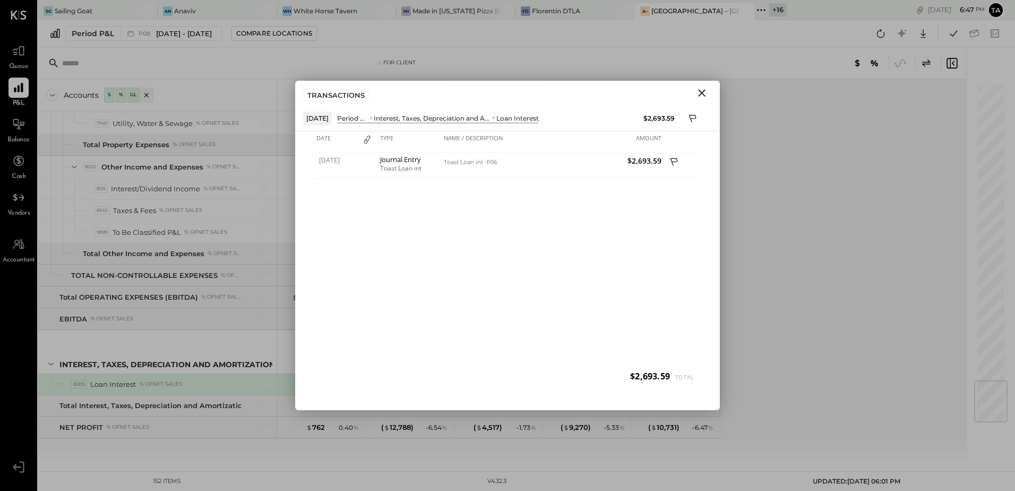
click at [701, 96] on icon "Close" at bounding box center [702, 93] width 13 height 13
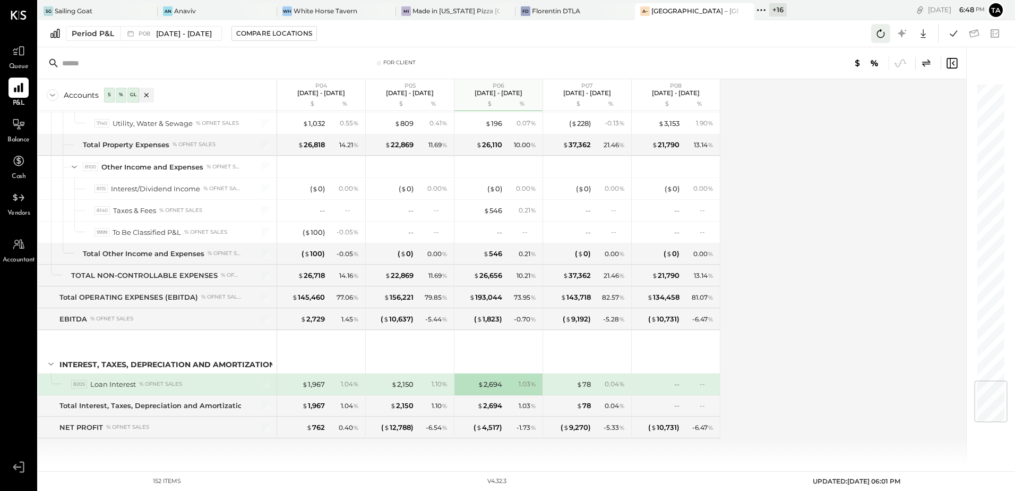
click at [883, 37] on icon at bounding box center [881, 34] width 14 height 14
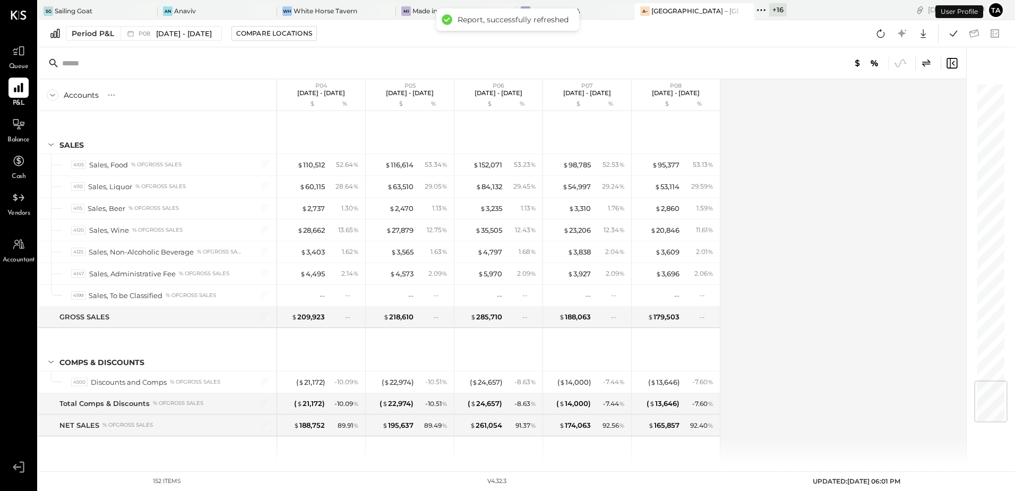
scroll to position [2500, 0]
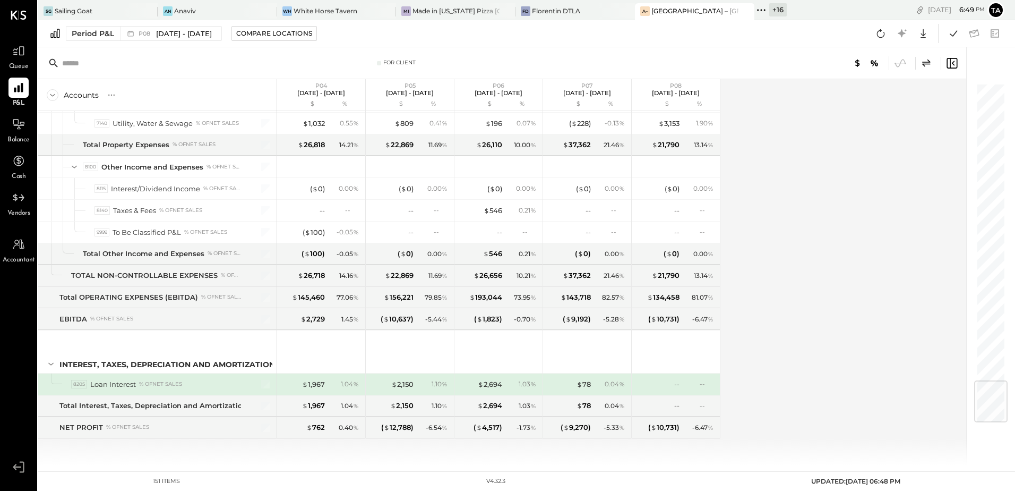
click at [834, 371] on div "Accounts S % GL P04 [DATE] - [DATE] $ % P05 [DATE] - [DATE] $ % P06 [DATE] - [D…" at bounding box center [503, 272] width 930 height 386
click at [954, 36] on icon at bounding box center [954, 34] width 14 height 14
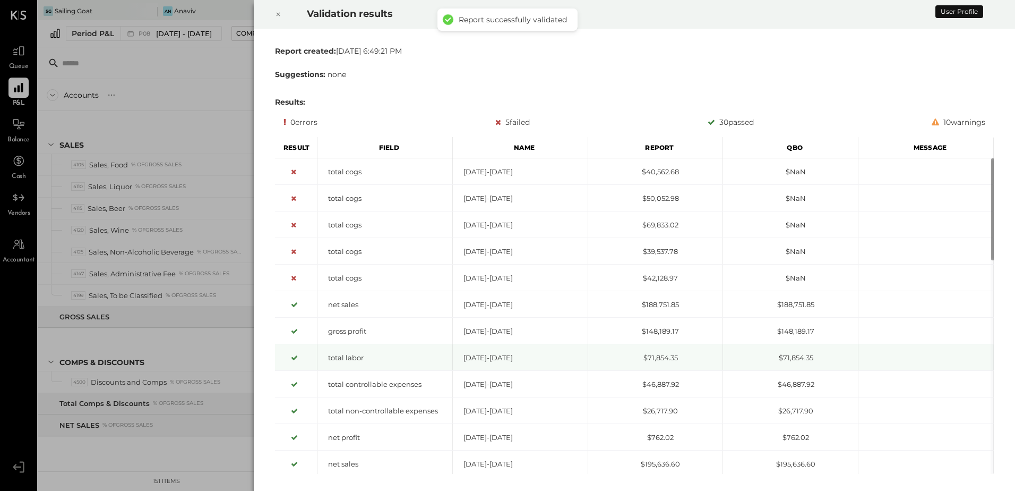
scroll to position [2478, 0]
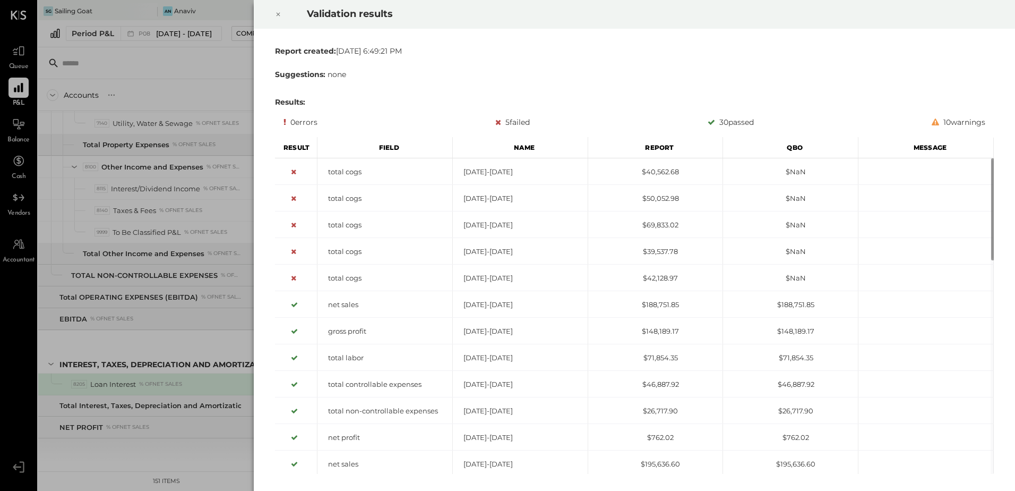
click at [277, 15] on icon at bounding box center [278, 14] width 6 height 13
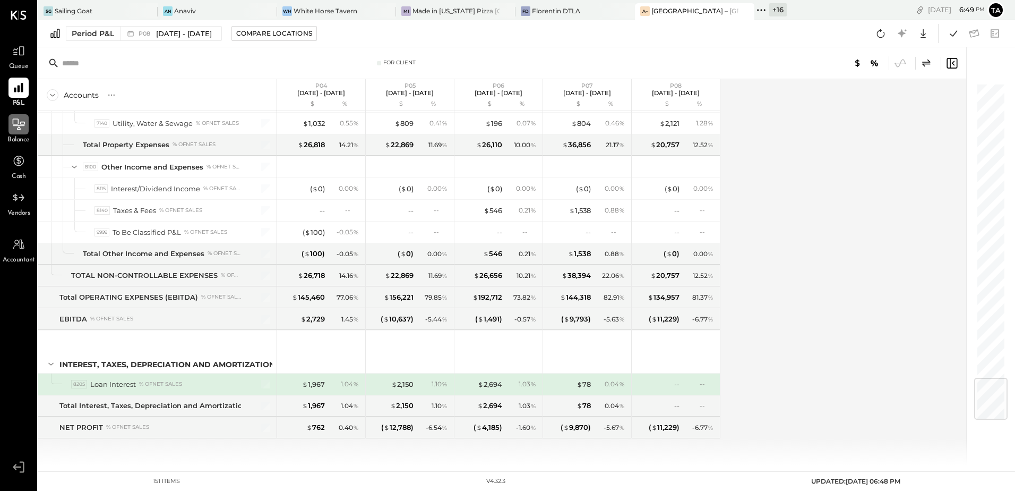
click at [21, 129] on icon at bounding box center [19, 124] width 14 height 14
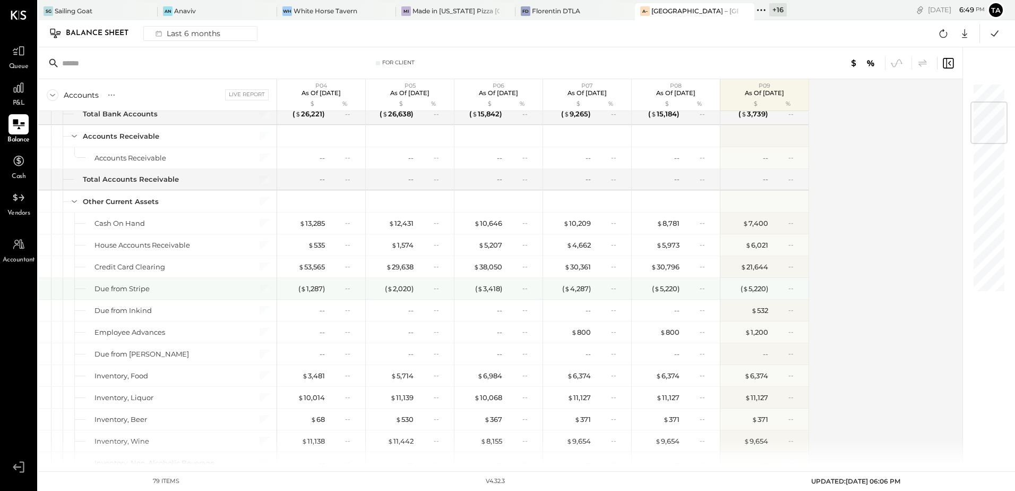
scroll to position [212, 0]
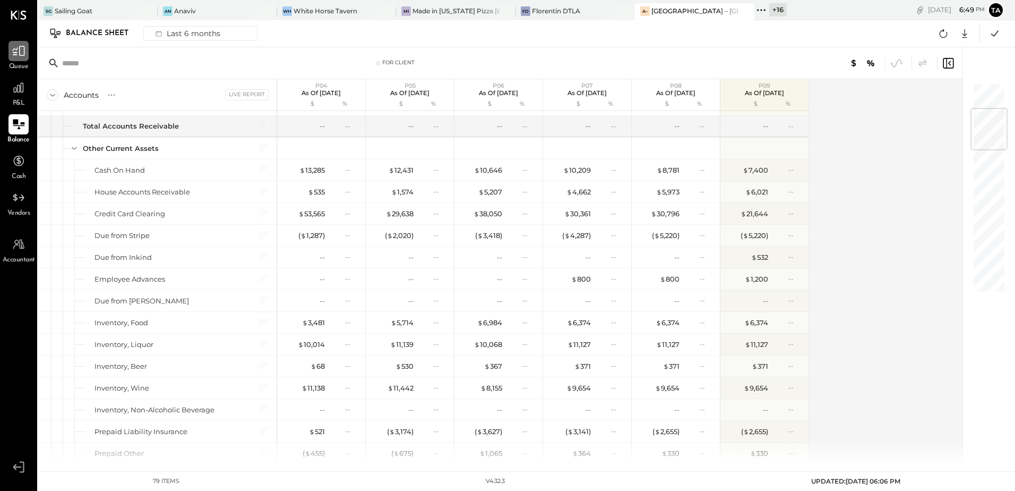
click at [15, 57] on icon at bounding box center [19, 51] width 14 height 14
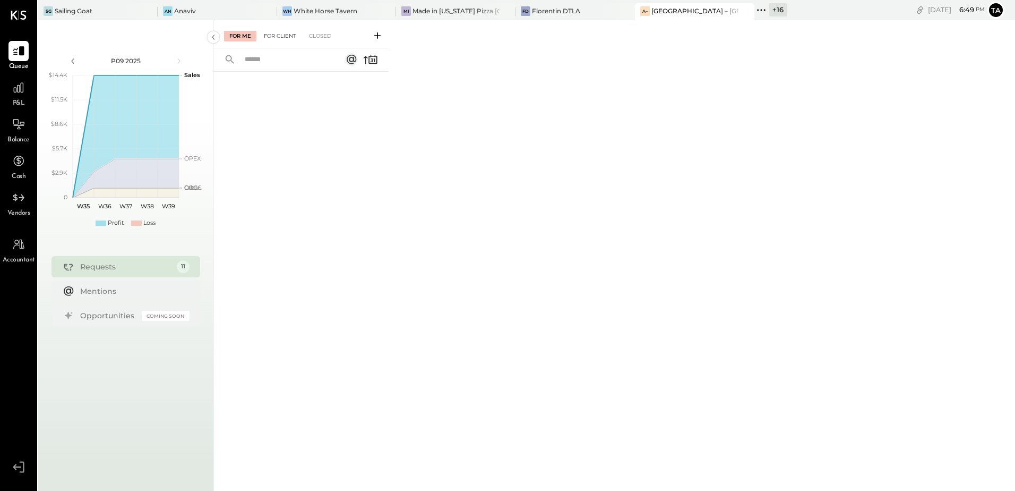
click at [285, 36] on div "For Client" at bounding box center [280, 36] width 43 height 11
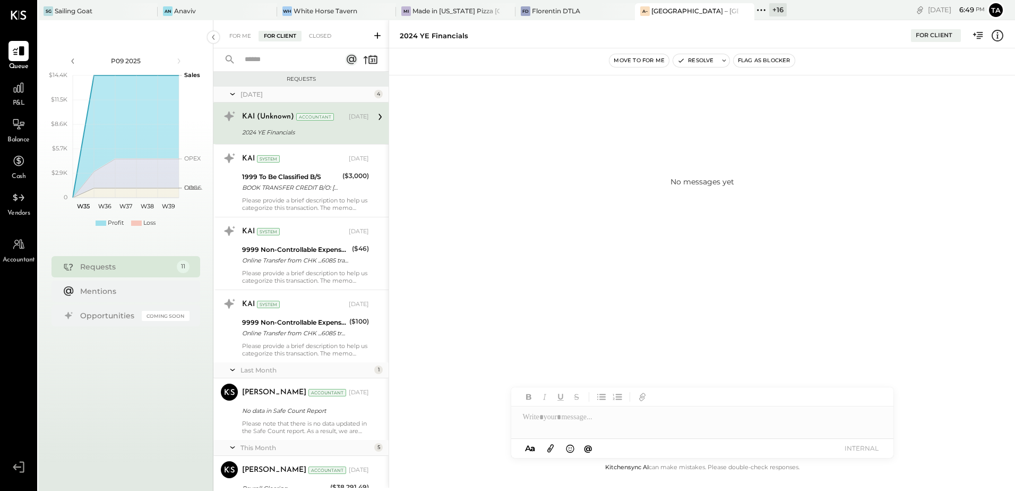
click at [306, 126] on div "2024 YE Financials" at bounding box center [304, 132] width 124 height 13
click at [297, 132] on div "2024 YE Financials" at bounding box center [304, 132] width 124 height 11
click at [631, 132] on div "No messages yet" at bounding box center [702, 181] width 626 height 212
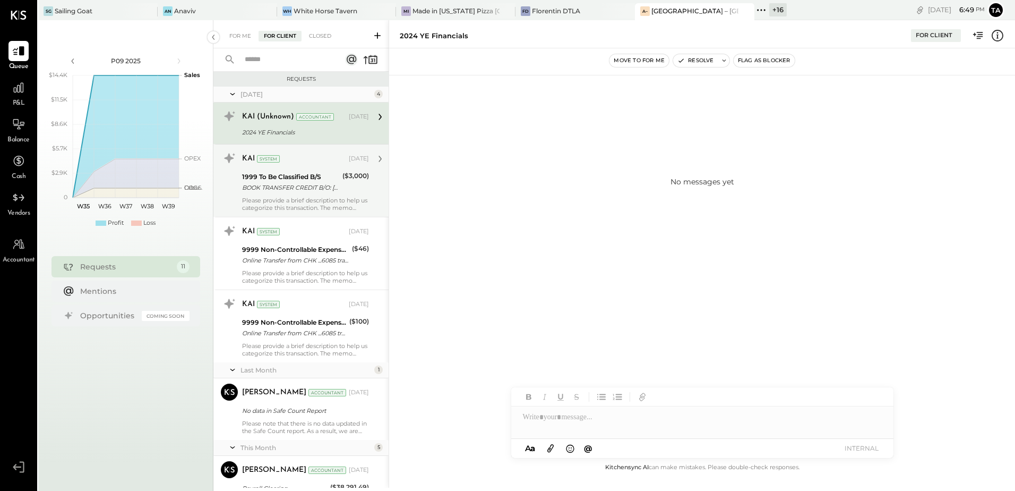
click at [286, 178] on div "1999 To Be Classified B/S" at bounding box center [290, 177] width 97 height 11
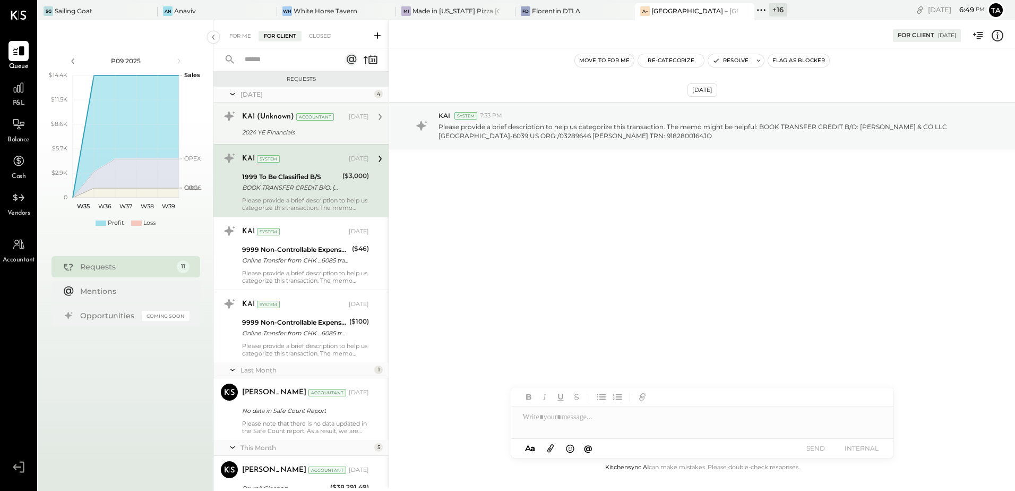
click at [296, 124] on div "KAI (Unknown) Accountant [DATE]" at bounding box center [305, 116] width 127 height 15
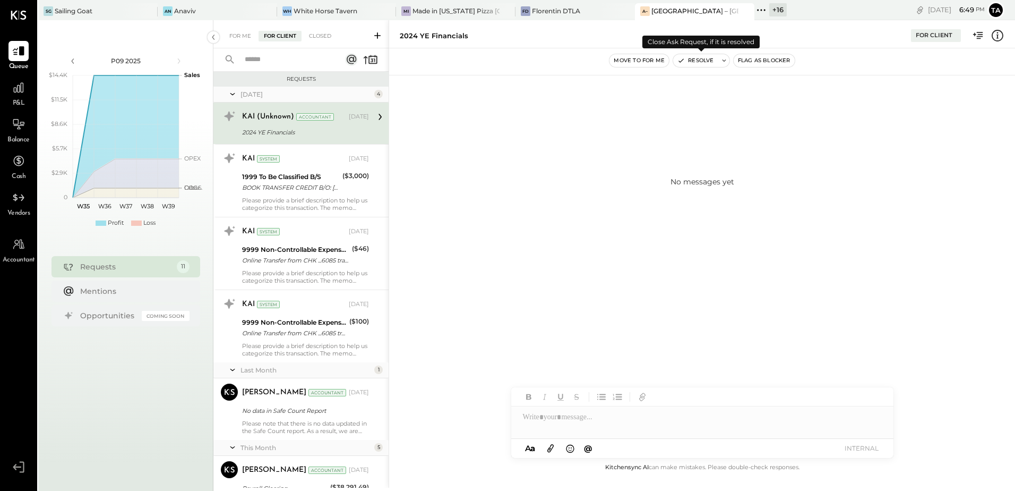
click at [696, 61] on button "Resolve" at bounding box center [695, 60] width 45 height 13
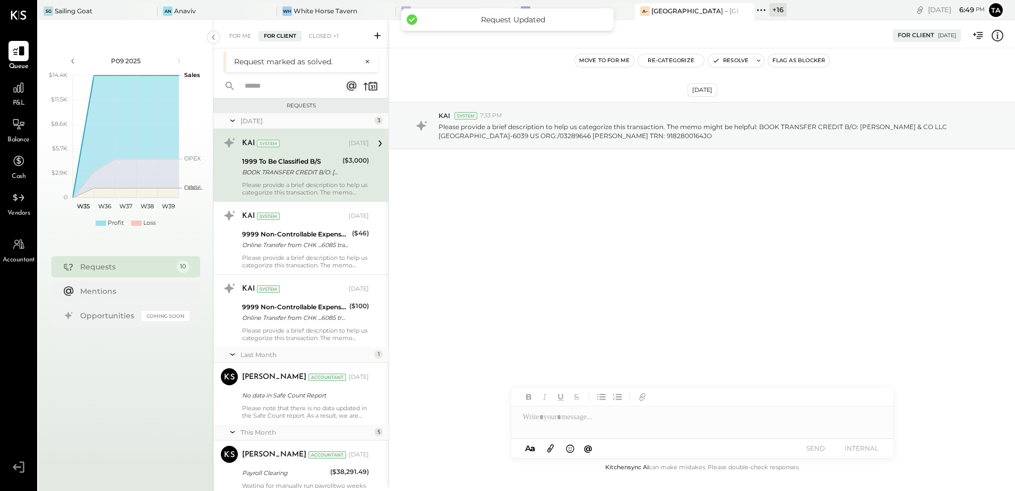
click at [283, 164] on div "1999 To Be Classified B/S" at bounding box center [290, 161] width 97 height 11
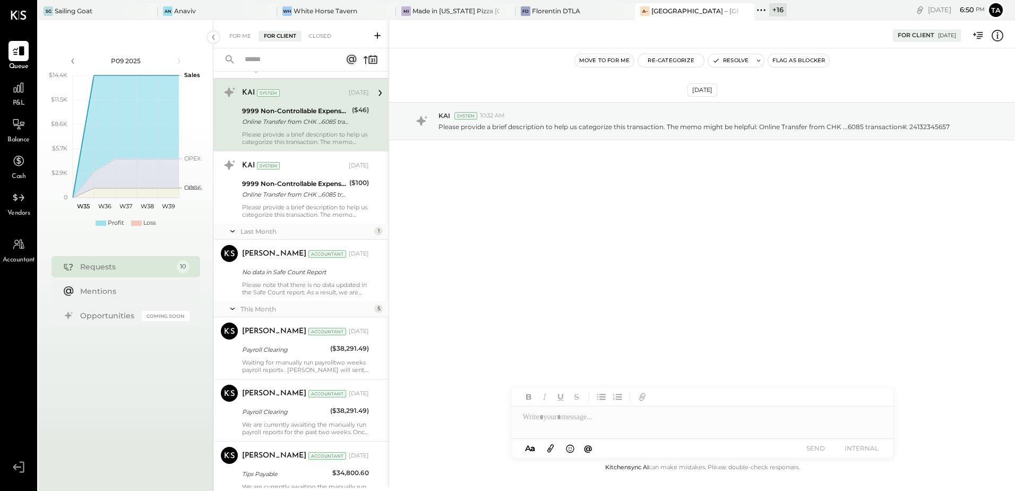
scroll to position [106, 0]
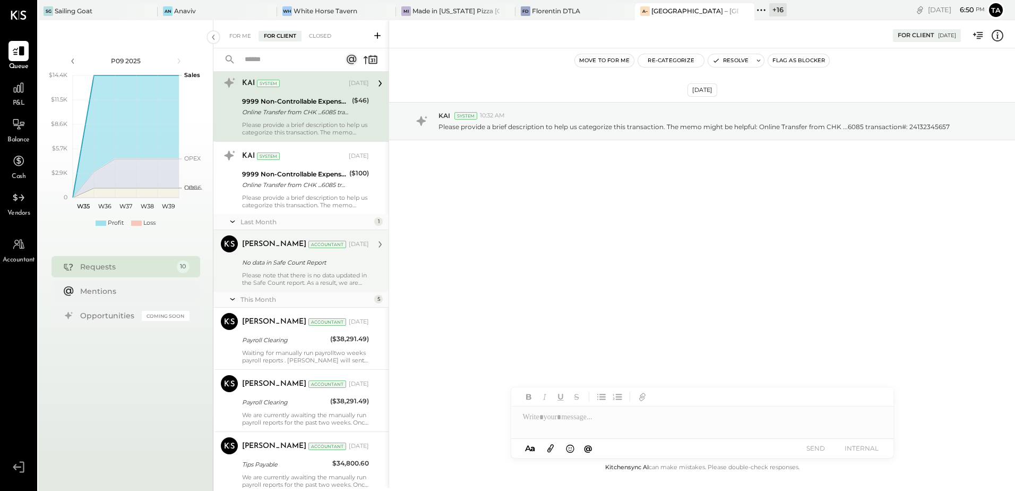
click at [299, 278] on div "Please note that there is no data updated in the Safe Count report. As a result…" at bounding box center [305, 278] width 127 height 15
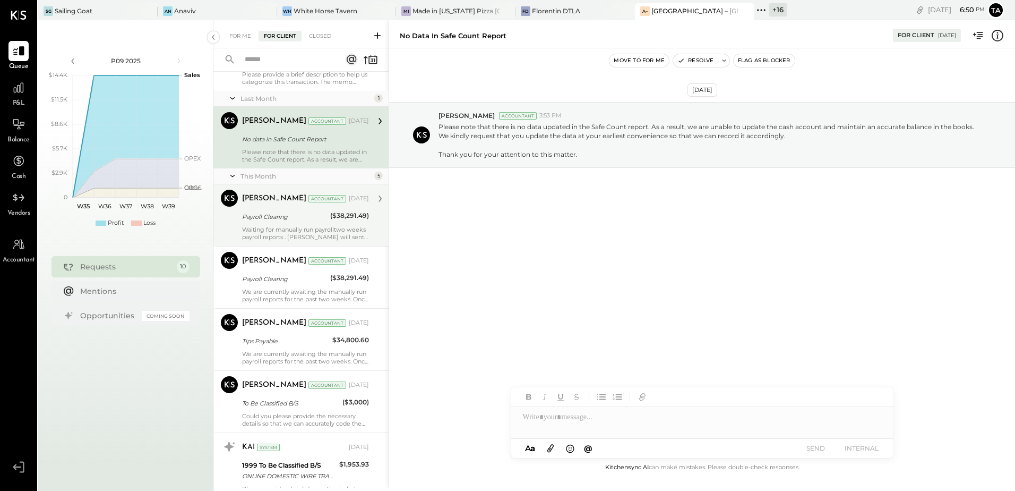
scroll to position [266, 0]
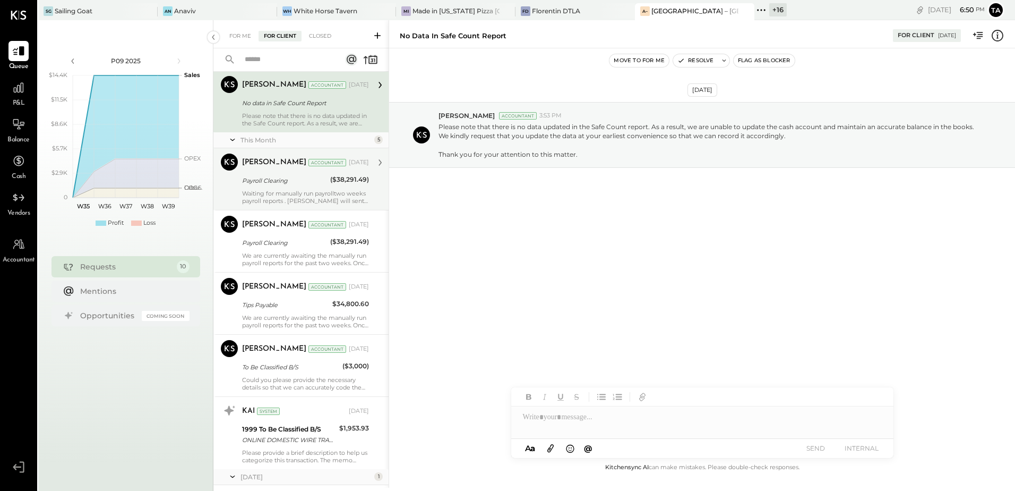
click at [295, 176] on div "Payroll Clearing" at bounding box center [284, 180] width 85 height 11
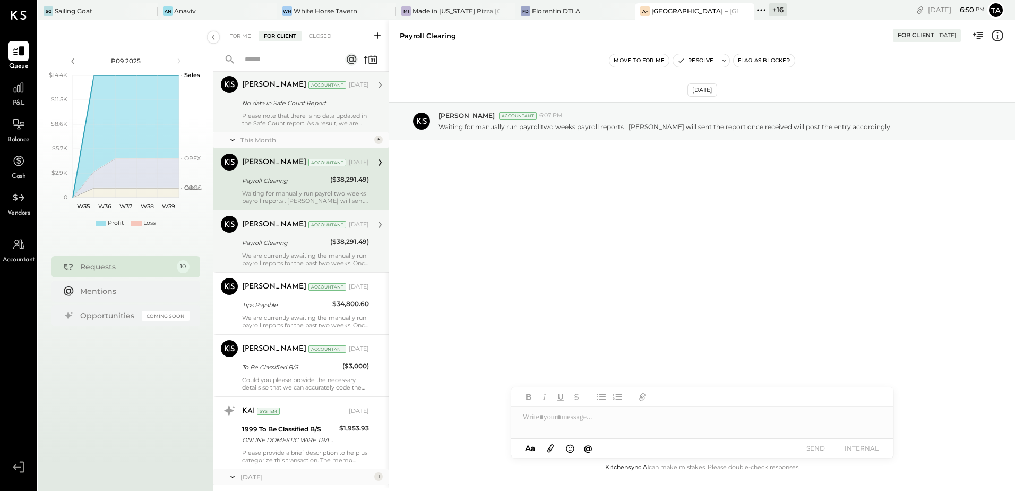
click at [292, 252] on div "We are currently awaiting the manually run payroll reports for the past two wee…" at bounding box center [305, 259] width 127 height 15
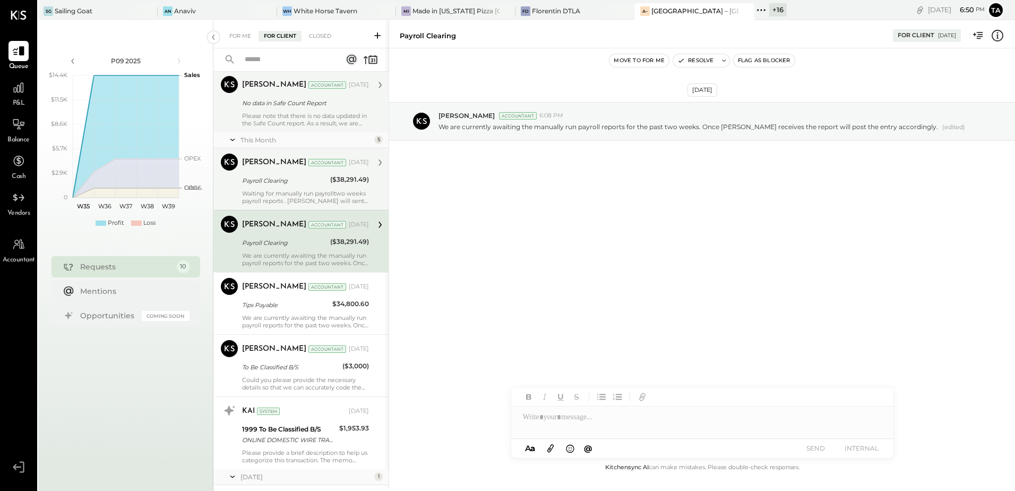
click at [298, 189] on div "[PERSON_NAME] Accountant [DATE] Payroll Clearing ($38,291.49) Waiting for manua…" at bounding box center [305, 178] width 127 height 51
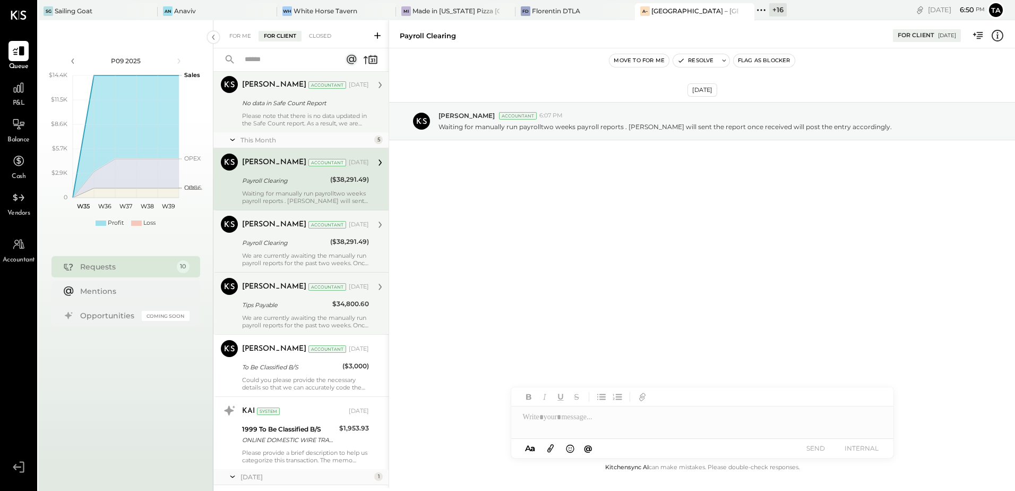
click at [301, 314] on div "We are currently awaiting the manually run payroll reports for the past two wee…" at bounding box center [305, 321] width 127 height 15
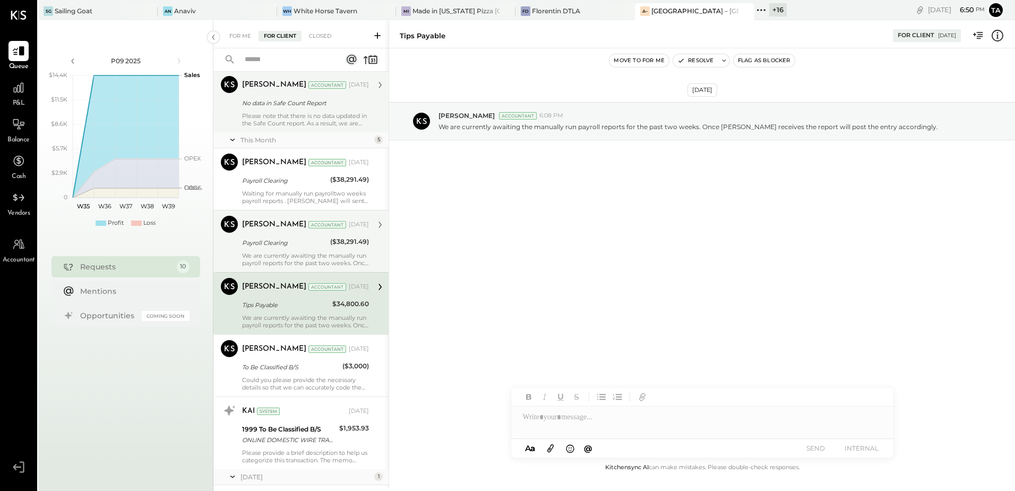
click at [287, 259] on div "We are currently awaiting the manually run payroll reports for the past two wee…" at bounding box center [305, 259] width 127 height 15
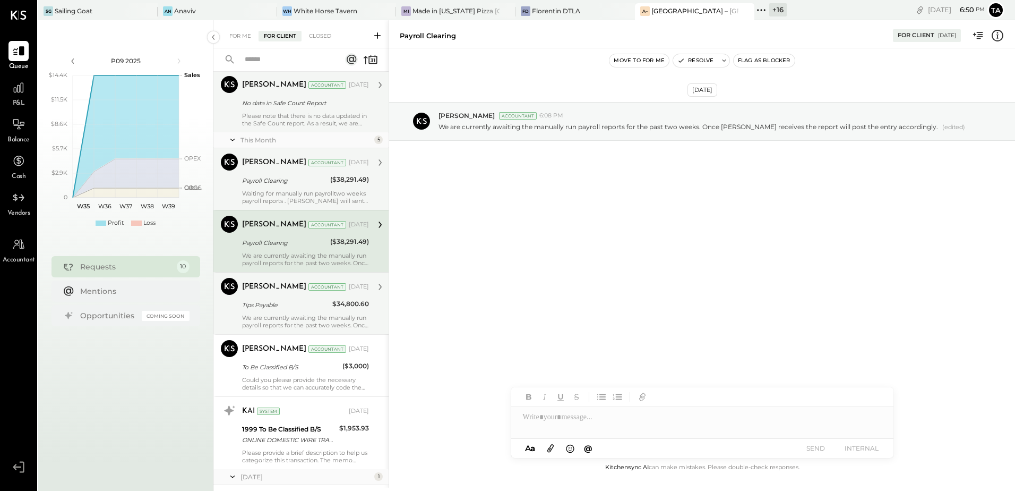
click at [298, 192] on div "Waiting for manually run payrolltwo weeks payroll reports . [PERSON_NAME] will …" at bounding box center [305, 197] width 127 height 15
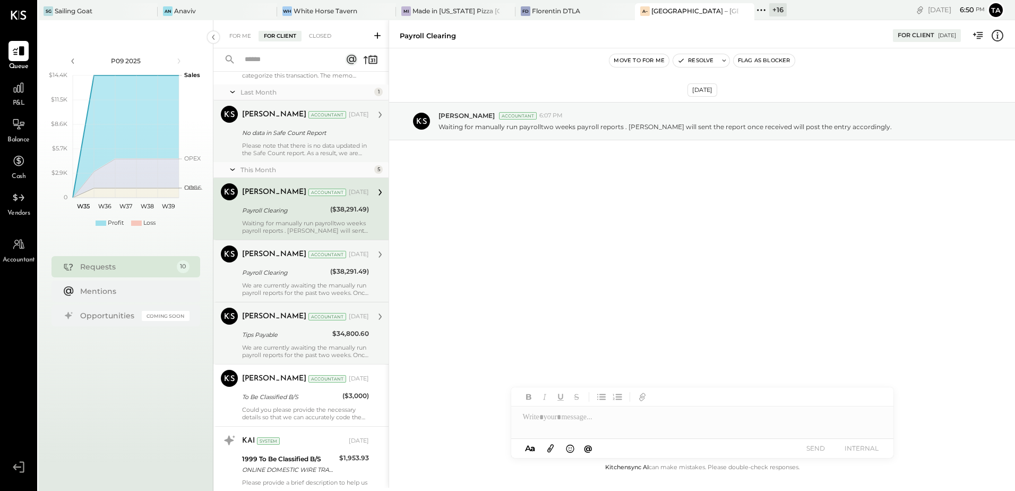
scroll to position [195, 0]
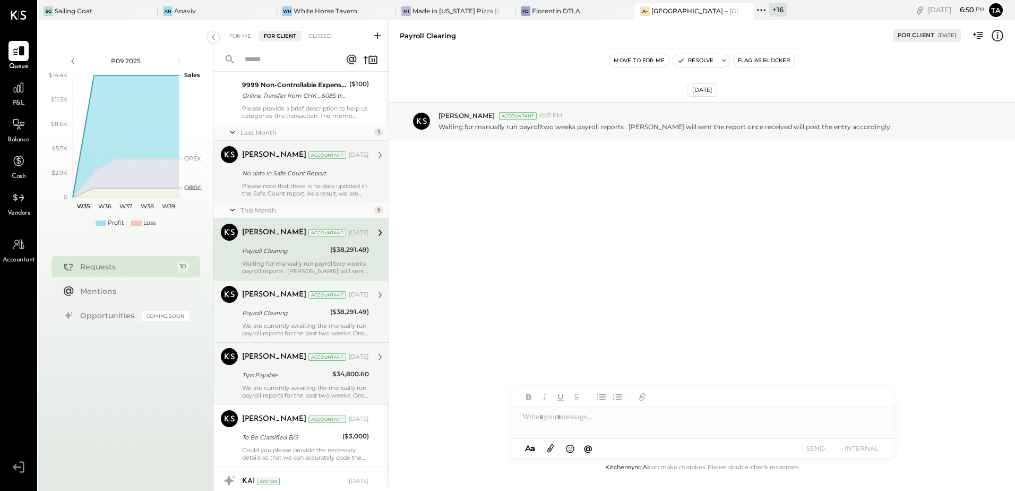
click at [281, 260] on div "Waiting for manually run payrolltwo weeks payroll reports . [PERSON_NAME] will …" at bounding box center [305, 267] width 127 height 15
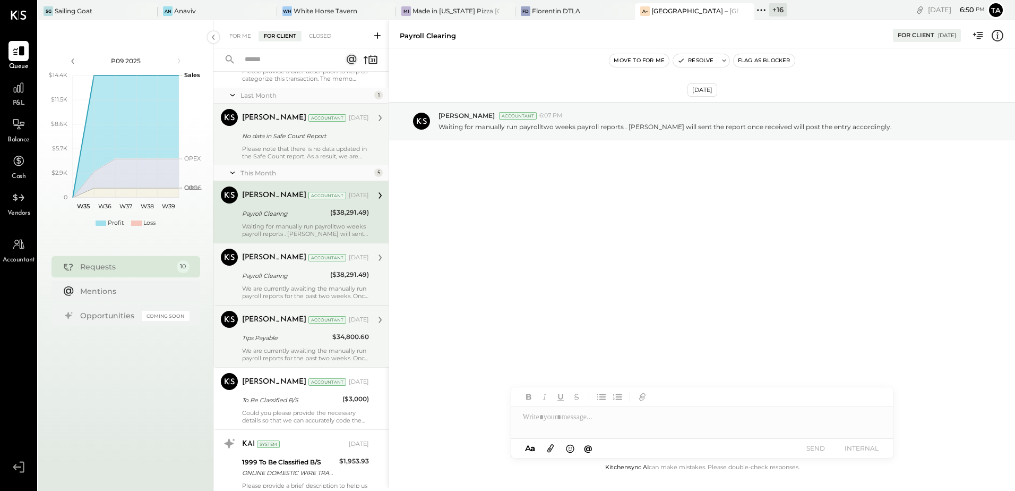
scroll to position [249, 0]
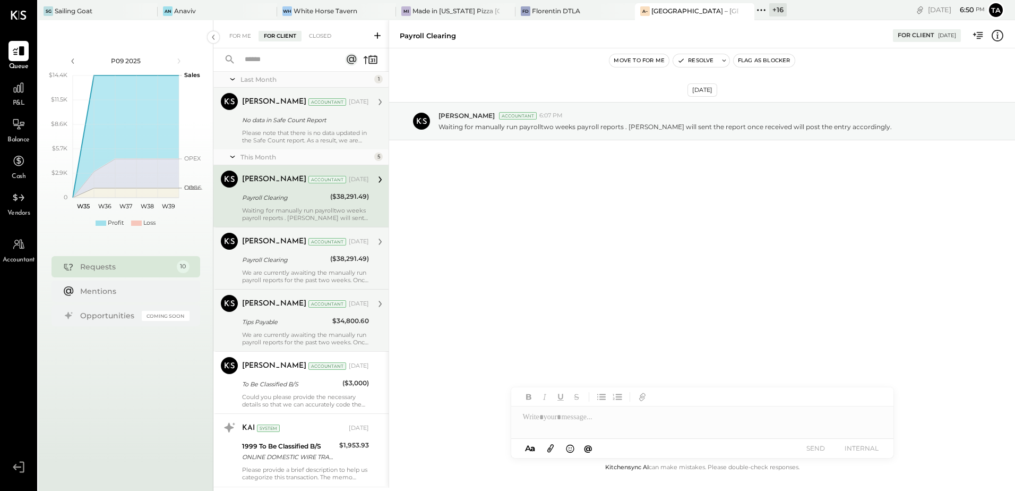
click at [281, 325] on div "Tips Payable" at bounding box center [285, 322] width 87 height 11
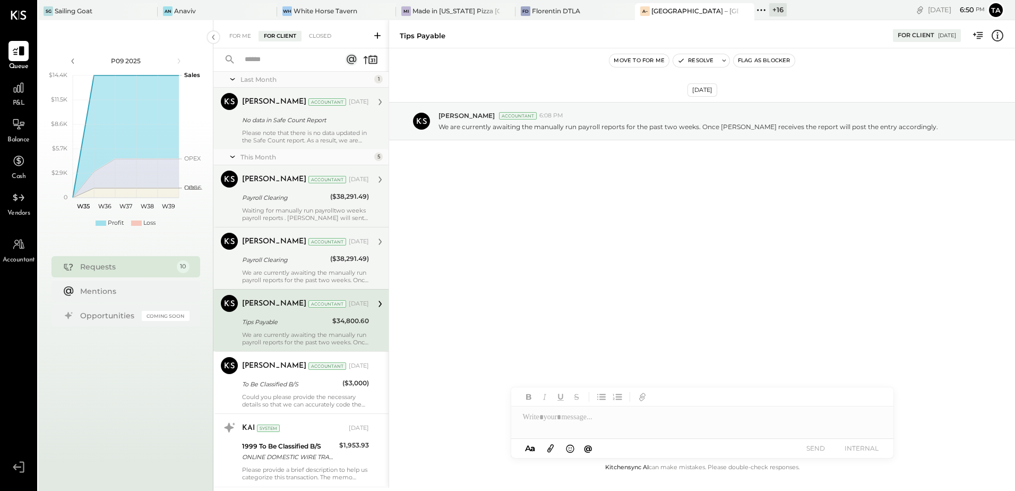
click at [17, 135] on span "Balance" at bounding box center [18, 140] width 22 height 10
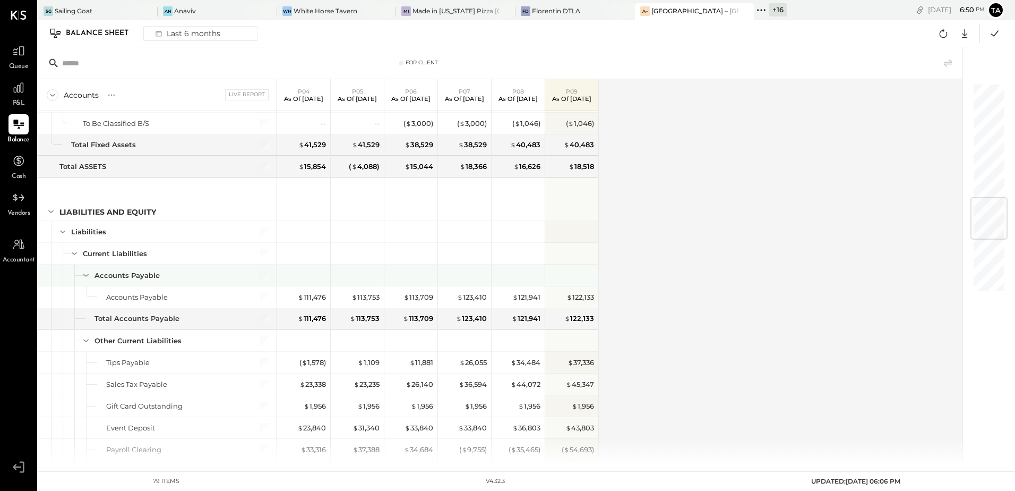
scroll to position [1062, 0]
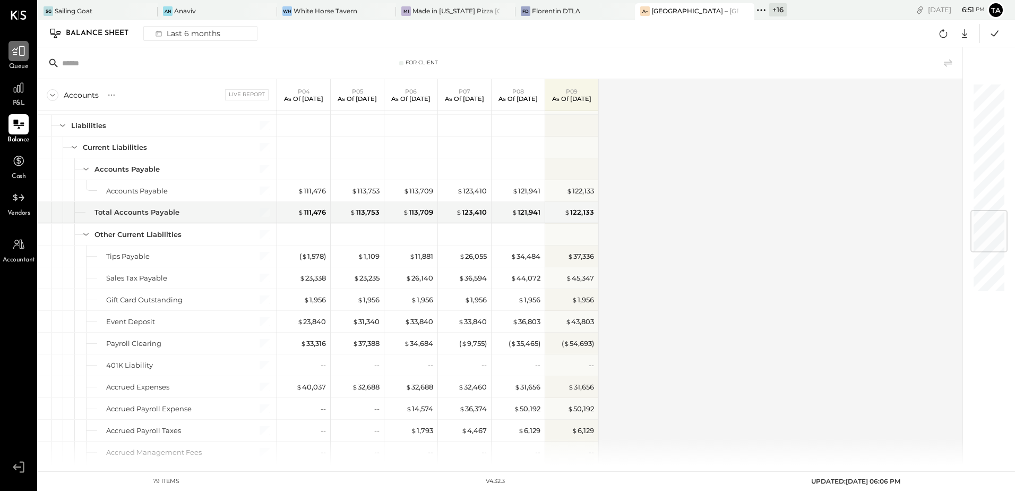
click at [12, 57] on icon at bounding box center [19, 51] width 14 height 14
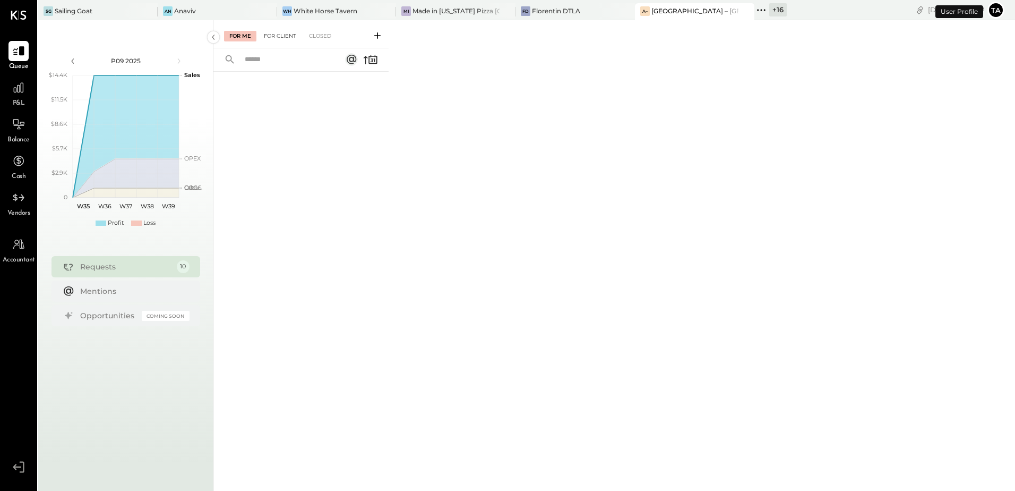
click at [279, 32] on div "For Client" at bounding box center [280, 36] width 43 height 11
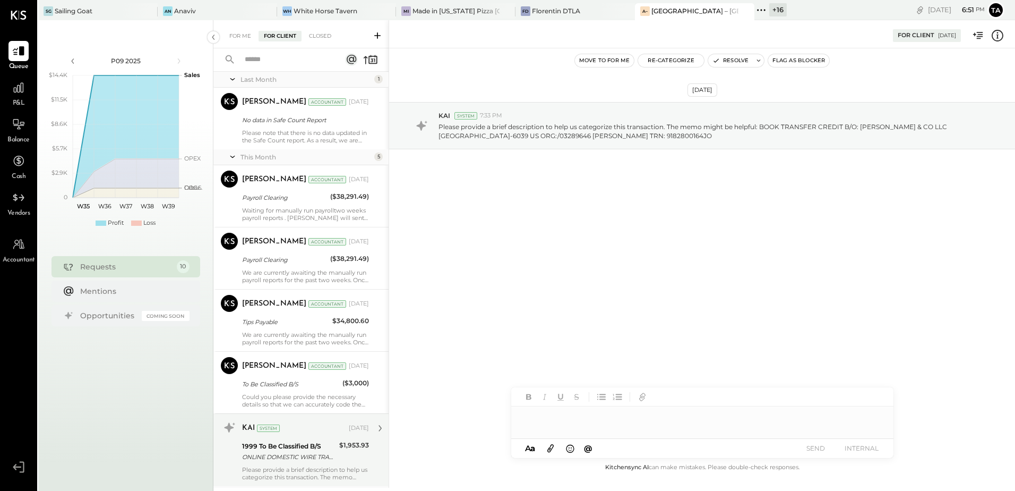
scroll to position [195, 0]
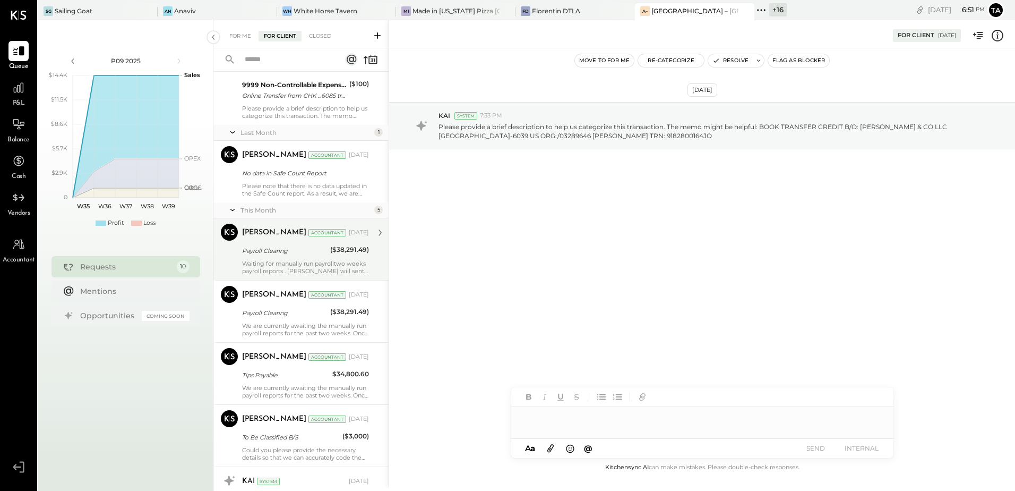
click at [302, 250] on div "Payroll Clearing" at bounding box center [284, 250] width 85 height 11
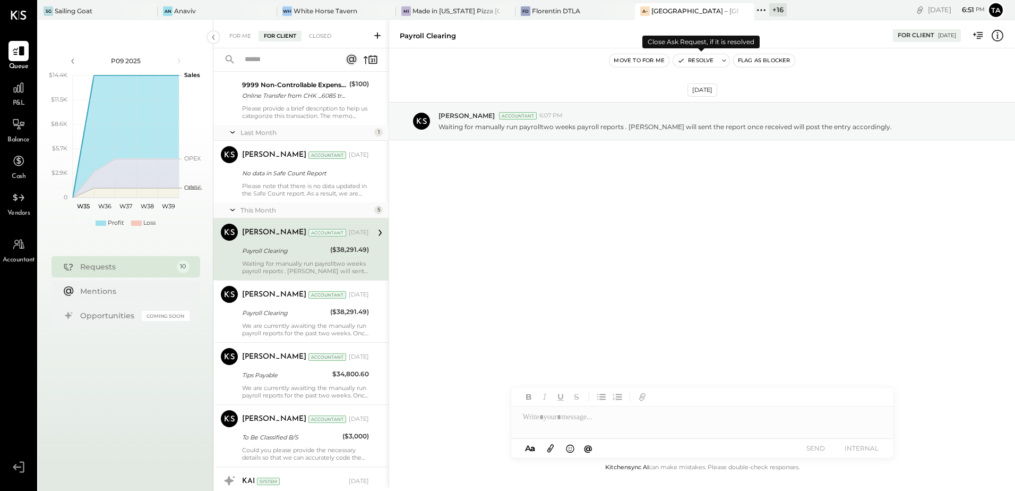
click at [693, 58] on button "Resolve" at bounding box center [695, 60] width 45 height 13
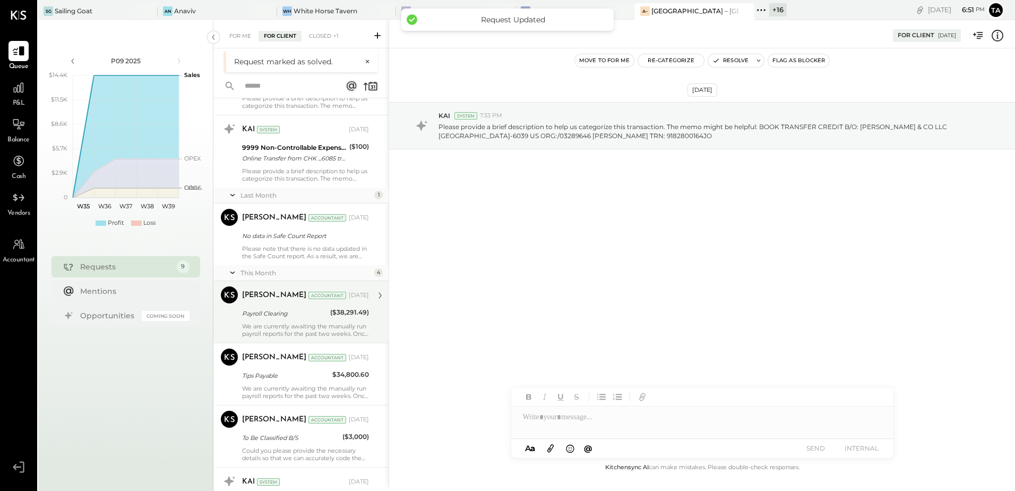
scroll to position [212, 0]
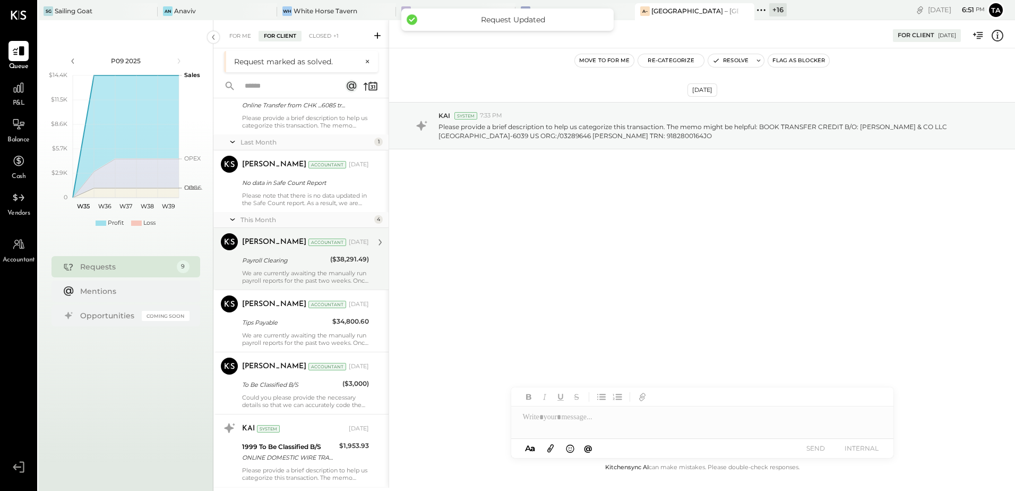
click at [299, 250] on div "[PERSON_NAME] Accountant [DATE]" at bounding box center [305, 242] width 127 height 18
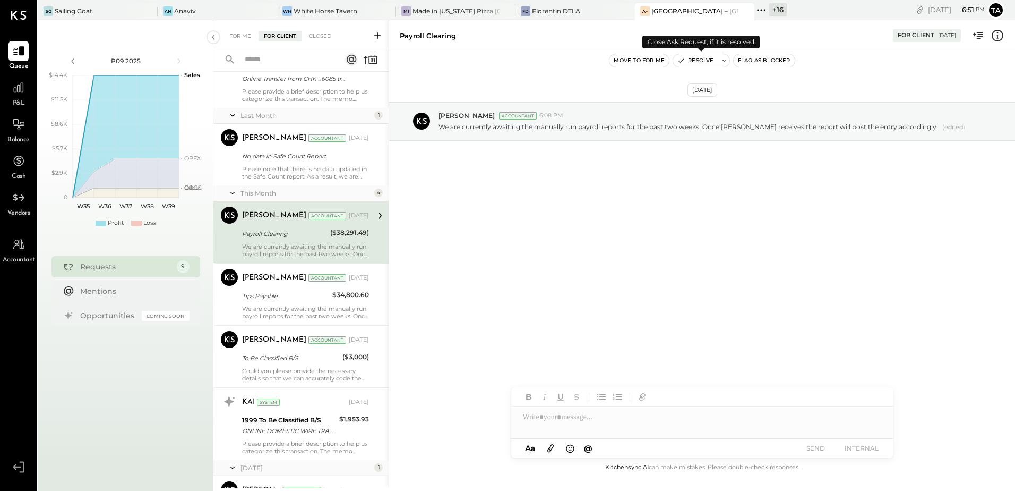
click at [688, 59] on button "Resolve" at bounding box center [695, 60] width 45 height 13
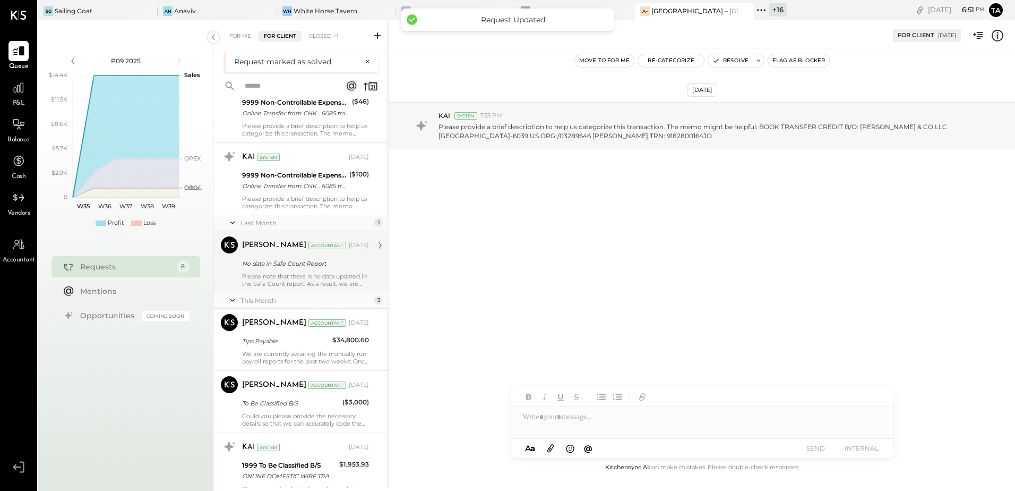
scroll to position [106, 0]
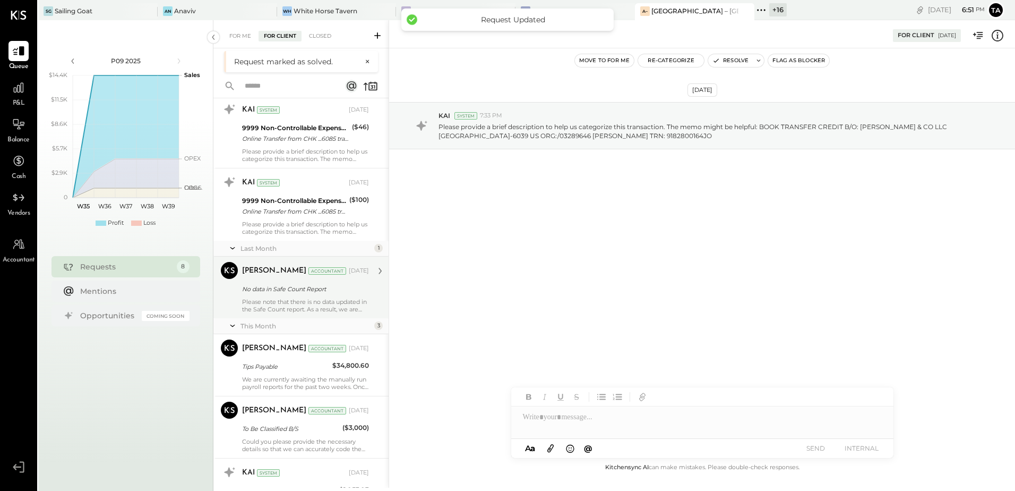
click at [300, 294] on div "No data in Safe Count Report" at bounding box center [304, 289] width 124 height 13
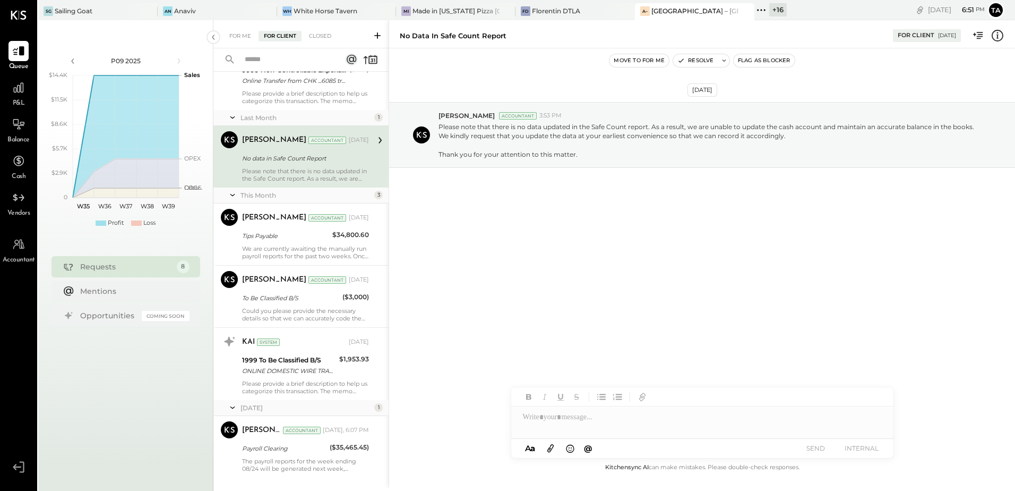
scroll to position [212, 0]
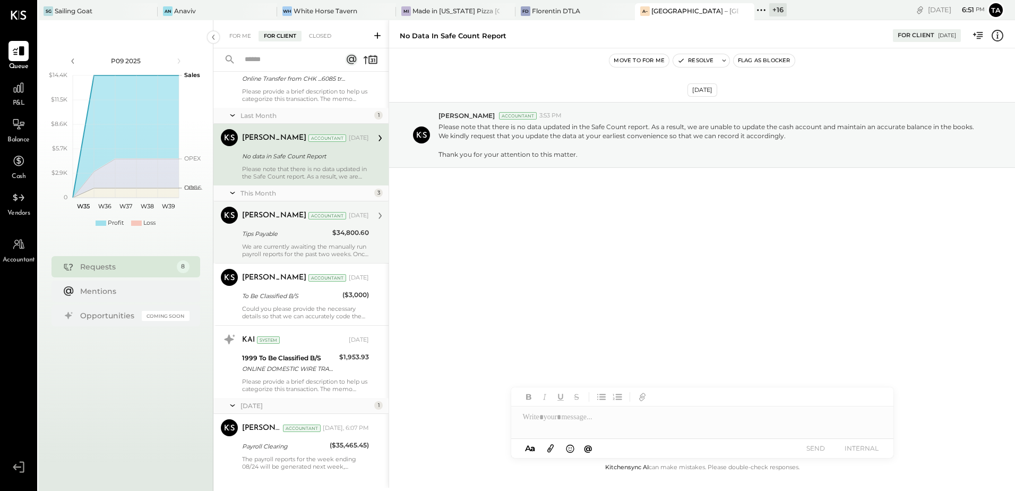
click at [305, 237] on div "Tips Payable" at bounding box center [285, 233] width 87 height 11
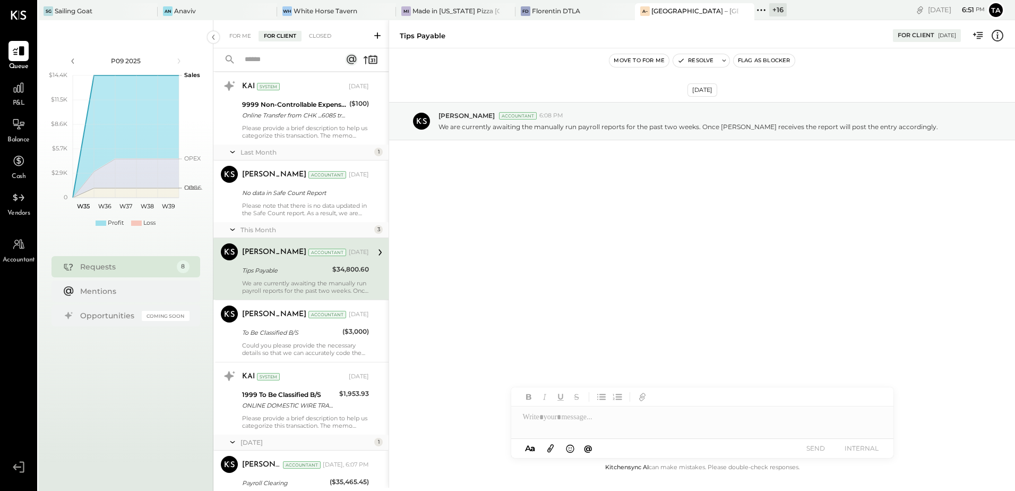
scroll to position [159, 0]
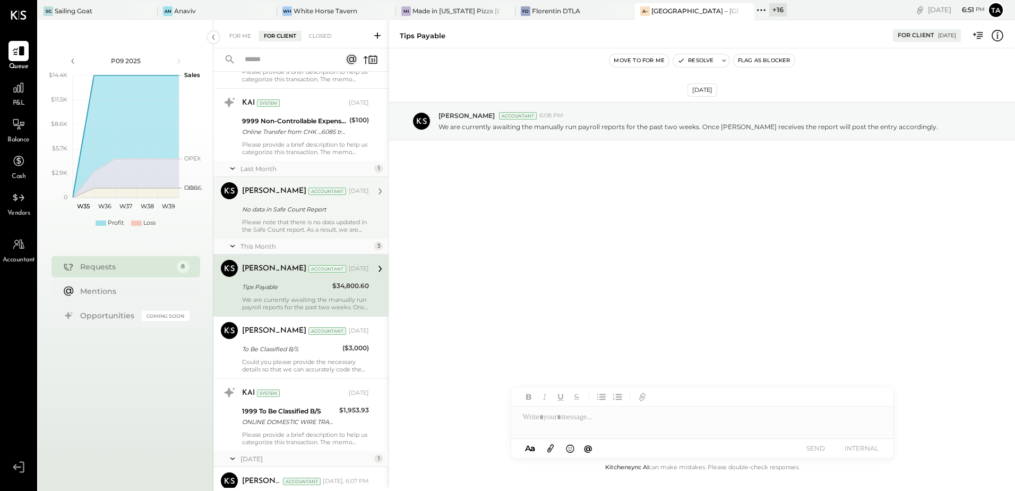
click at [299, 225] on div "Please note that there is no data updated in the Safe Count report. As a result…" at bounding box center [305, 225] width 127 height 15
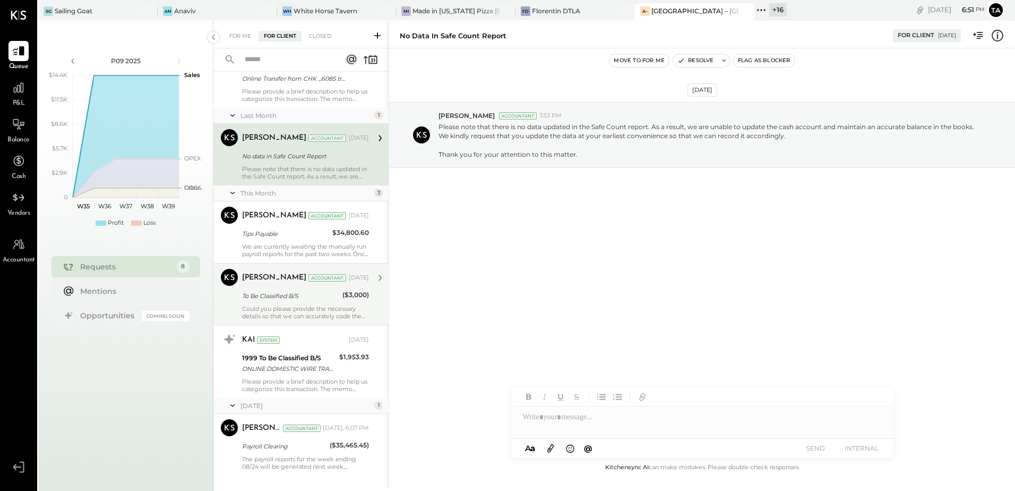
scroll to position [230, 0]
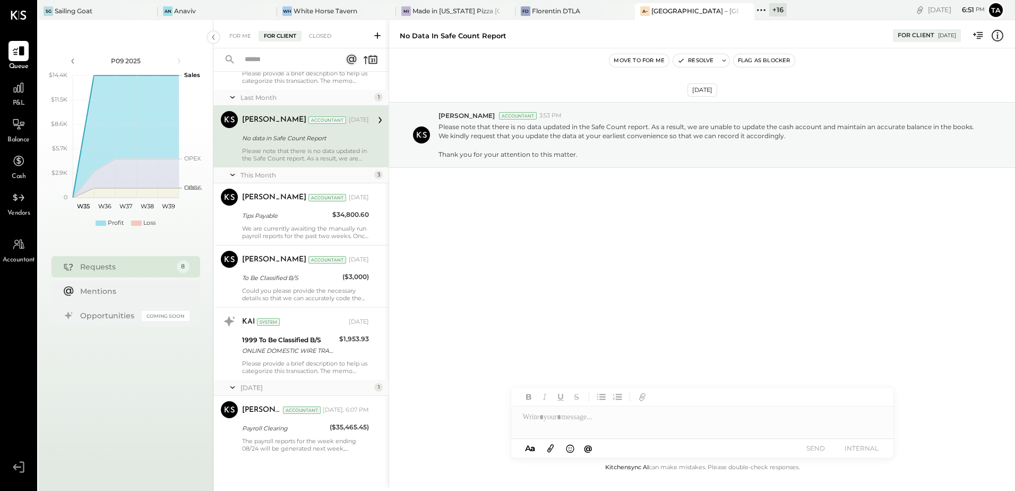
click at [378, 37] on icon at bounding box center [377, 35] width 11 height 11
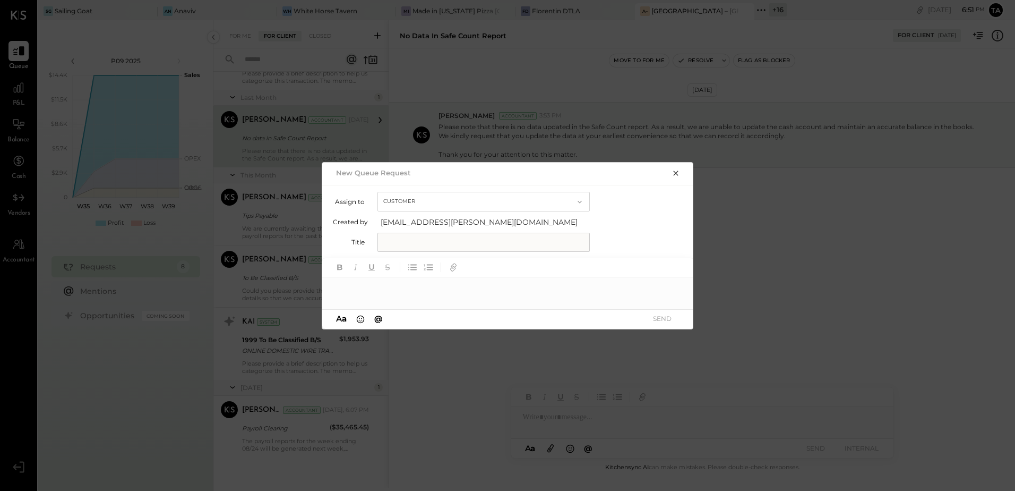
click at [428, 245] on input "text" at bounding box center [484, 242] width 212 height 19
type input "**********"
click at [438, 286] on div at bounding box center [508, 287] width 372 height 21
click at [673, 289] on icon at bounding box center [671, 288] width 5 height 5
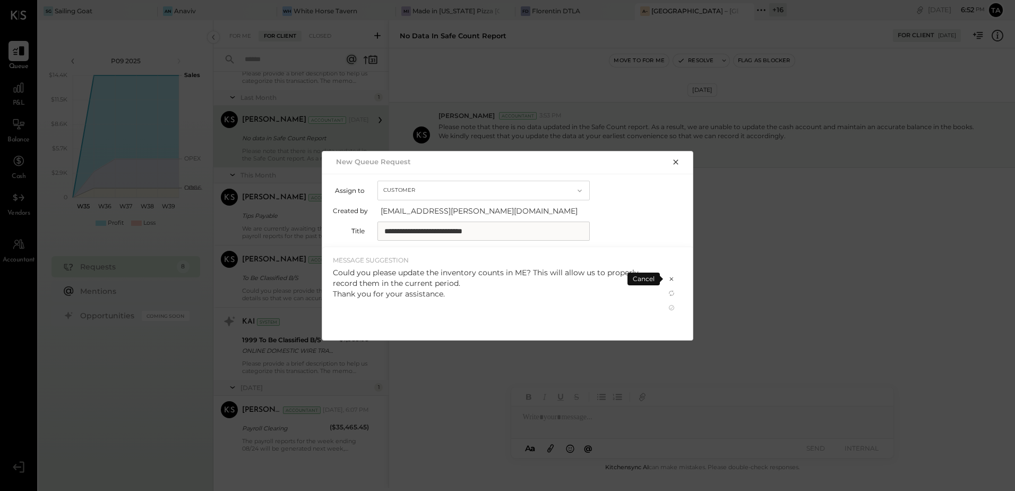
click at [517, 298] on div "Could you please update the inventory counts in ME? This will allow us to prope…" at bounding box center [494, 283] width 322 height 32
click at [674, 307] on icon at bounding box center [672, 307] width 8 height 8
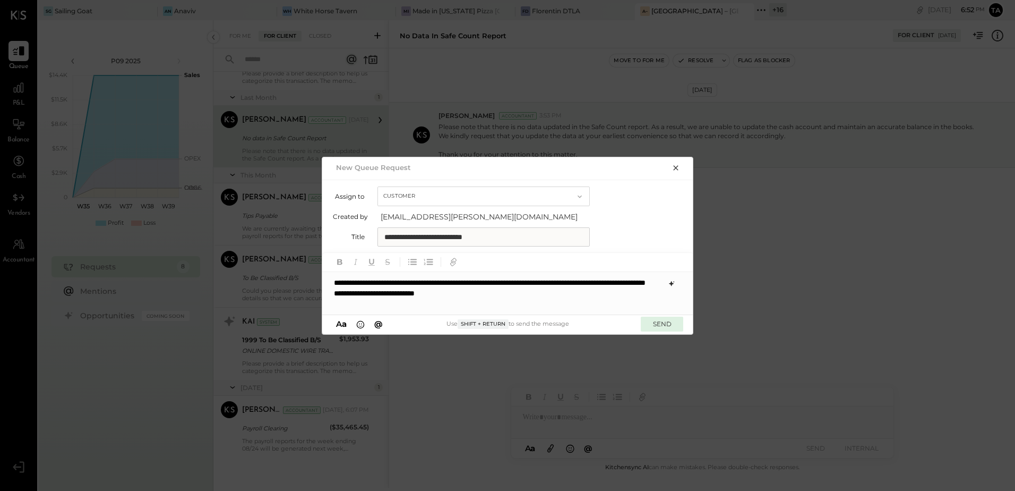
click at [659, 326] on button "SEND" at bounding box center [662, 324] width 42 height 14
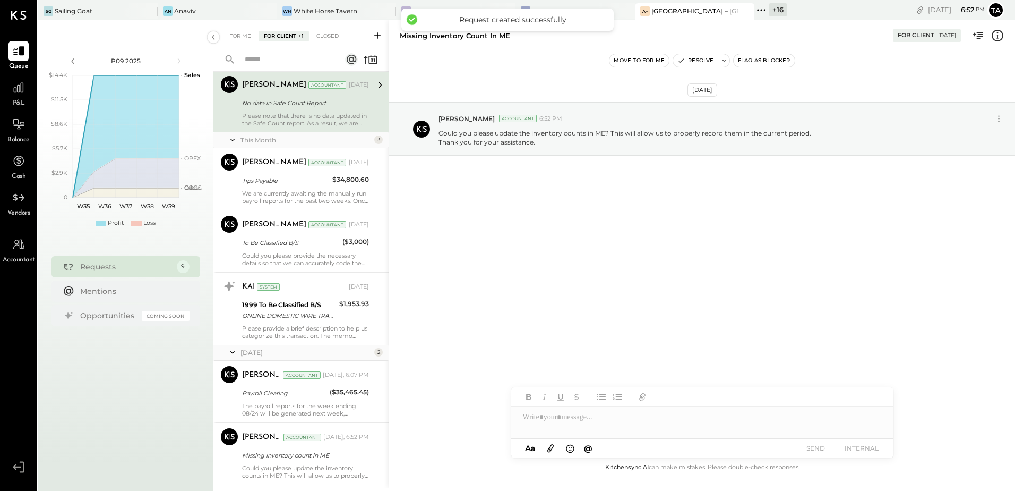
scroll to position [293, 0]
